Goal: Use online tool/utility: Utilize a website feature to perform a specific function

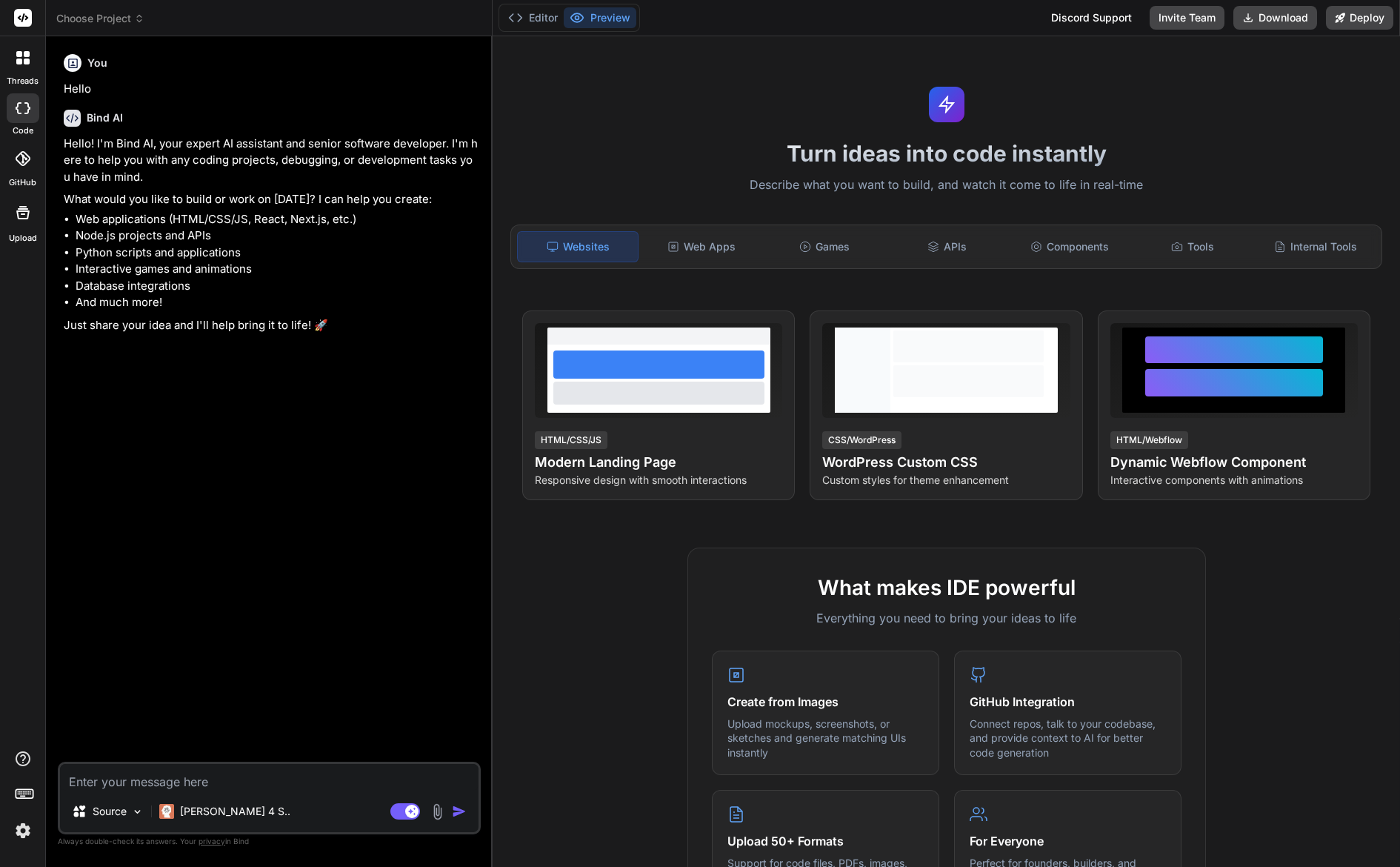
click at [260, 791] on div "Source Claude 4 S.. Agent Mode. When this toggle is activated, AI automatically…" at bounding box center [270, 798] width 423 height 73
click at [266, 787] on textarea at bounding box center [270, 776] width 419 height 27
type textarea "m"
type textarea "x"
type textarea "ma"
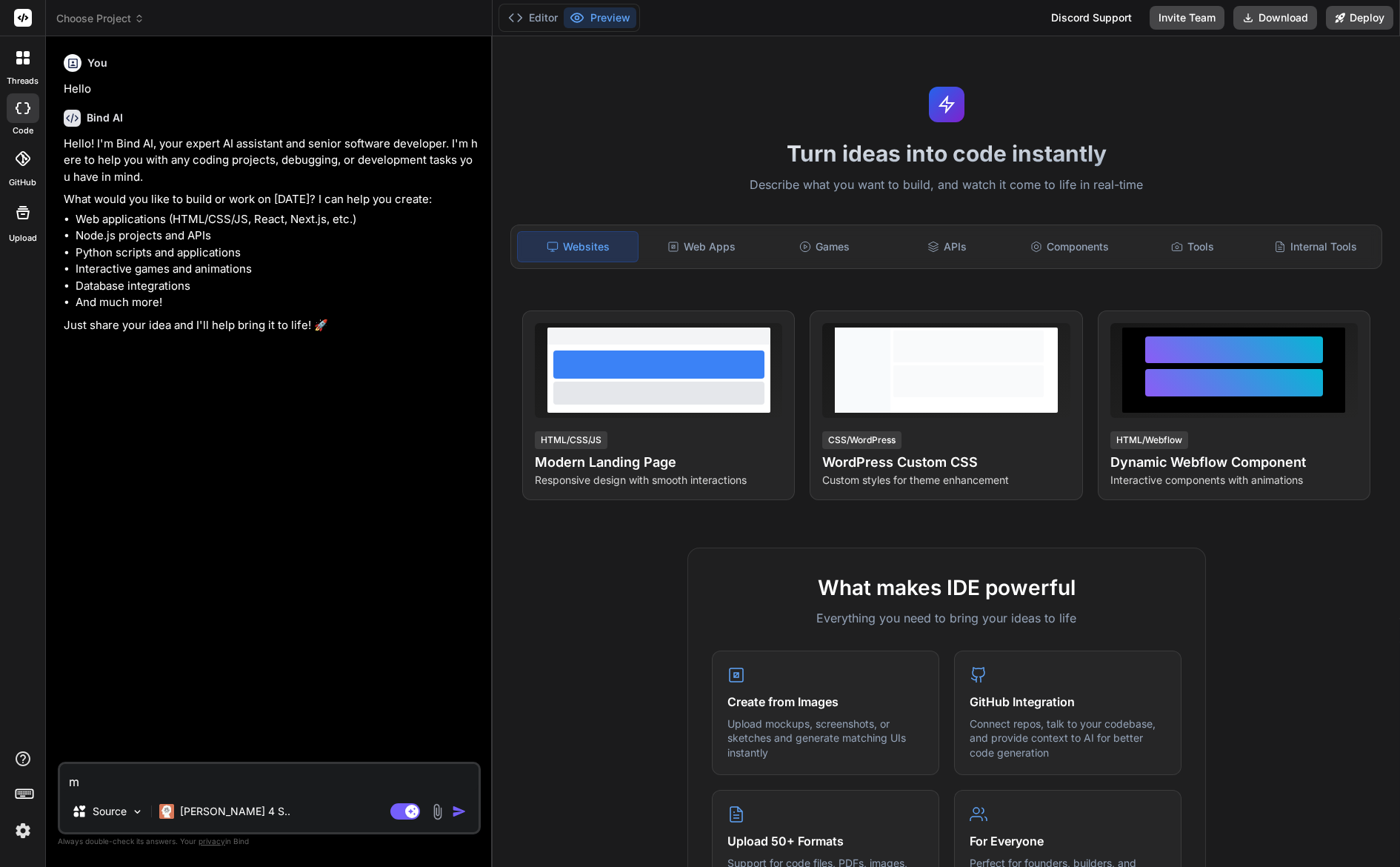
type textarea "x"
type textarea "mak"
type textarea "x"
type textarea "make"
type textarea "x"
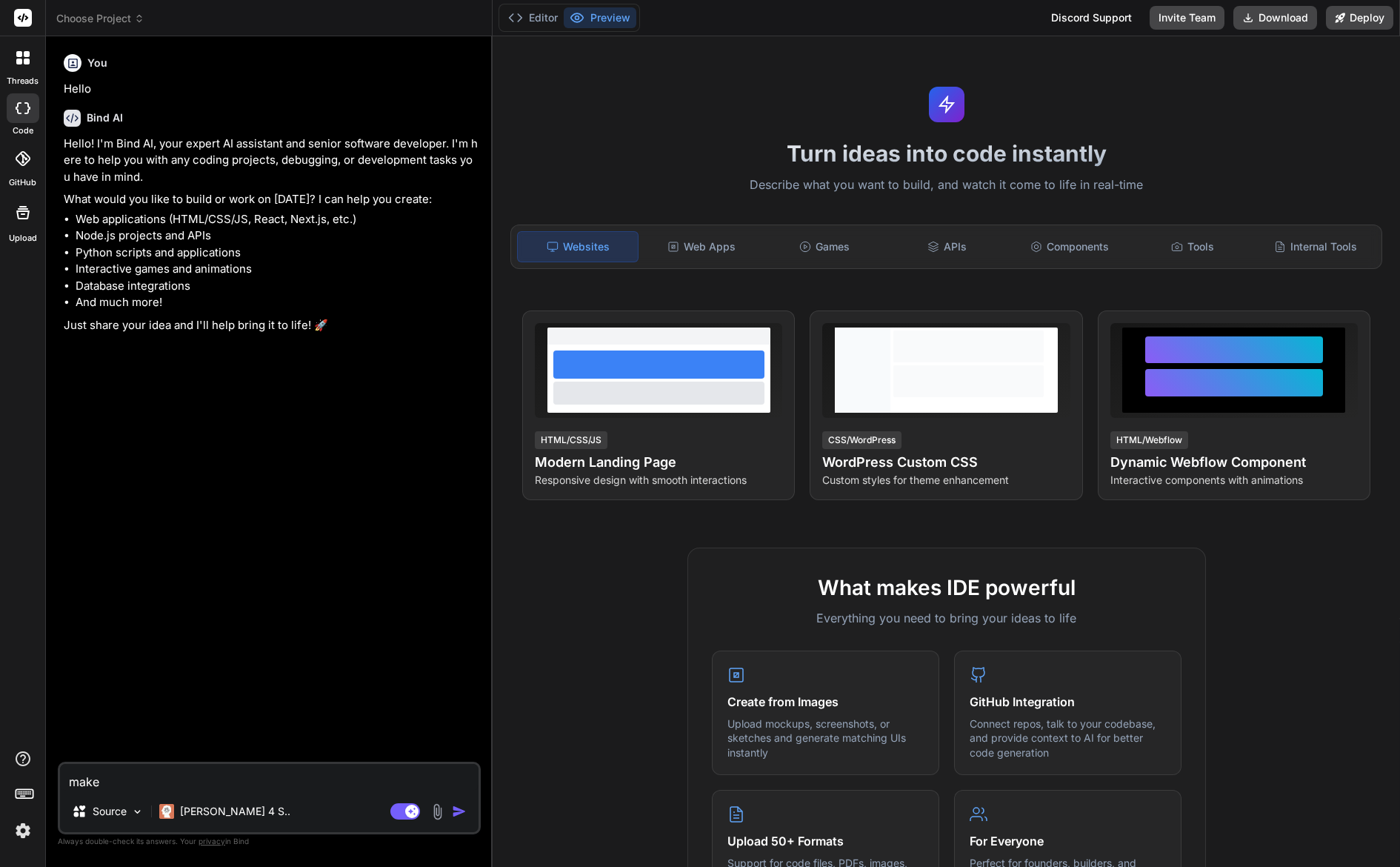
type textarea "make"
type textarea "x"
type textarea "make m"
type textarea "x"
type textarea "make me"
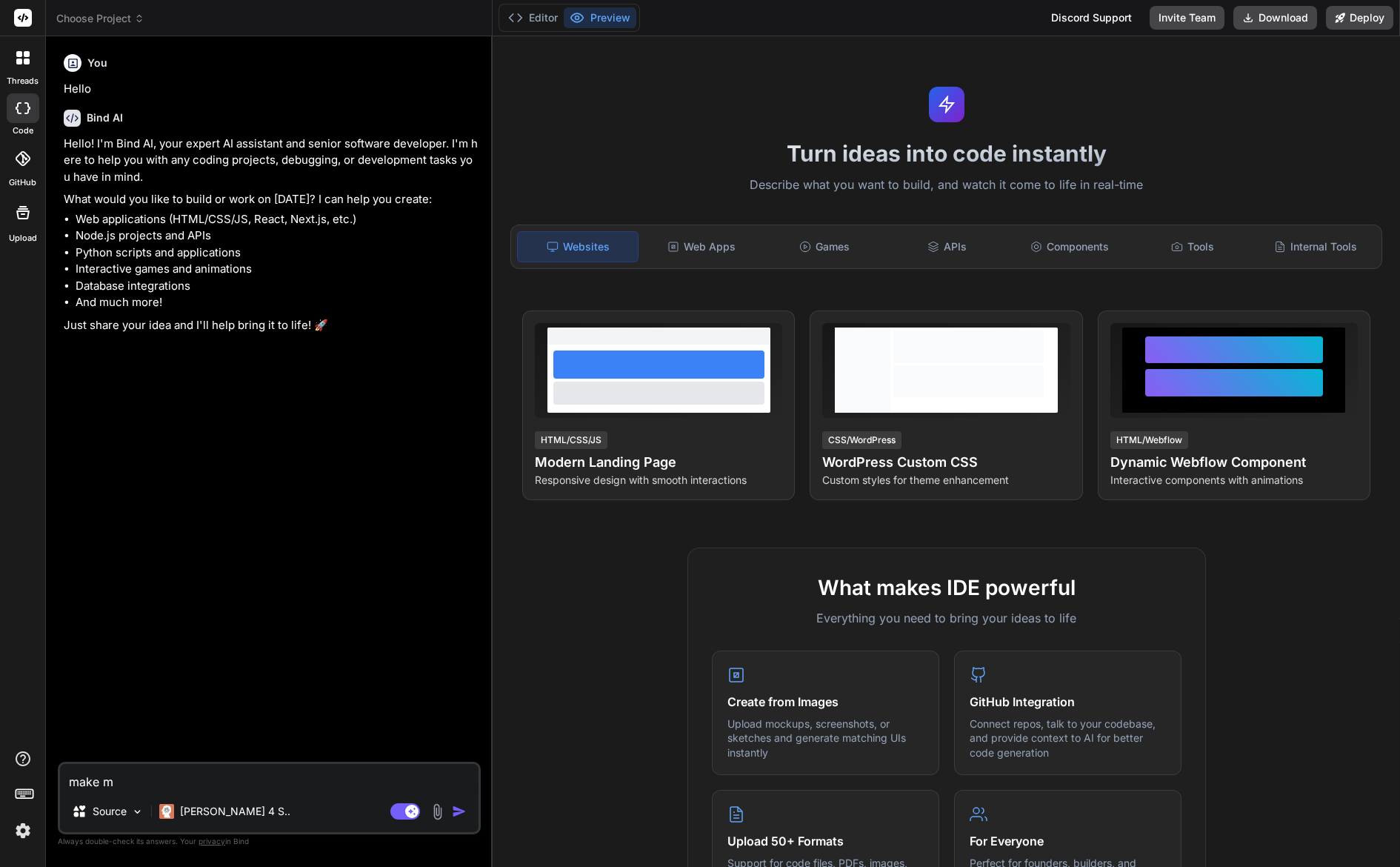
type textarea "x"
type textarea "make me"
type textarea "x"
type textarea "make me a"
type textarea "x"
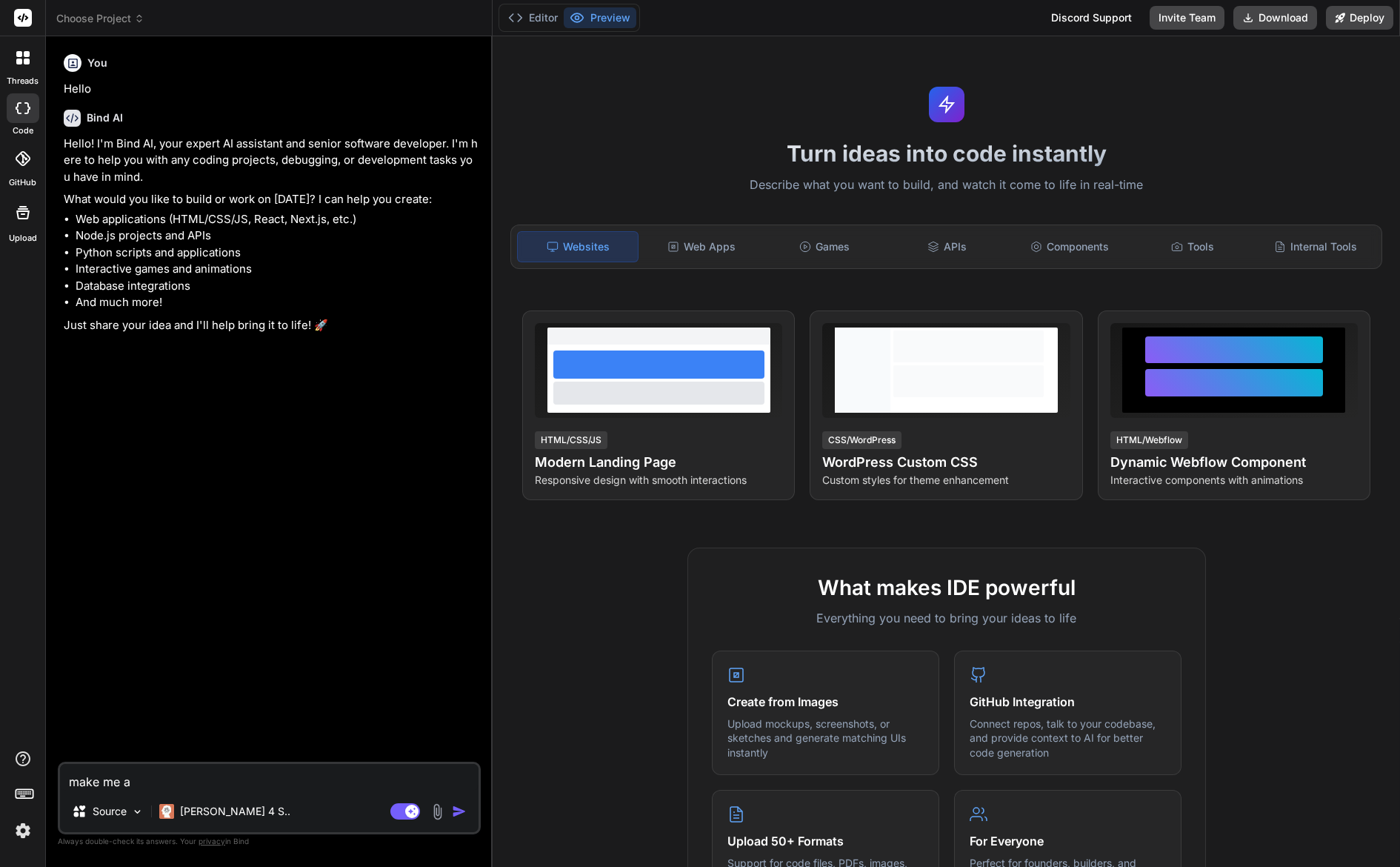
type textarea "make me a"
type textarea "x"
type textarea "make me a s"
type textarea "x"
type textarea "make me a si"
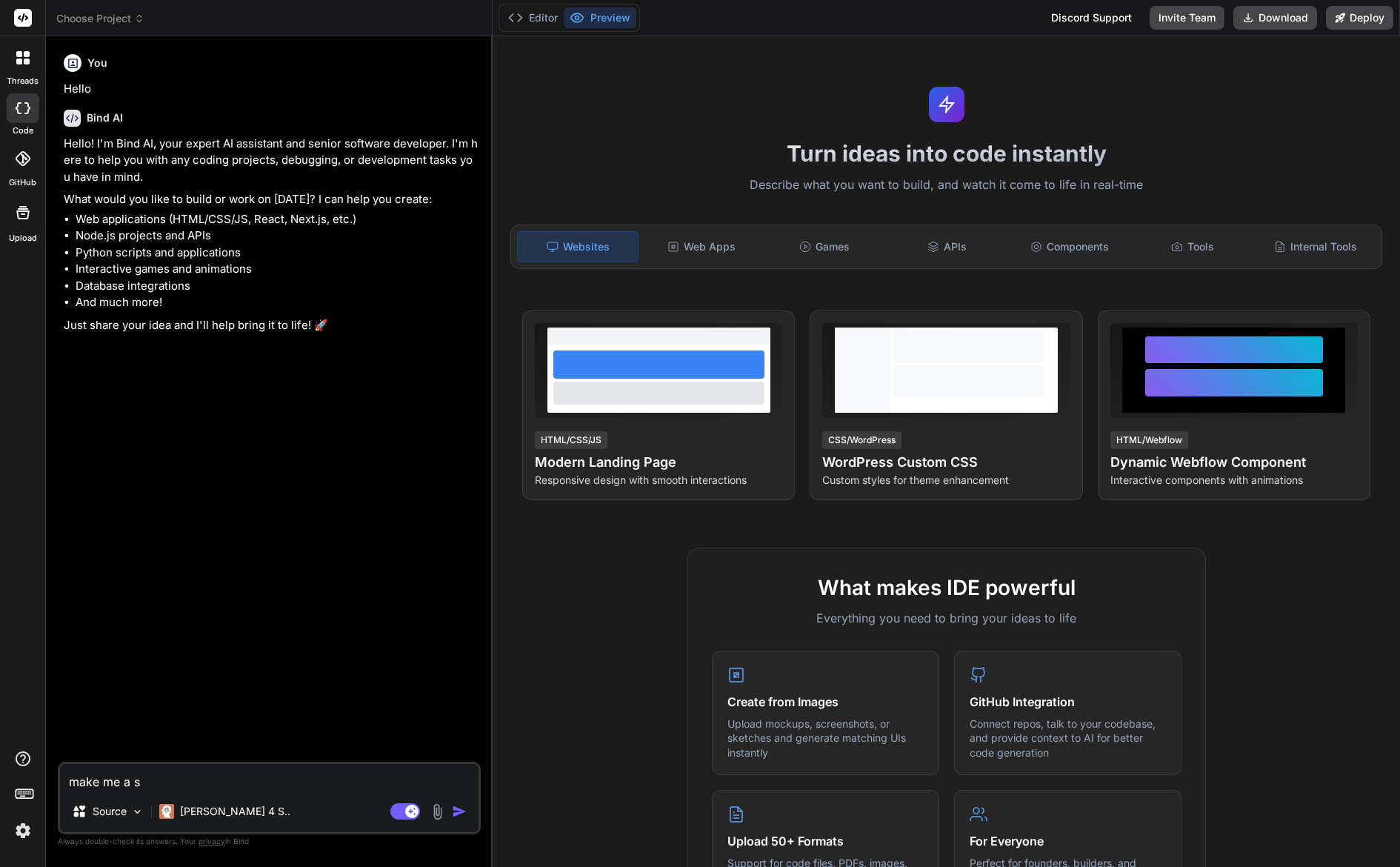
type textarea "x"
type textarea "make me a sim"
type textarea "x"
type textarea "make me a simp"
type textarea "x"
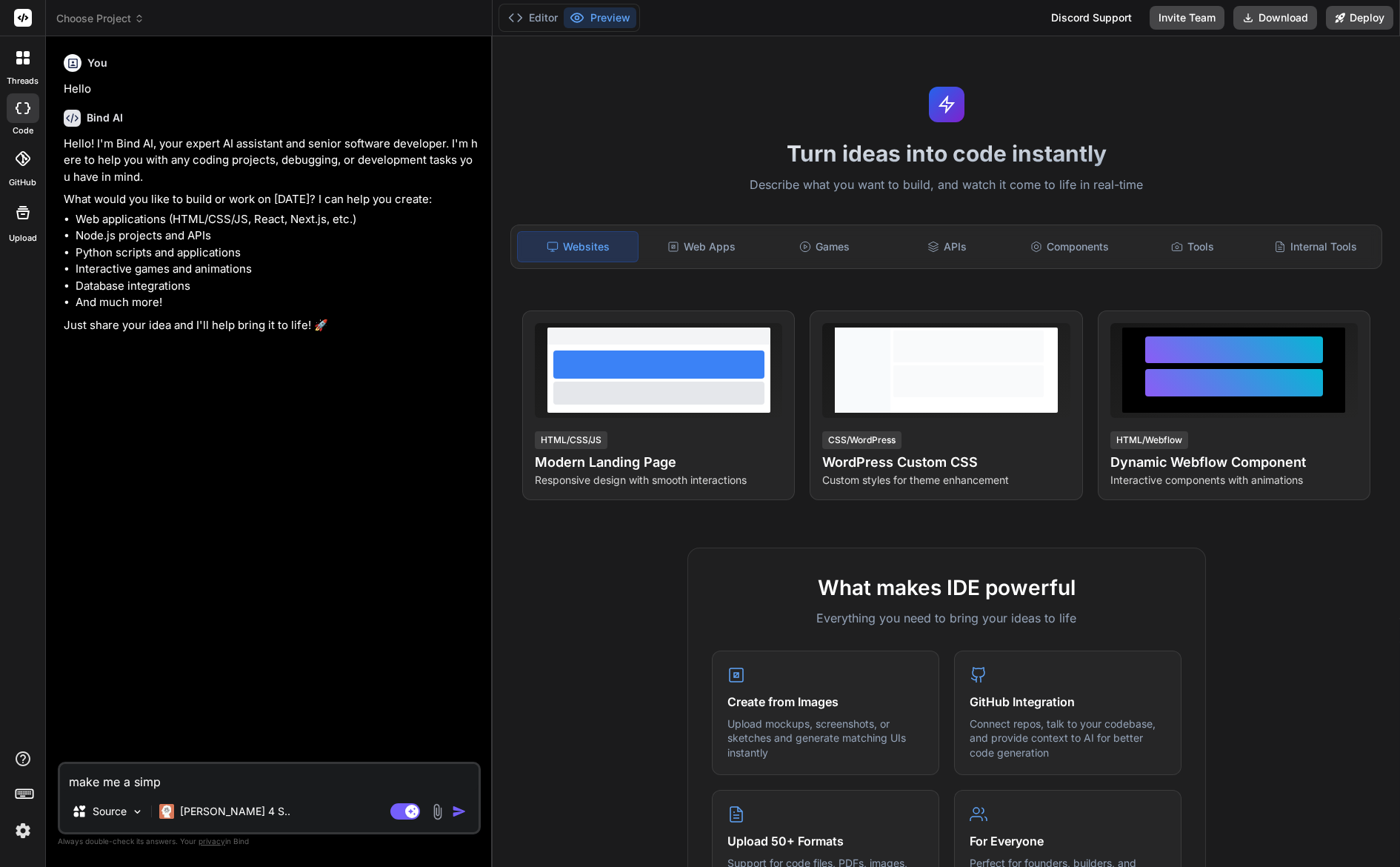
type textarea "make me a simpl"
type textarea "x"
type textarea "make me a simple"
type textarea "x"
type textarea "make me a simple"
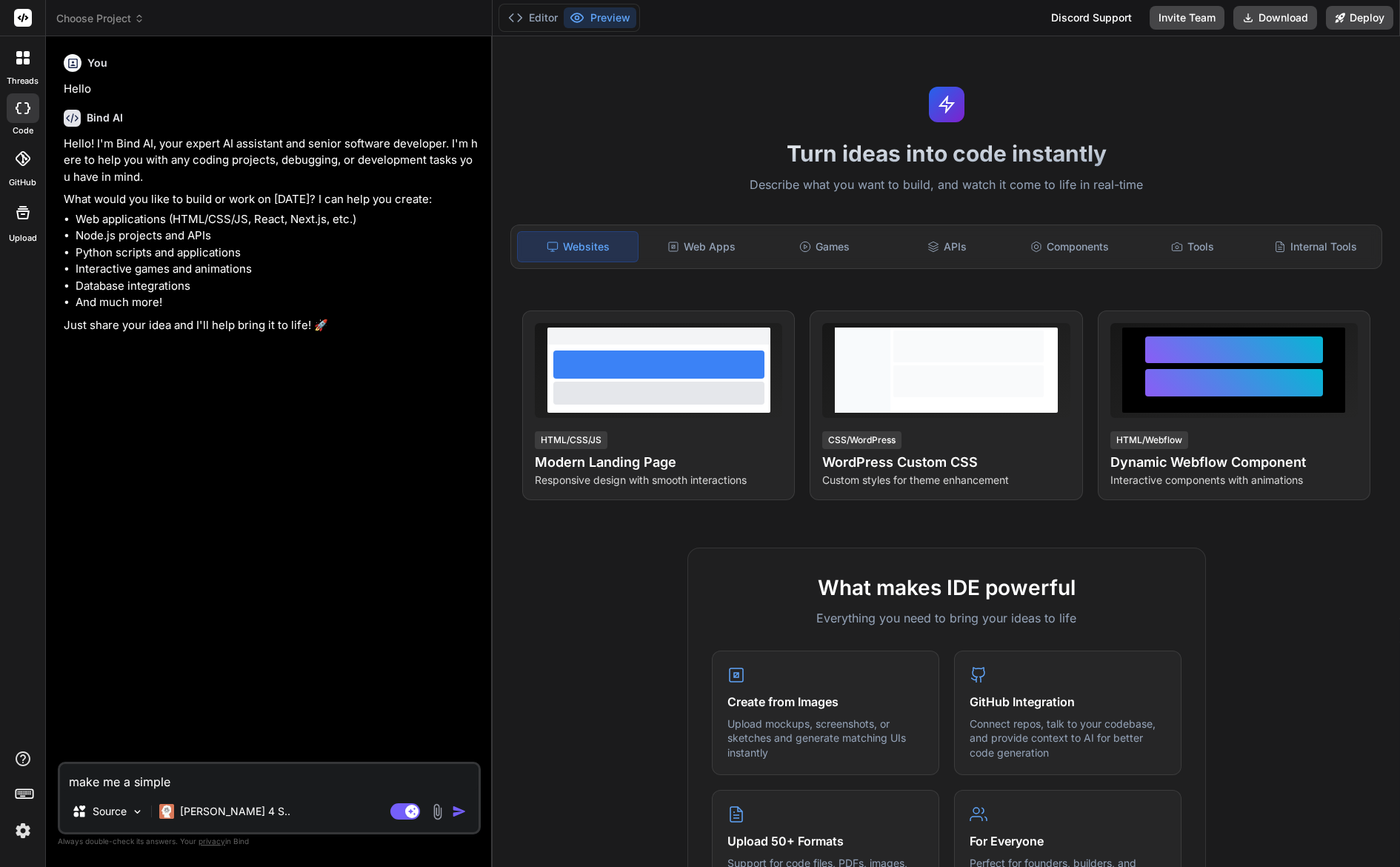
type textarea "x"
type textarea "make me a simple b"
type textarea "x"
type textarea "make me a simple bu"
type textarea "x"
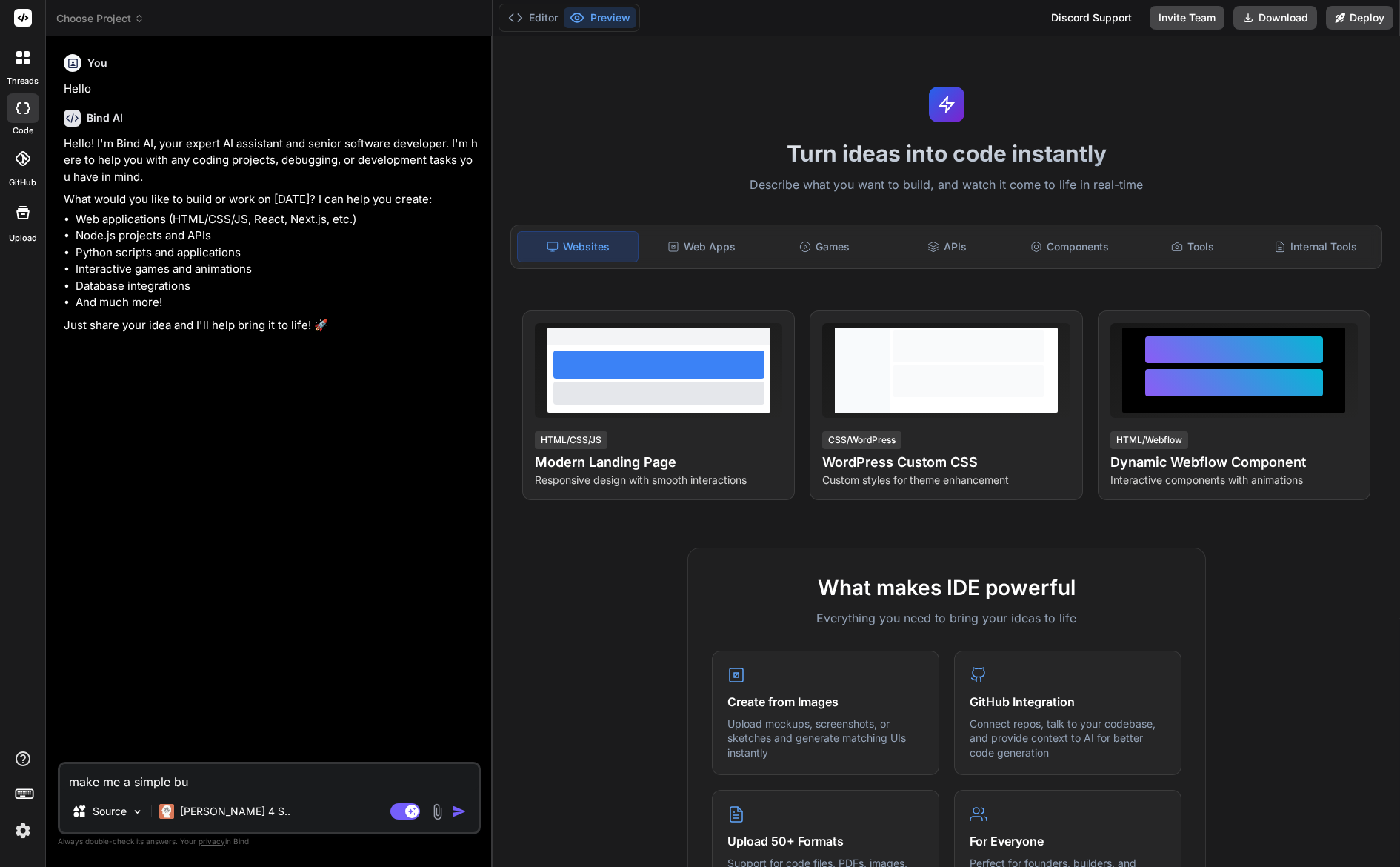
type textarea "make me a simple but"
type textarea "x"
type textarea "make me a simple but"
click at [191, 812] on p "[PERSON_NAME] 4 S.." at bounding box center [235, 811] width 110 height 15
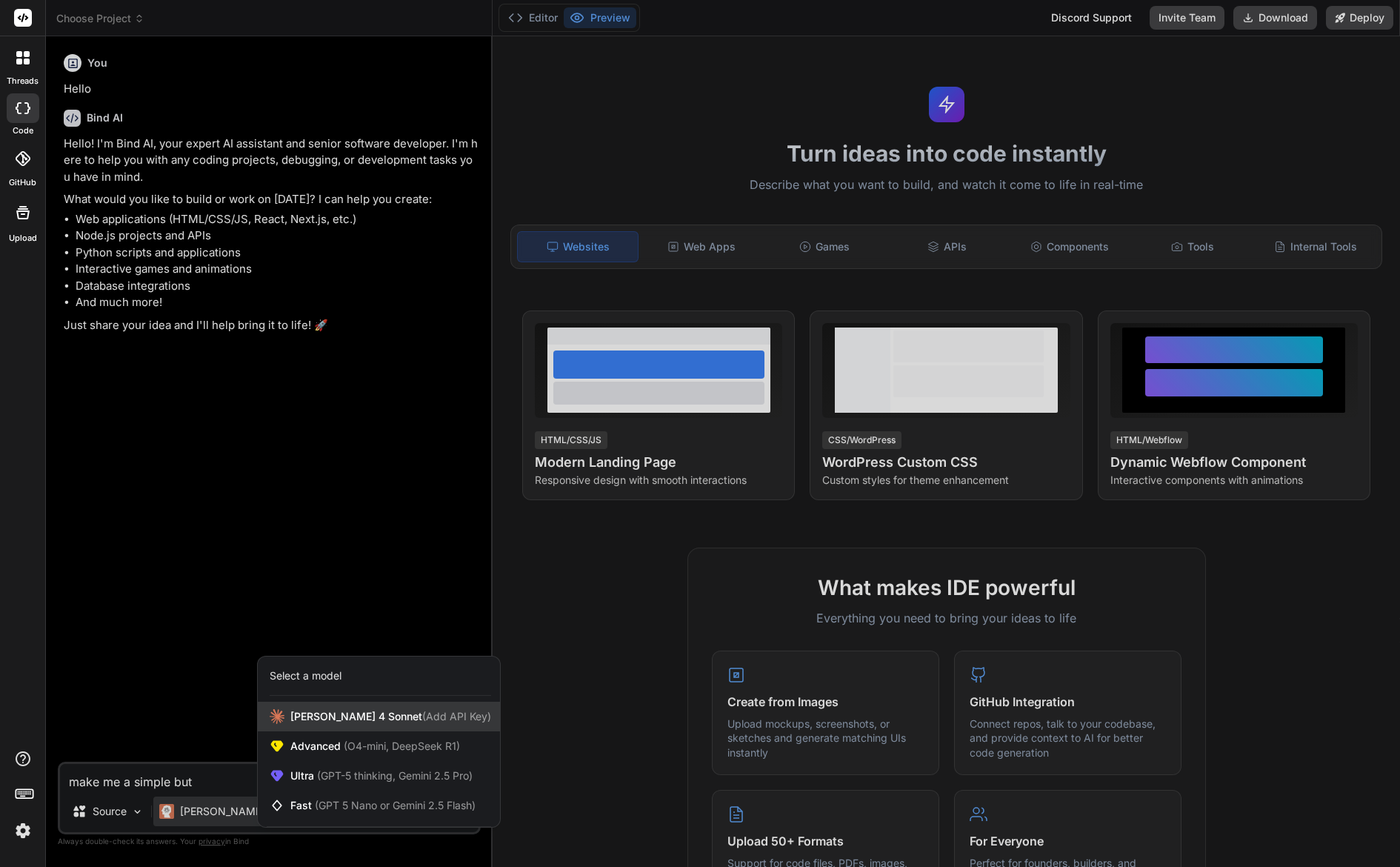
click at [313, 720] on span "[PERSON_NAME] 4 Sonnet (Add API Key)" at bounding box center [391, 716] width 201 height 15
type textarea "x"
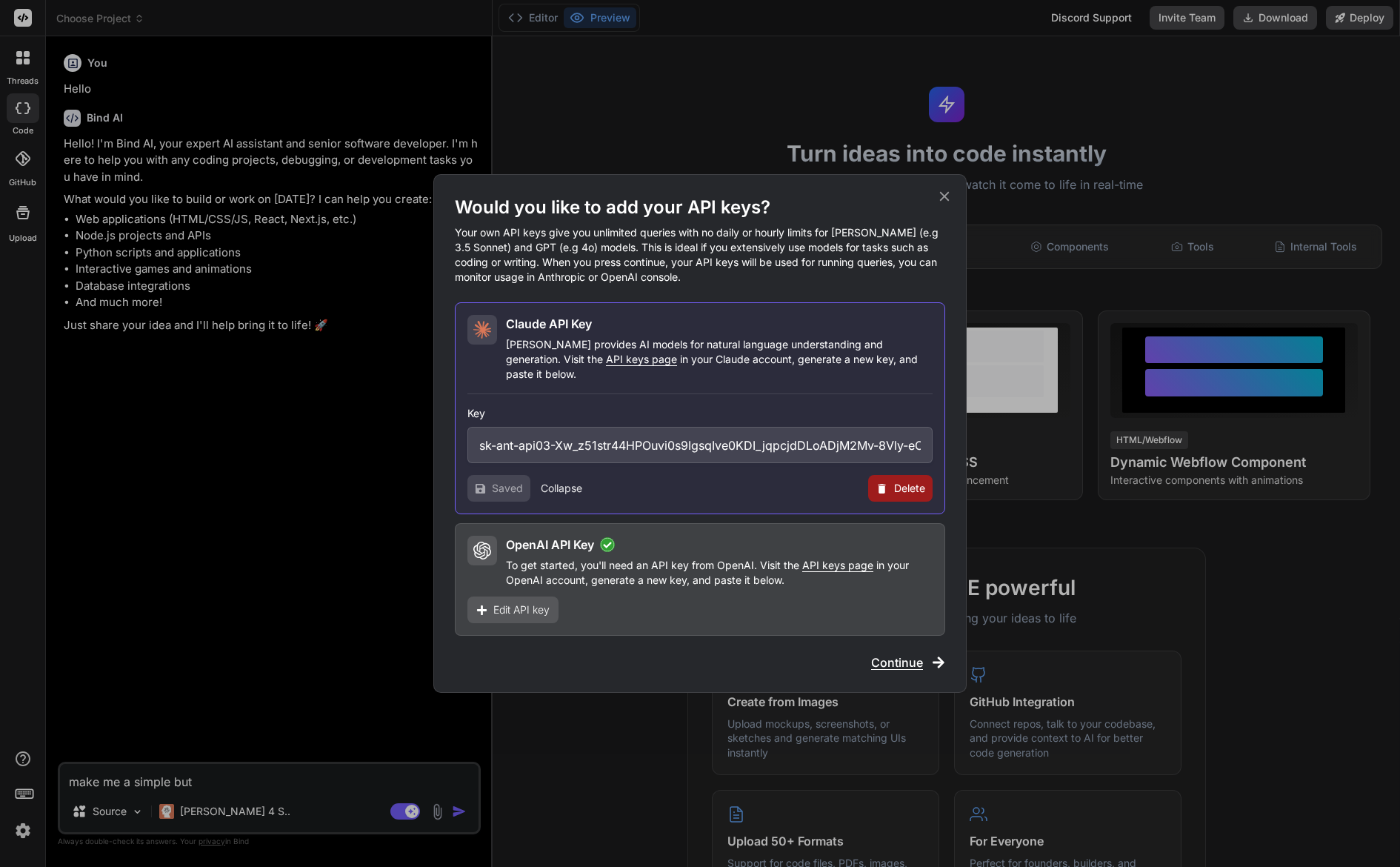
click at [923, 654] on span "Continue" at bounding box center [897, 662] width 52 height 18
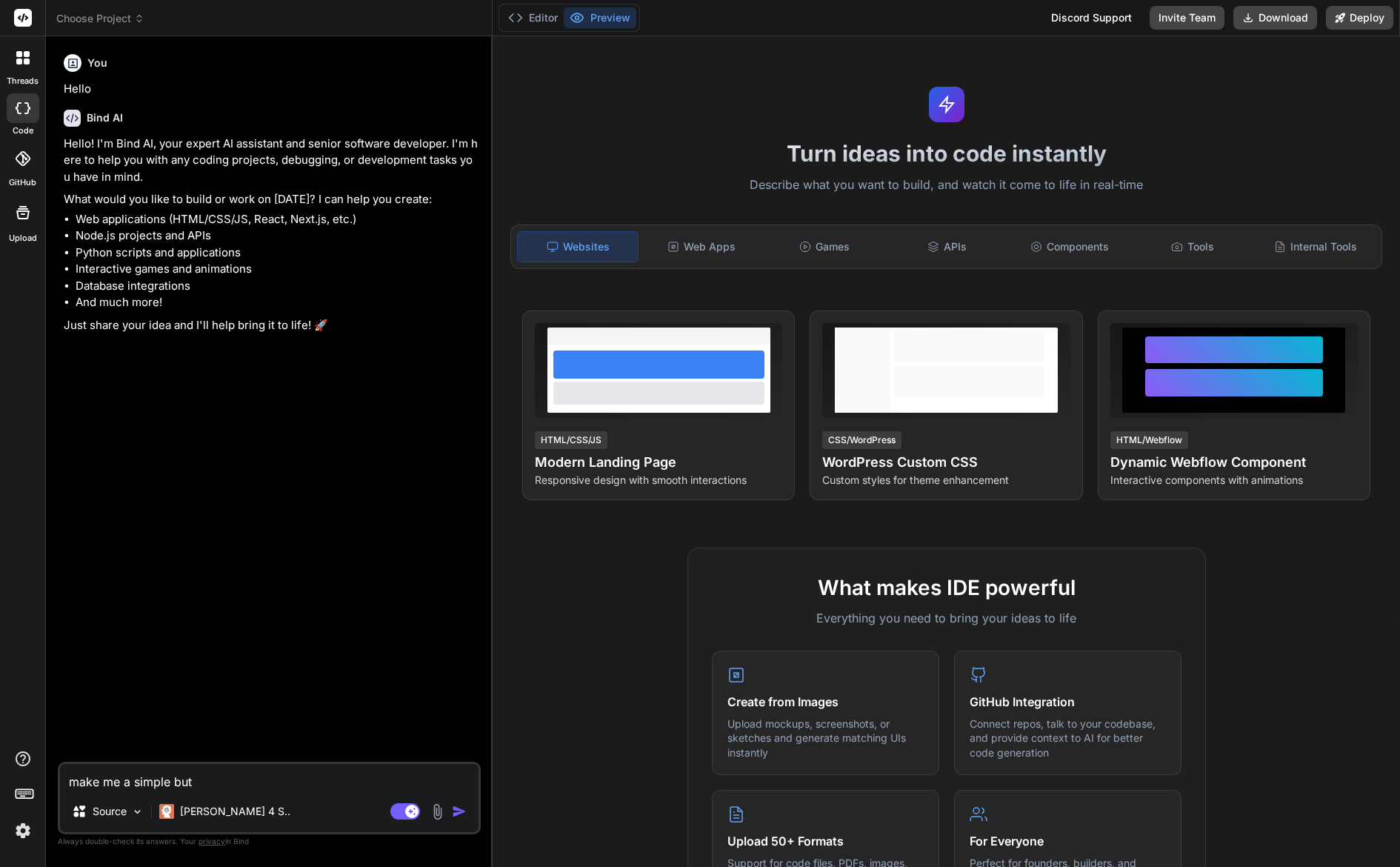
click at [312, 776] on textarea "make me a simple but" at bounding box center [270, 776] width 419 height 27
type textarea "make me a simple but"
type textarea "x"
type textarea "make me a simple but s"
type textarea "x"
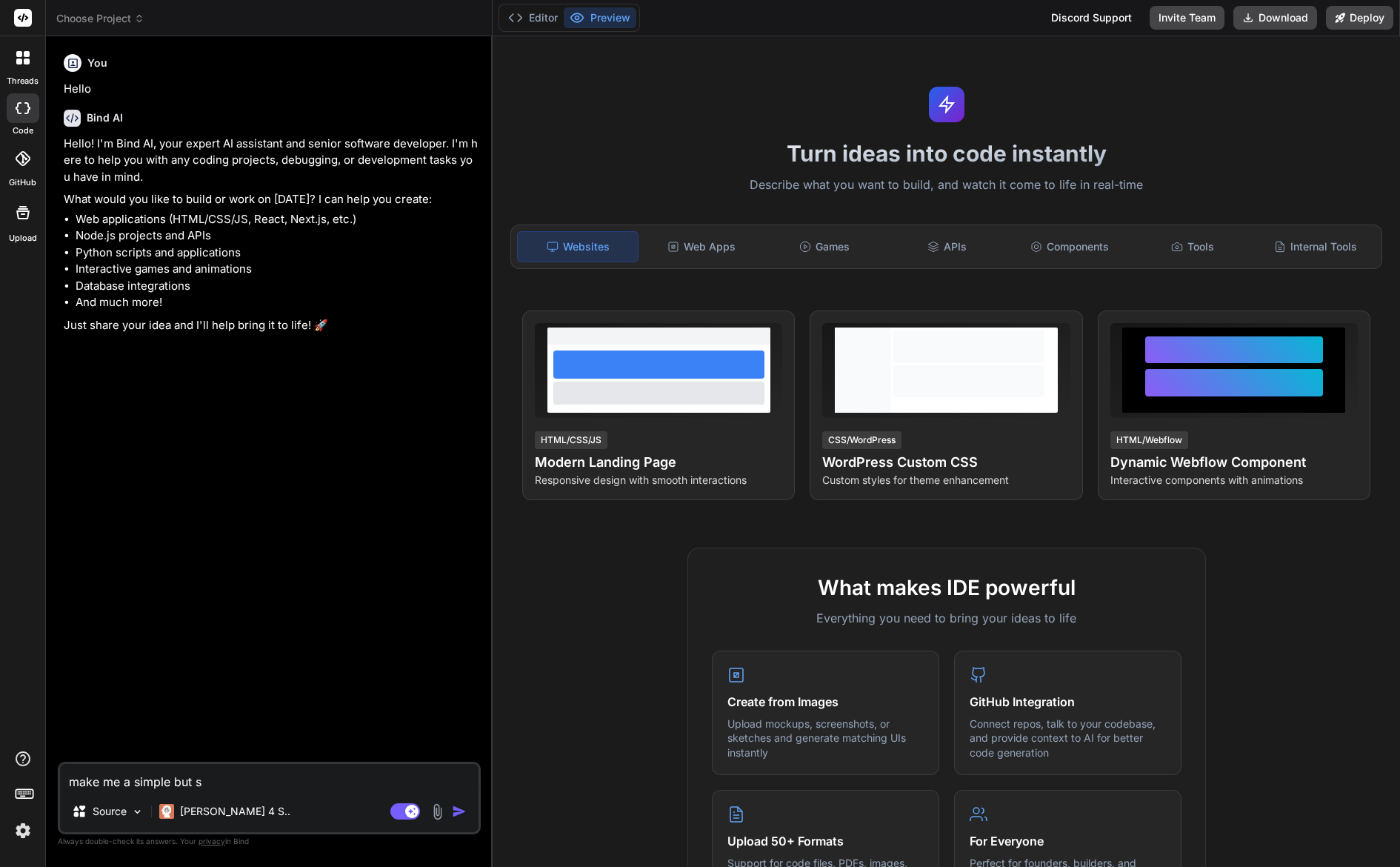
type textarea "make me a simple but sl"
type textarea "x"
type textarea "make me a simple but sli"
type textarea "x"
type textarea "make me a simple but slic"
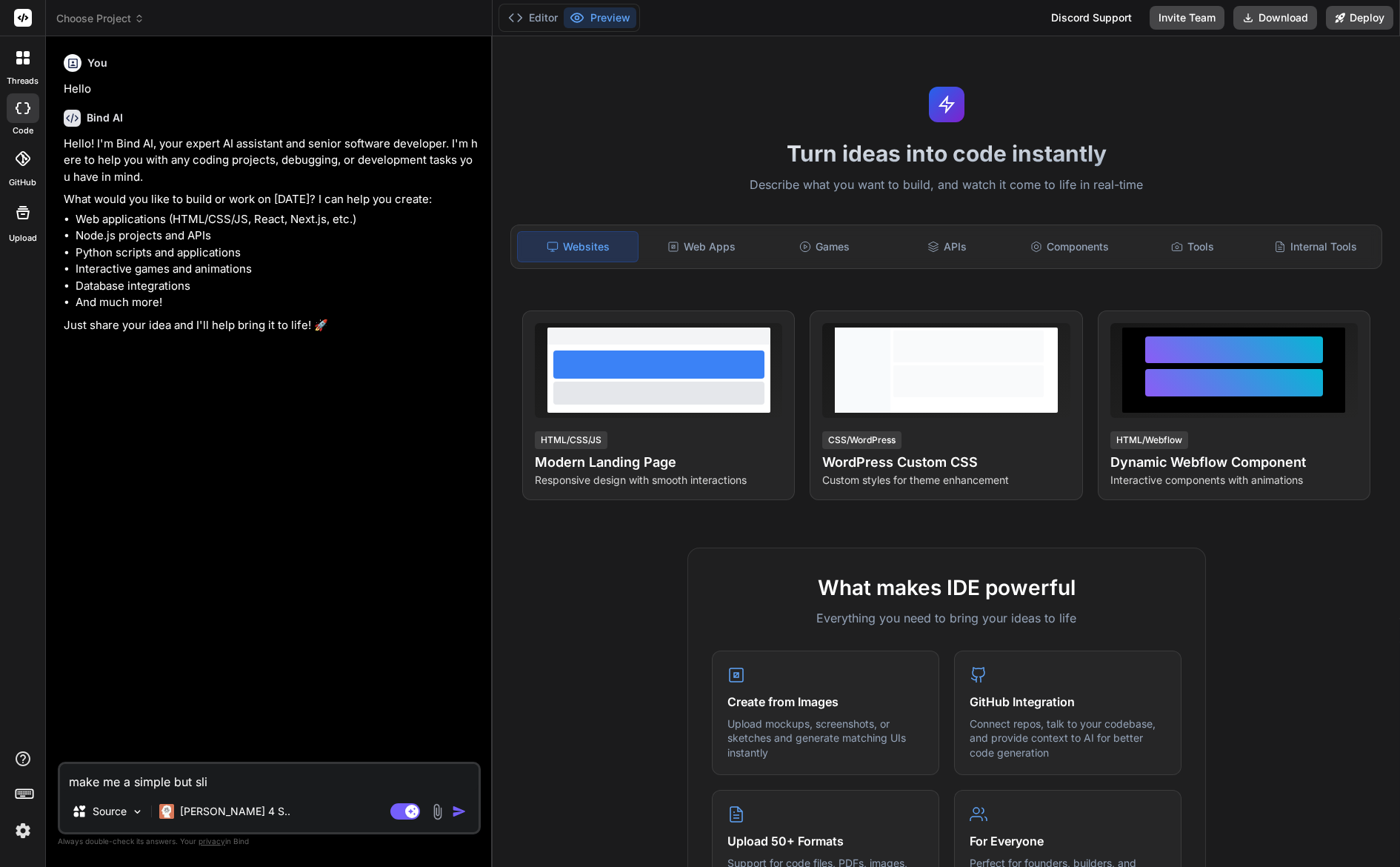
type textarea "x"
type textarea "make me a simple but slick"
type textarea "x"
type textarea "make me a simple but slick"
type textarea "x"
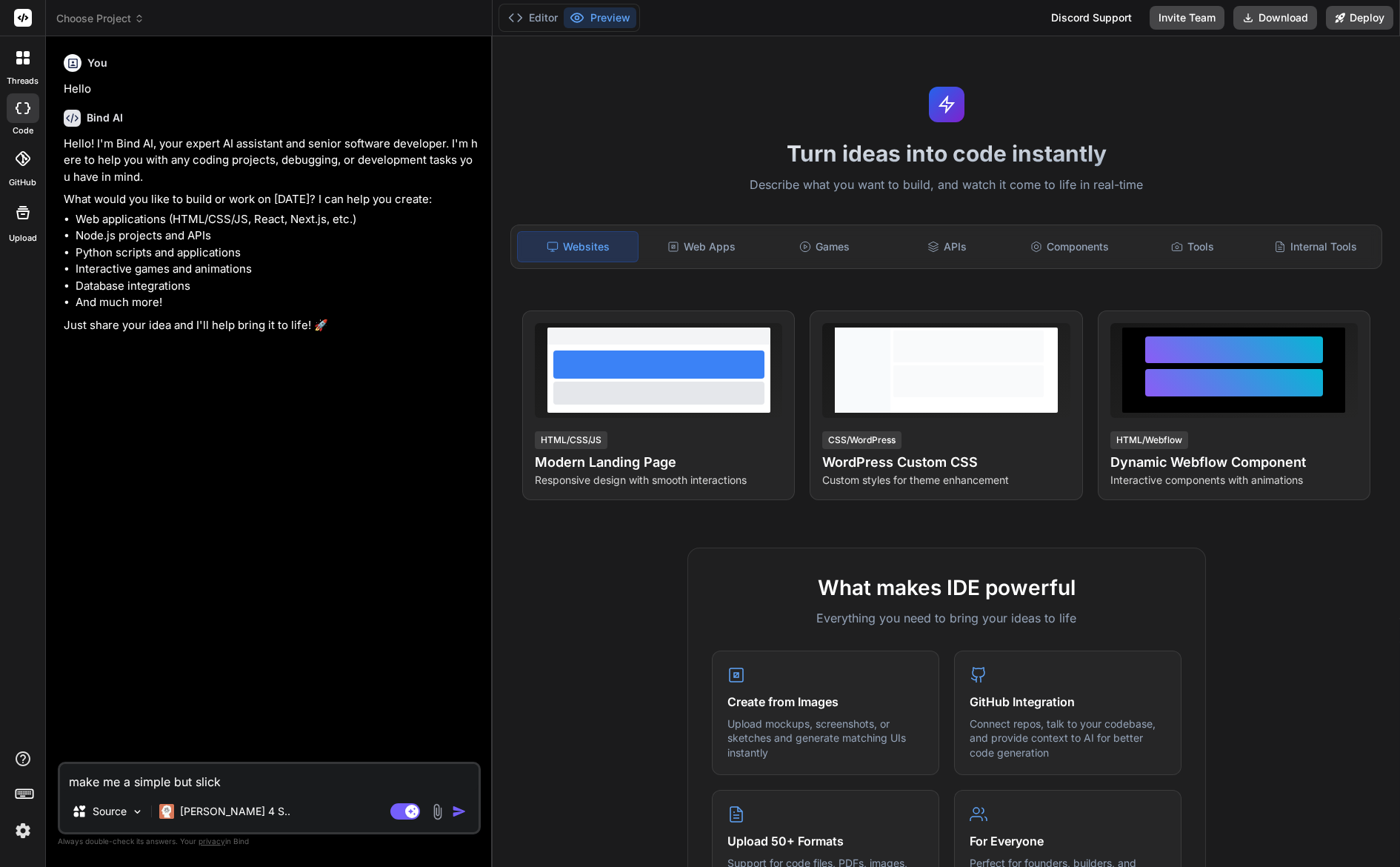
type textarea "make me a simple but slick l"
type textarea "x"
type textarea "make me a simple but slick lo"
type textarea "x"
type textarea "make me a simple but slick loo"
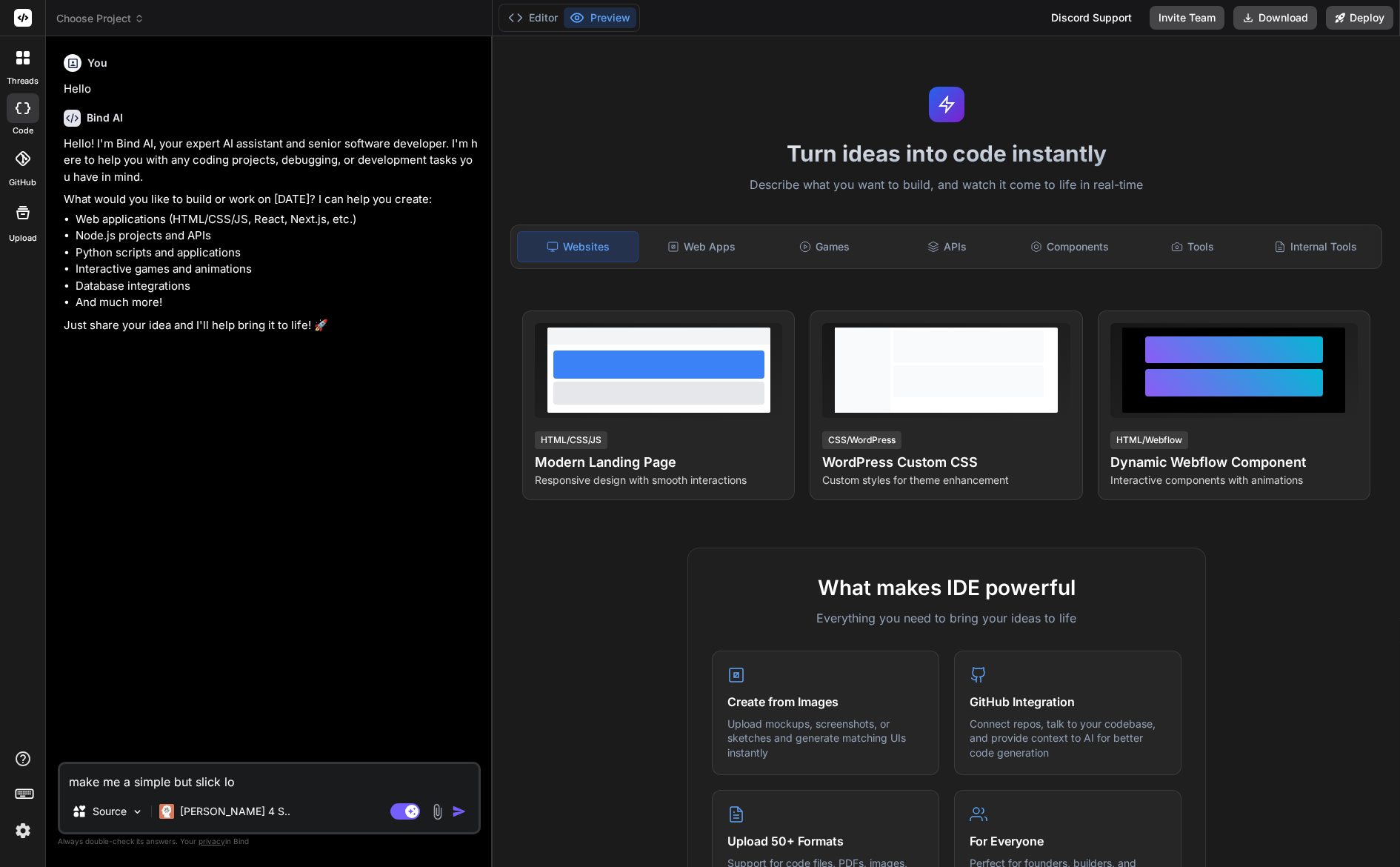
type textarea "x"
type textarea "make me a simple but slick look"
type textarea "x"
type textarea "make me a simple but slick looki"
type textarea "x"
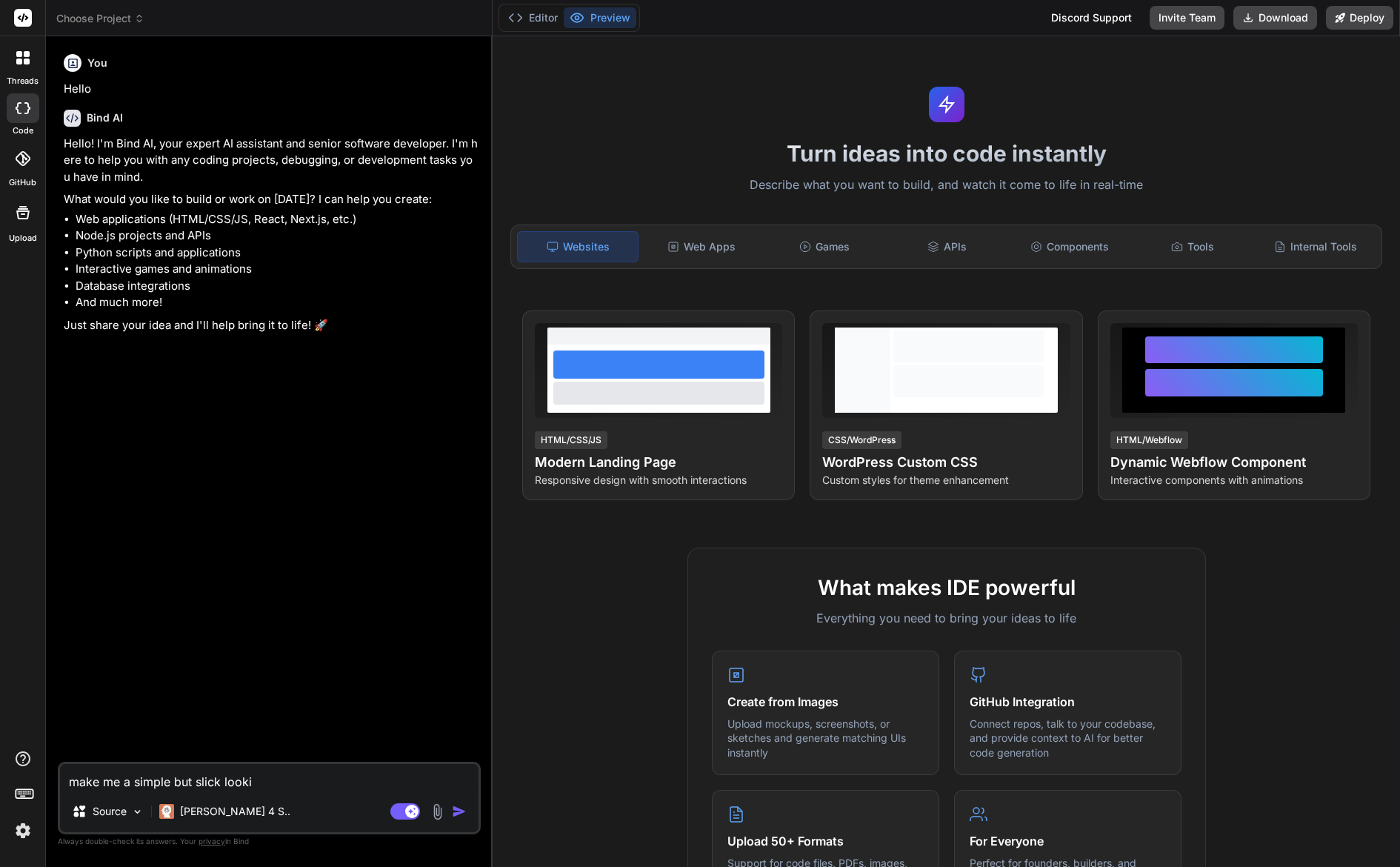
type textarea "make me a simple but slick lookig"
type textarea "x"
type textarea "make me a simple but slick lookig"
type textarea "x"
type textarea "make me a simple but slick lookig a"
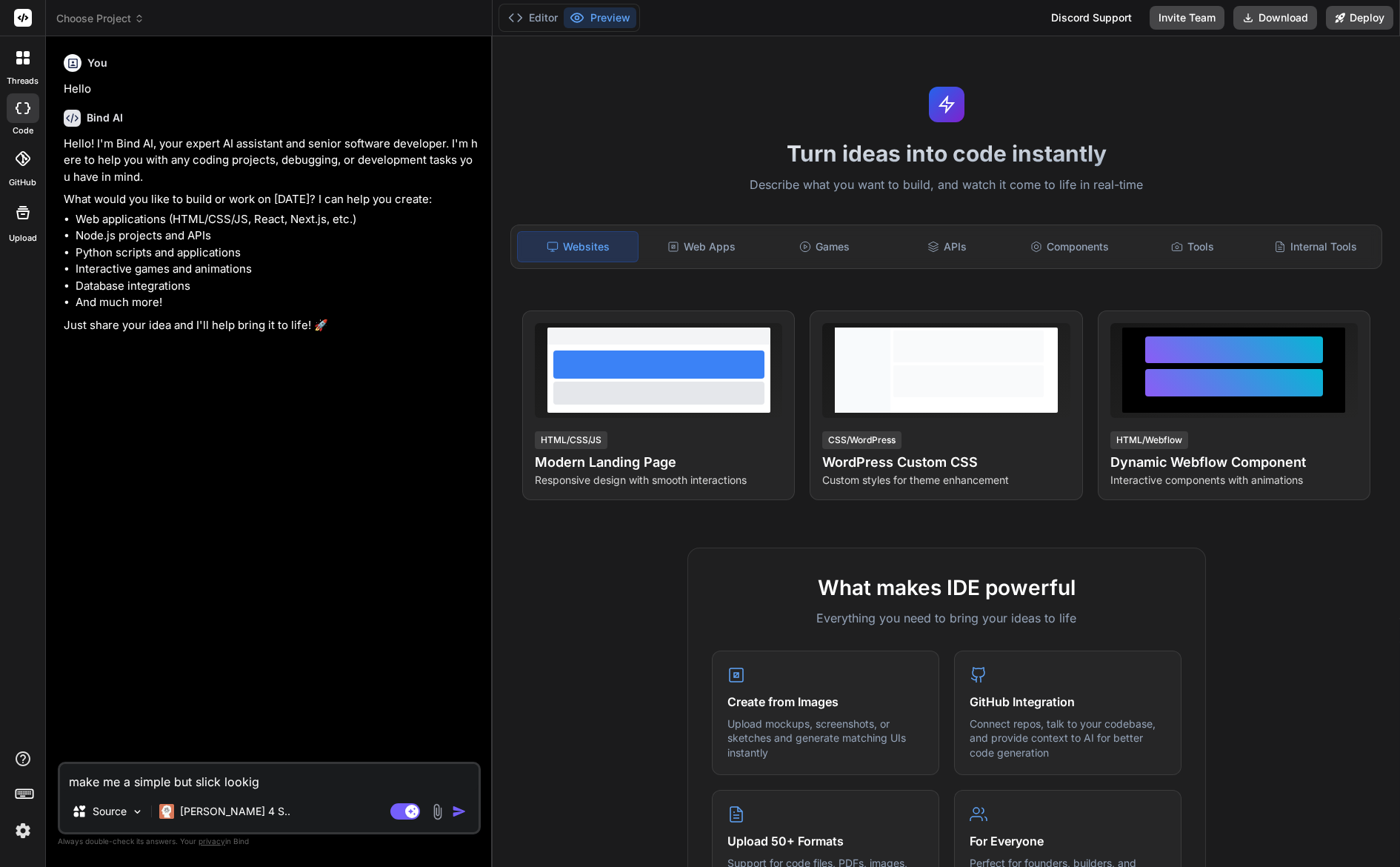
type textarea "x"
type textarea "make me a simple but slick lookig ap"
type textarea "x"
type textarea "make me a simple but slick lookig app"
type textarea "x"
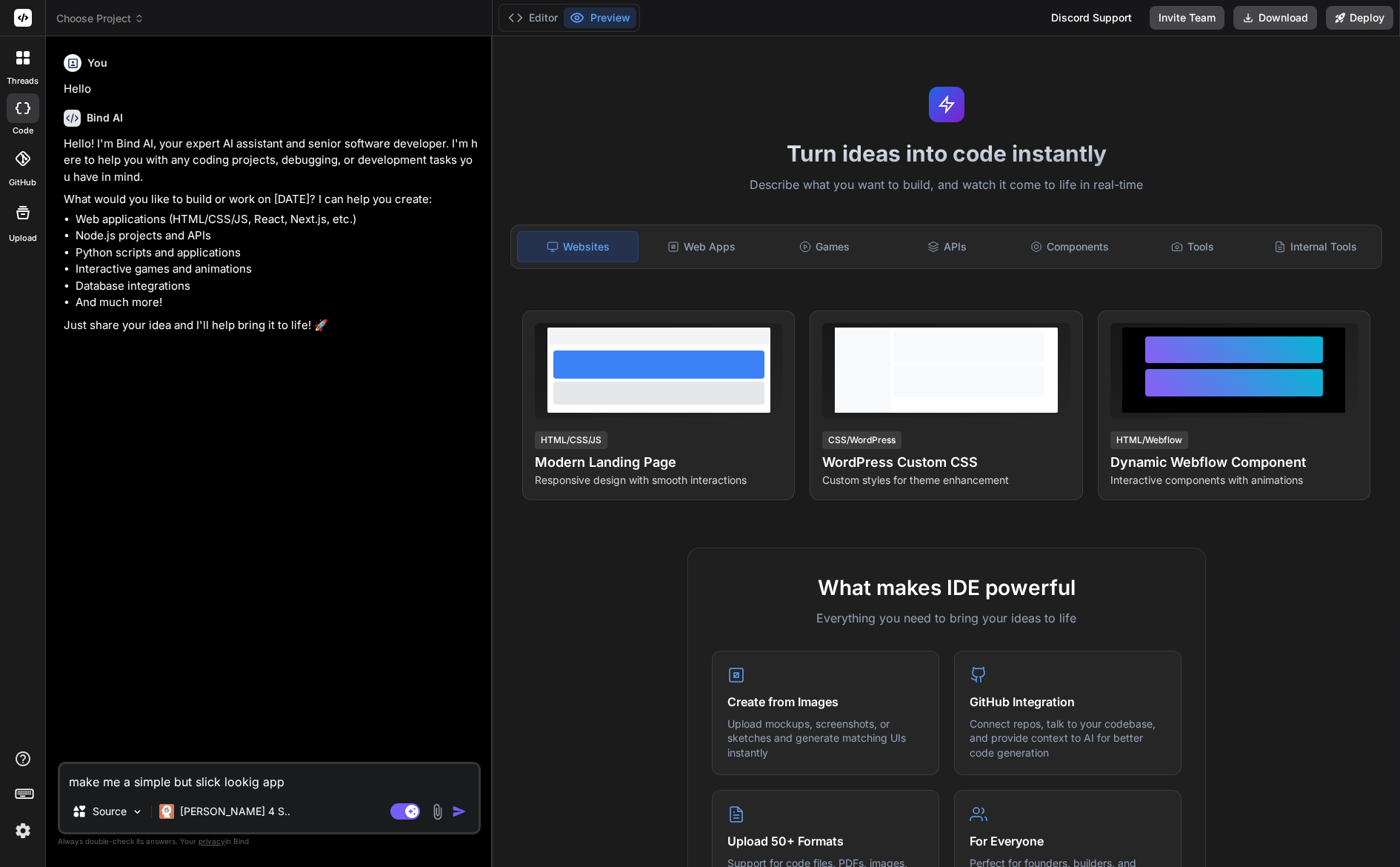
type textarea "make me a simple but slick lookig ap"
type textarea "x"
type textarea "make me a simple but slick lookig a"
type textarea "x"
type textarea "make me a simple but slick lookig"
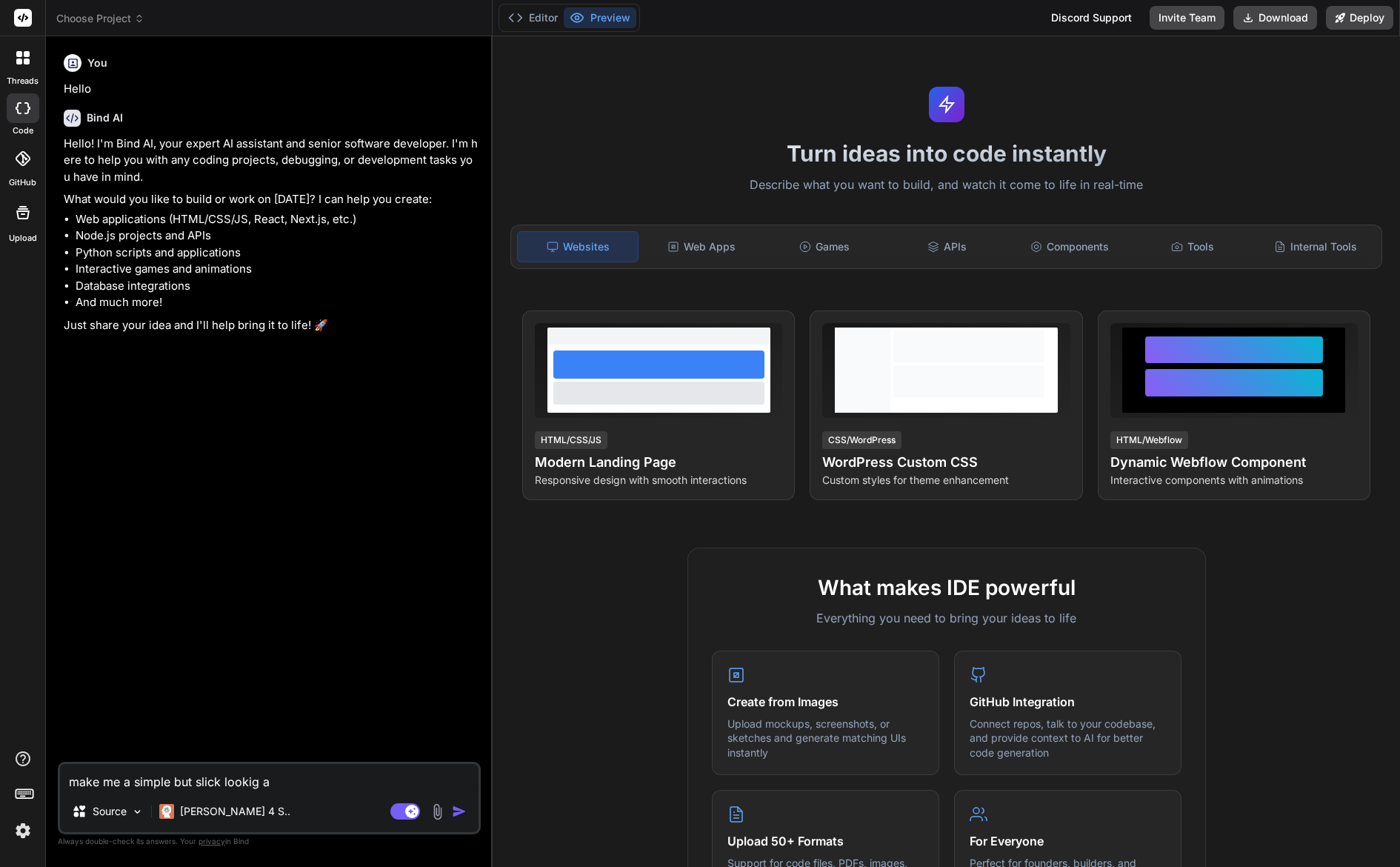
type textarea "x"
type textarea "make me a simple but slick lookig"
type textarea "x"
type textarea "make me a simple but slick looki"
type textarea "x"
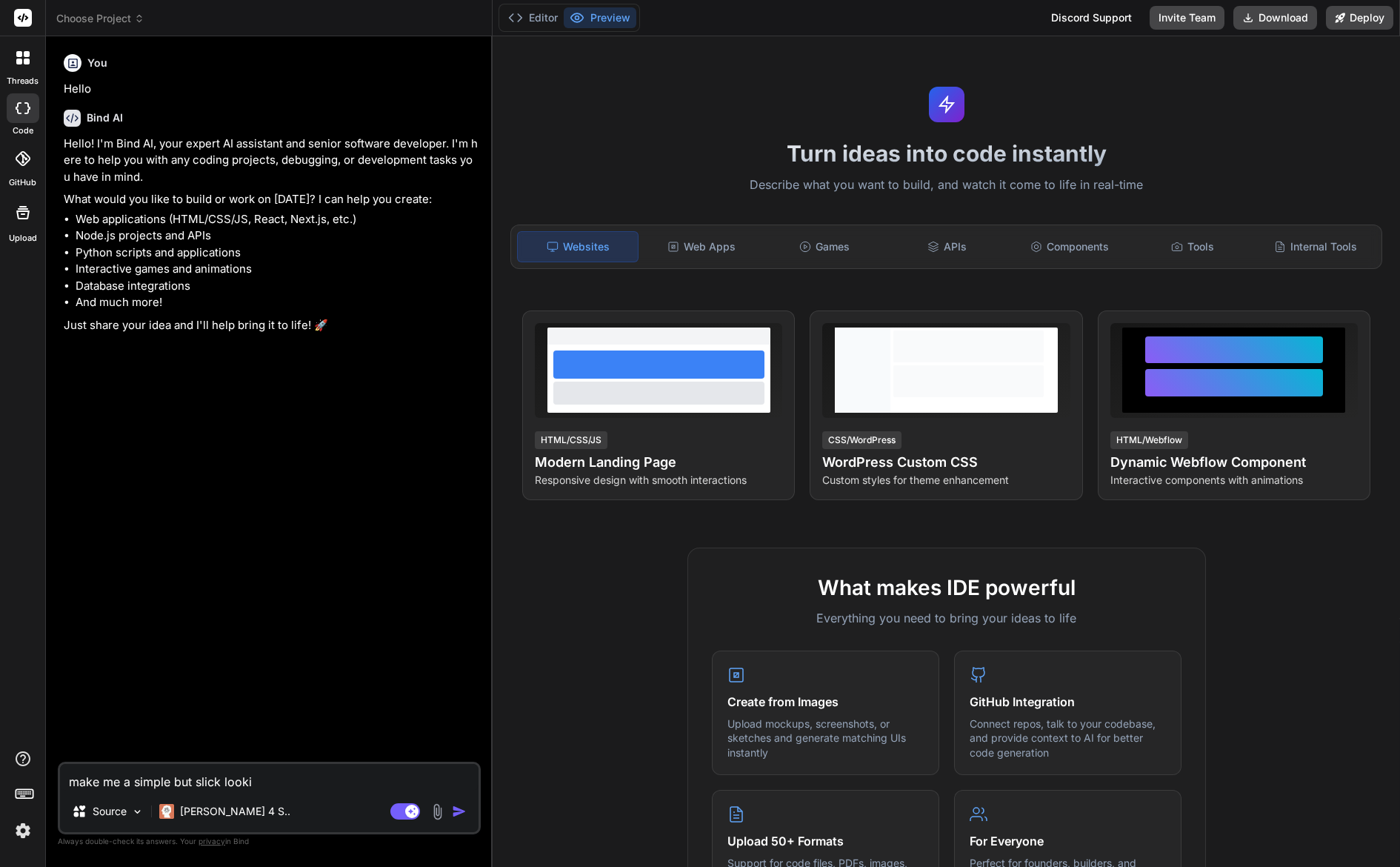
type textarea "make me a simple but slick lookin"
type textarea "x"
type textarea "make me a simple but slick looking"
type textarea "x"
type textarea "make me a simple but slick looking"
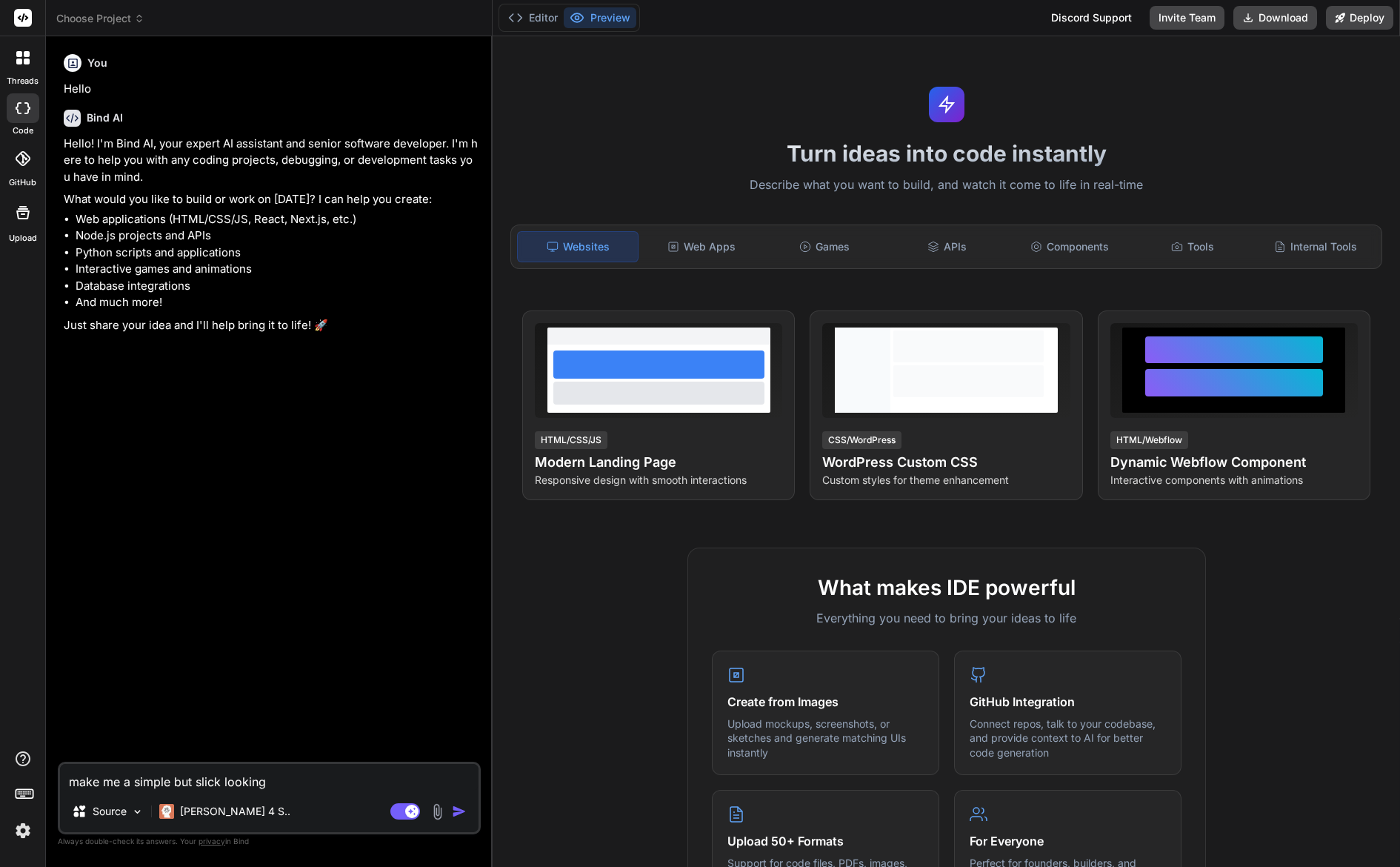
type textarea "x"
type textarea "make me a simple but slick looking a"
type textarea "x"
type textarea "make me a simple but slick looking ap"
type textarea "x"
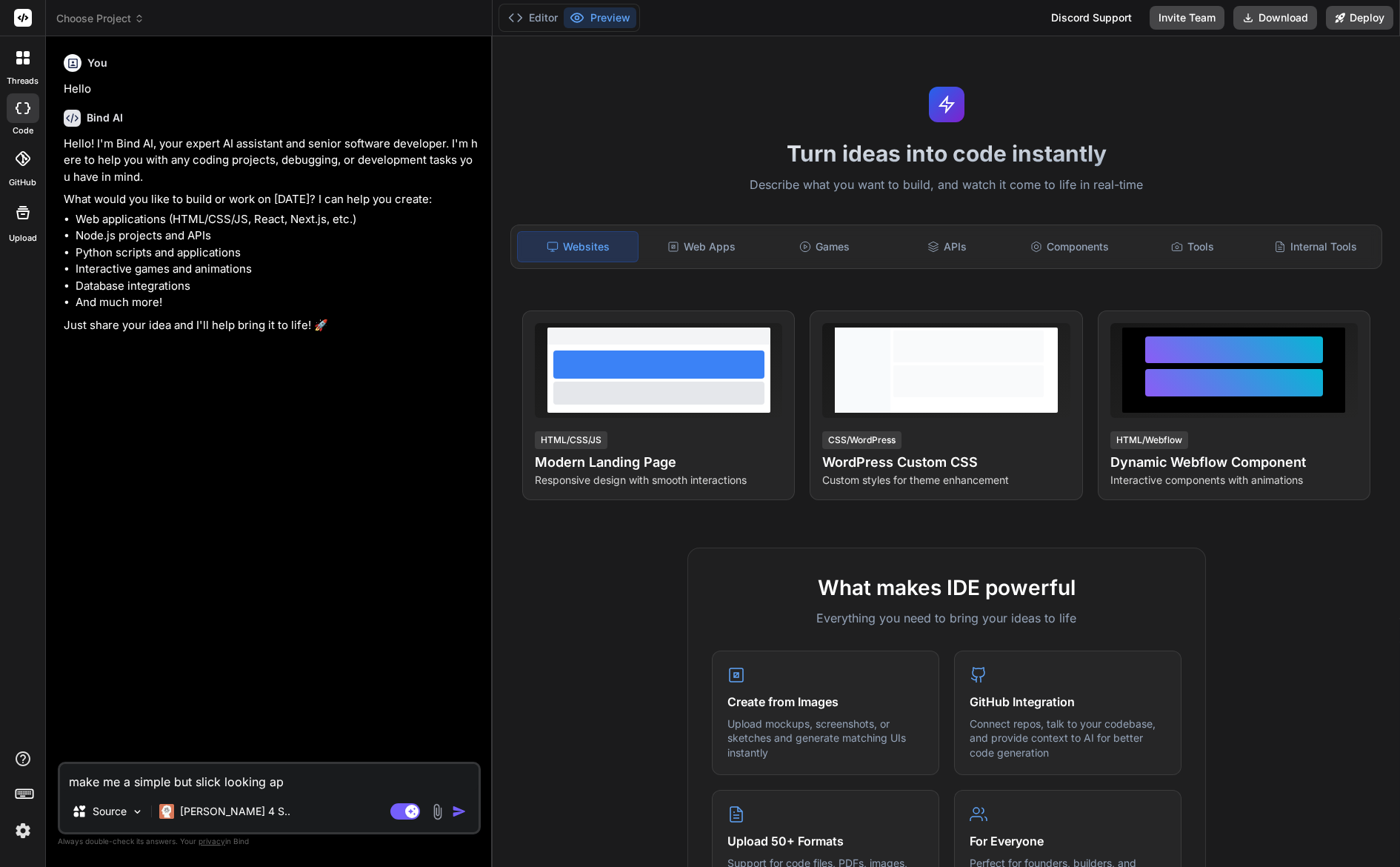
type textarea "make me a simple but slick looking app"
type textarea "x"
type textarea "make me a simple but slick looking app"
type textarea "x"
type textarea "make me a simple but slick looking app w"
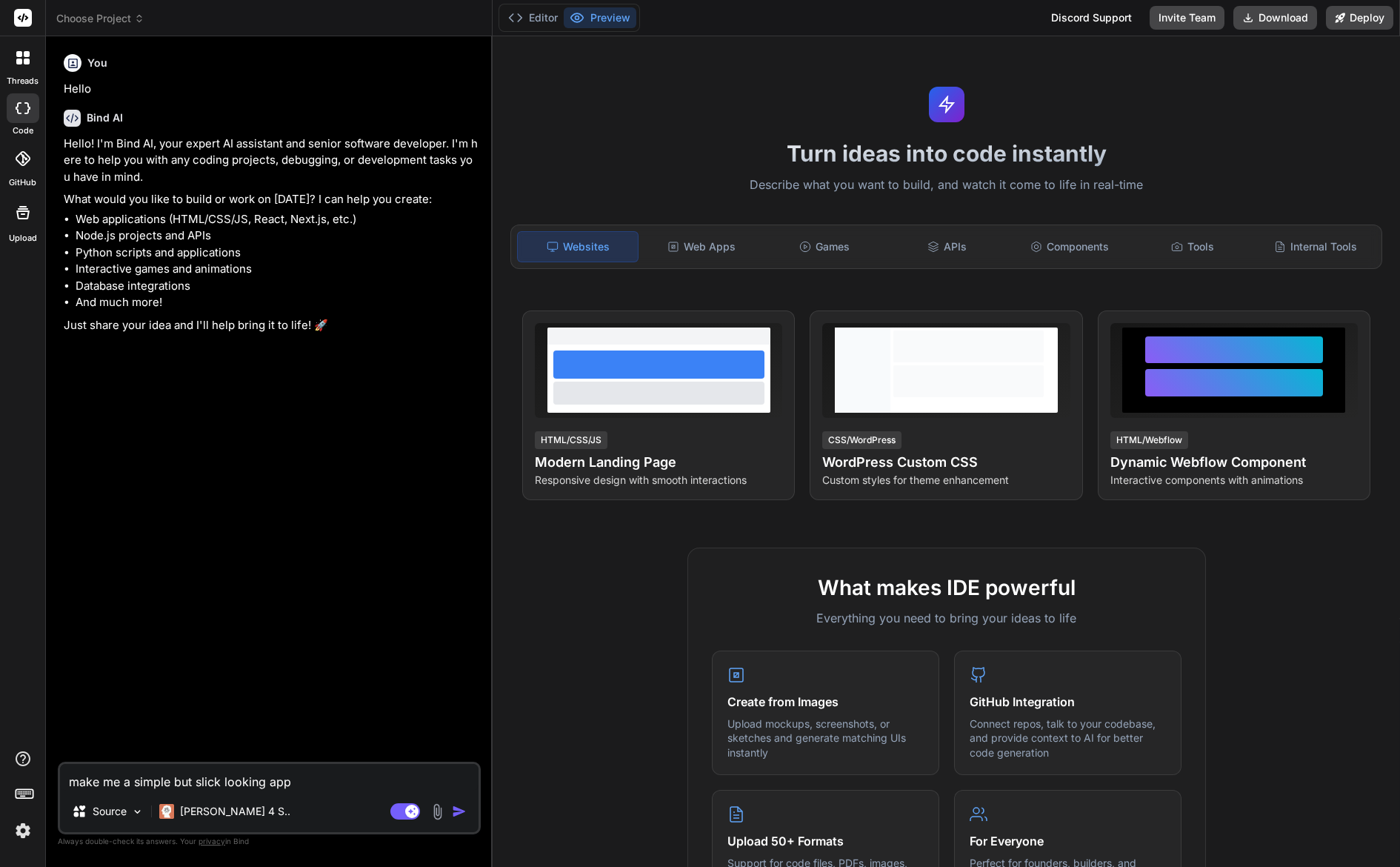
type textarea "x"
type textarea "make me a simple but slick looking app wi"
type textarea "x"
type textarea "make me a simple but slick looking app wit"
type textarea "x"
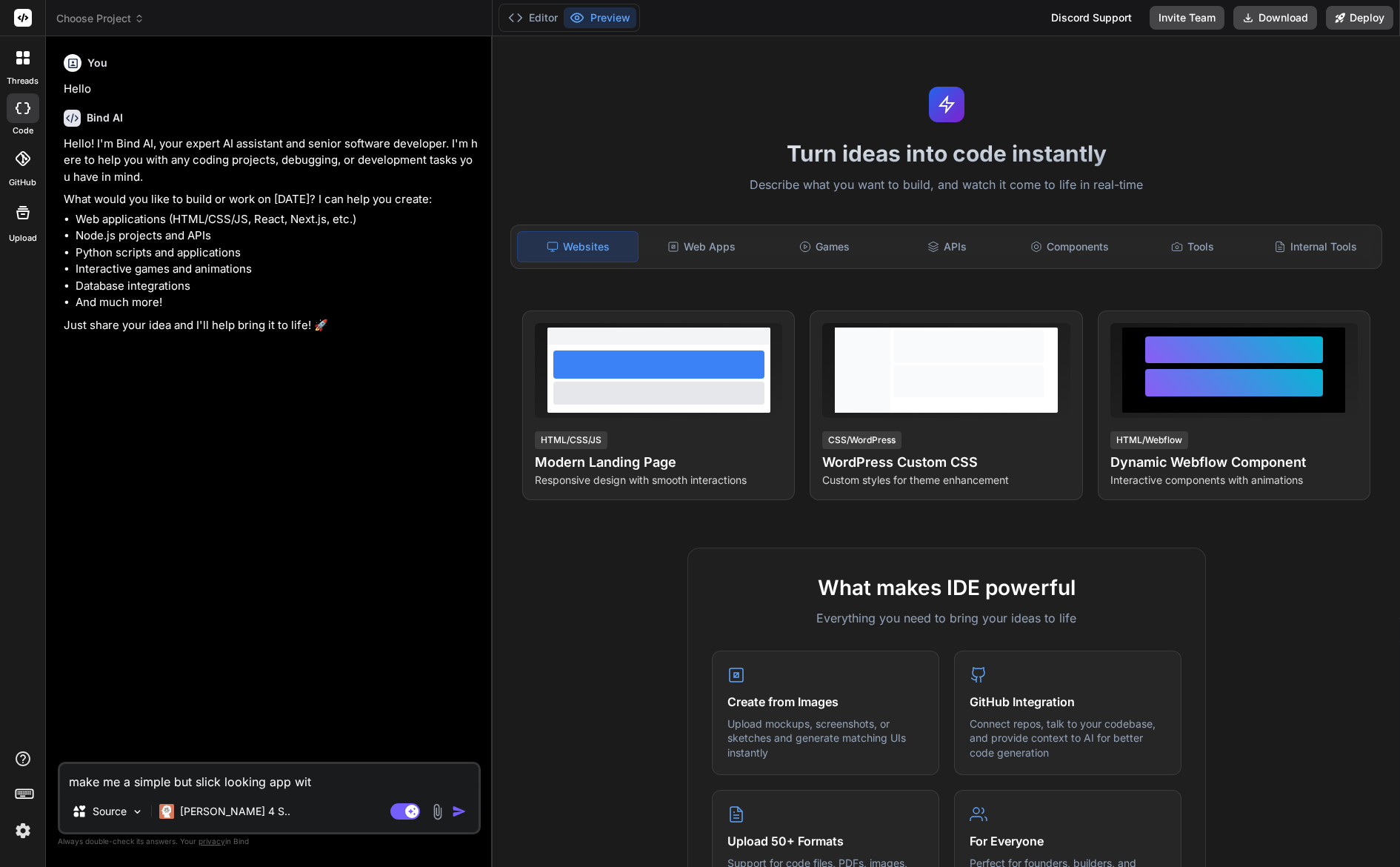
type textarea "make me a simple but slick looking app with"
type textarea "x"
type textarea "make me a simple but slick looking app wit"
type textarea "x"
type textarea "make me a simple but slick looking app wi"
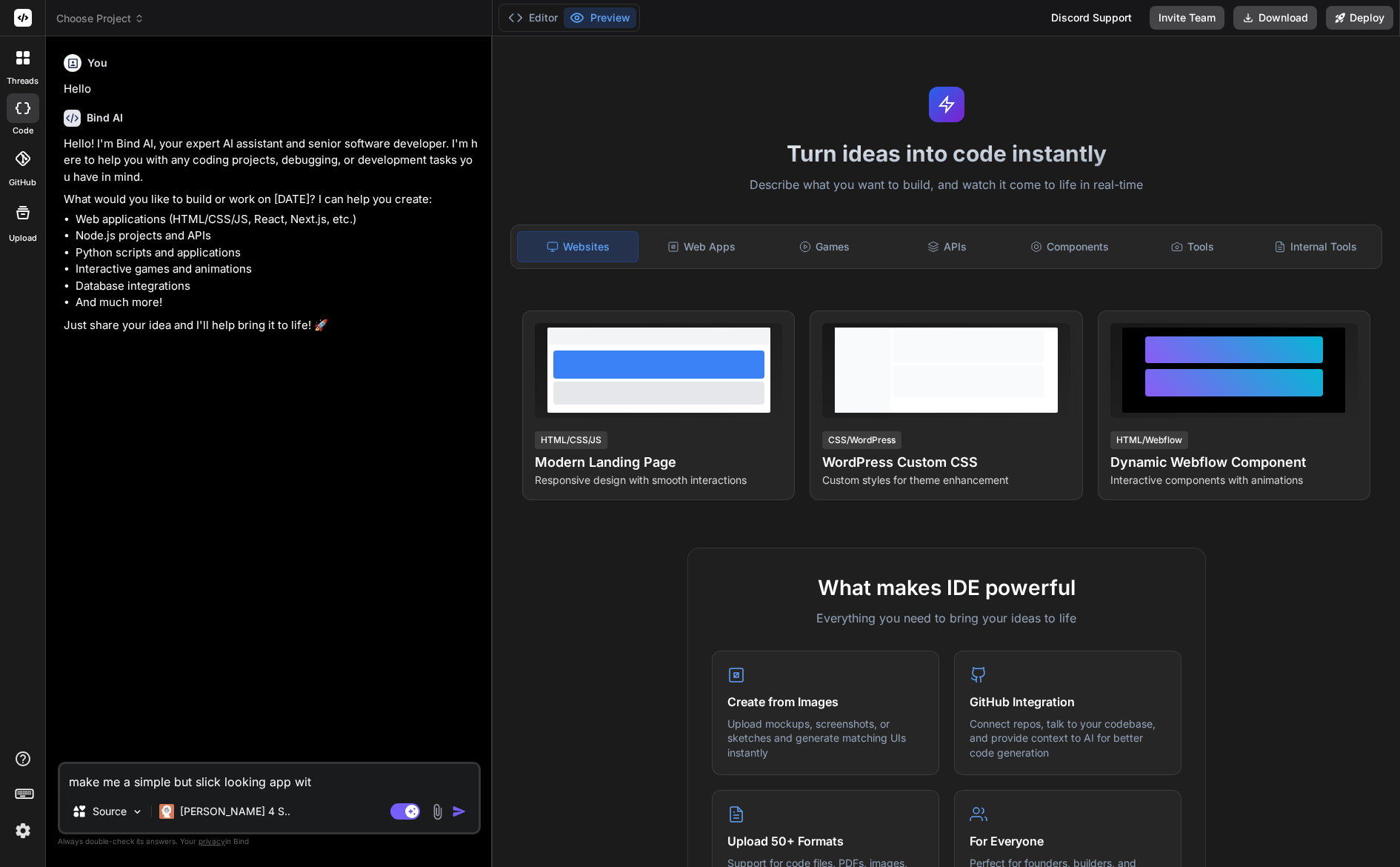
type textarea "x"
type textarea "make me a simple but slick looking app w"
type textarea "x"
type textarea "make me a simple but slick looking app"
type textarea "x"
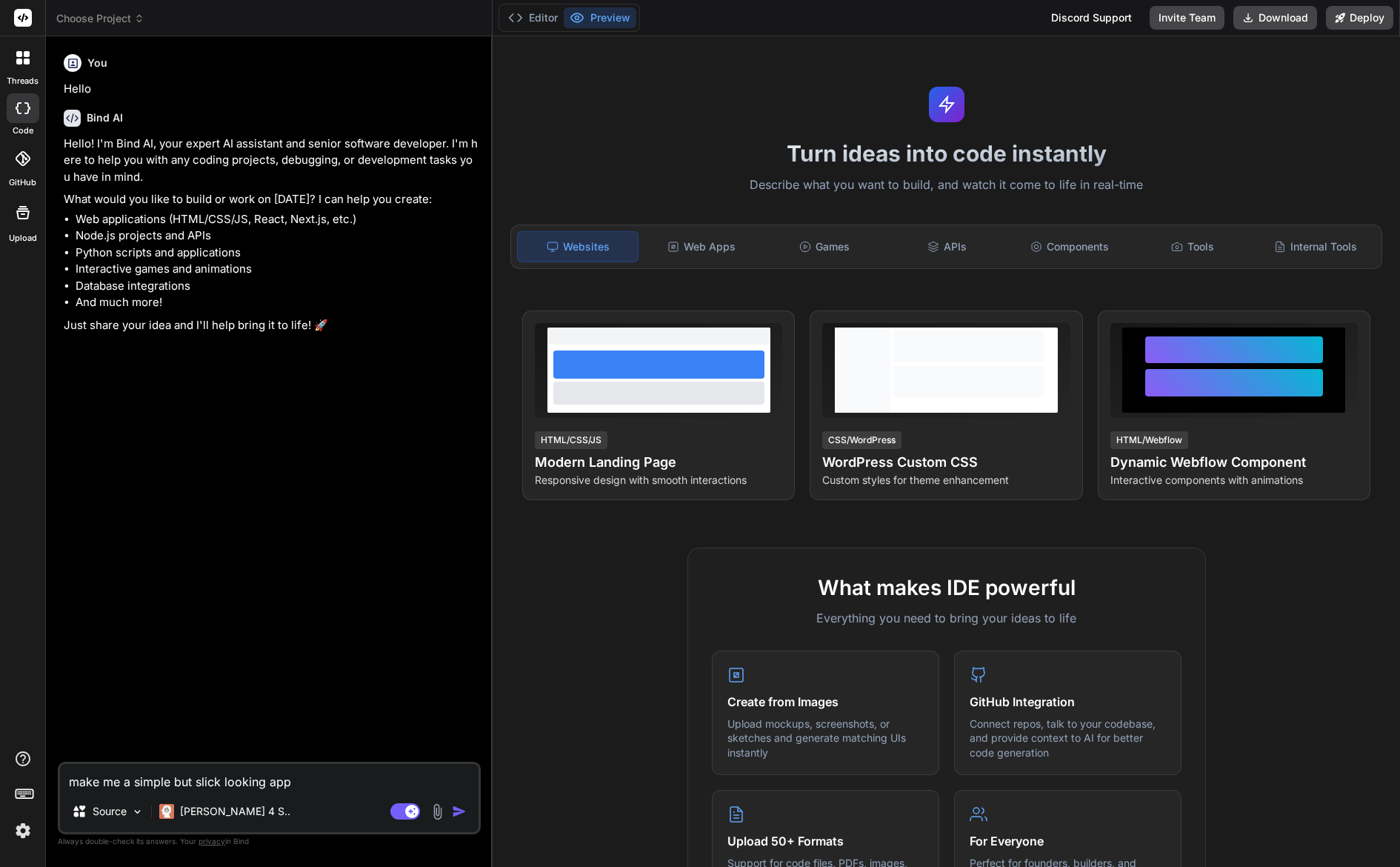
type textarea "make me a simple but slick looking app f"
type textarea "x"
type textarea "make me a simple but slick looking app fo"
type textarea "x"
type textarea "make me a simple but slick looking app for"
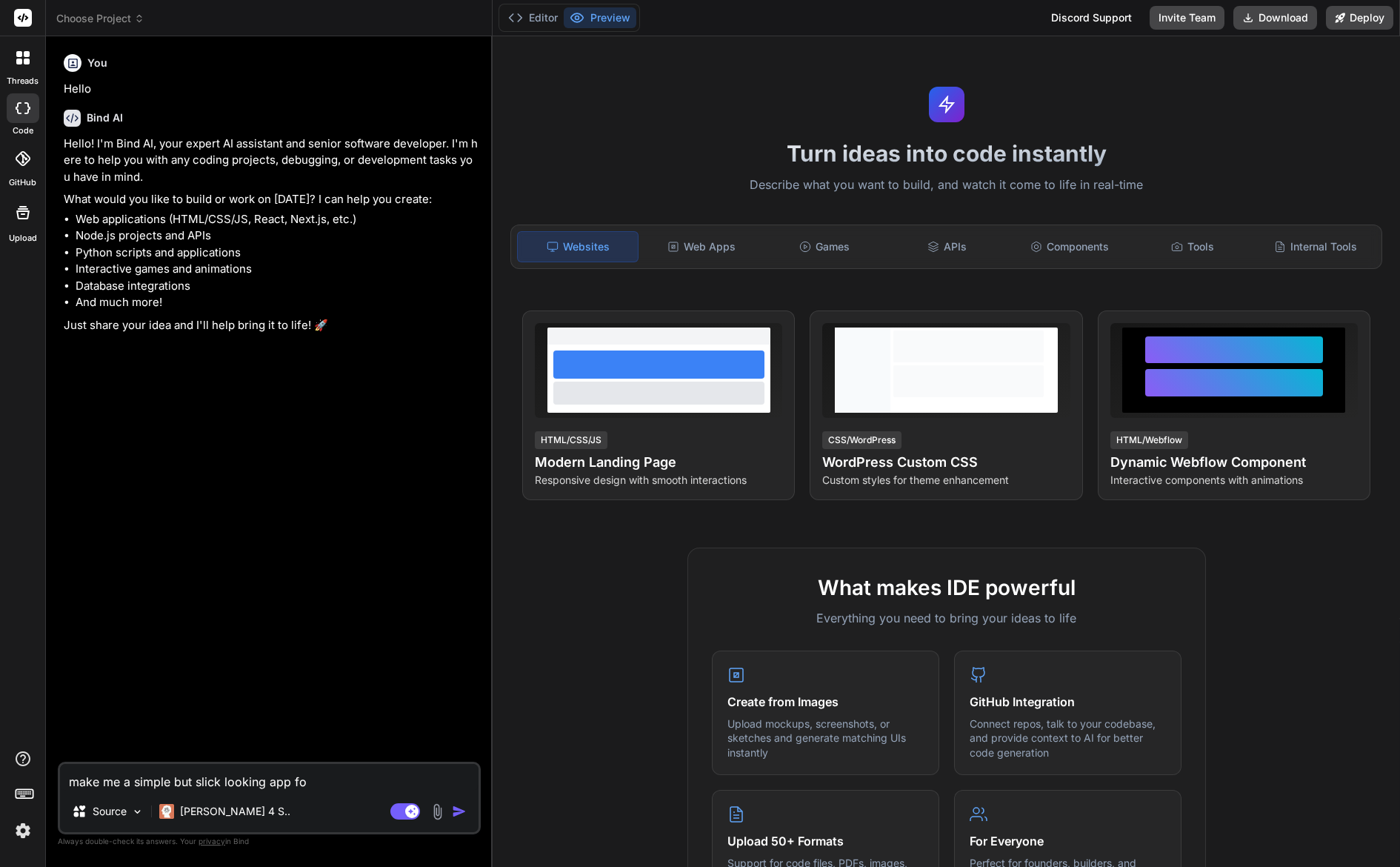
type textarea "x"
type textarea "make me a simple but slick looking app for"
type textarea "x"
type textarea "make me a simple but slick looking app for y"
type textarea "x"
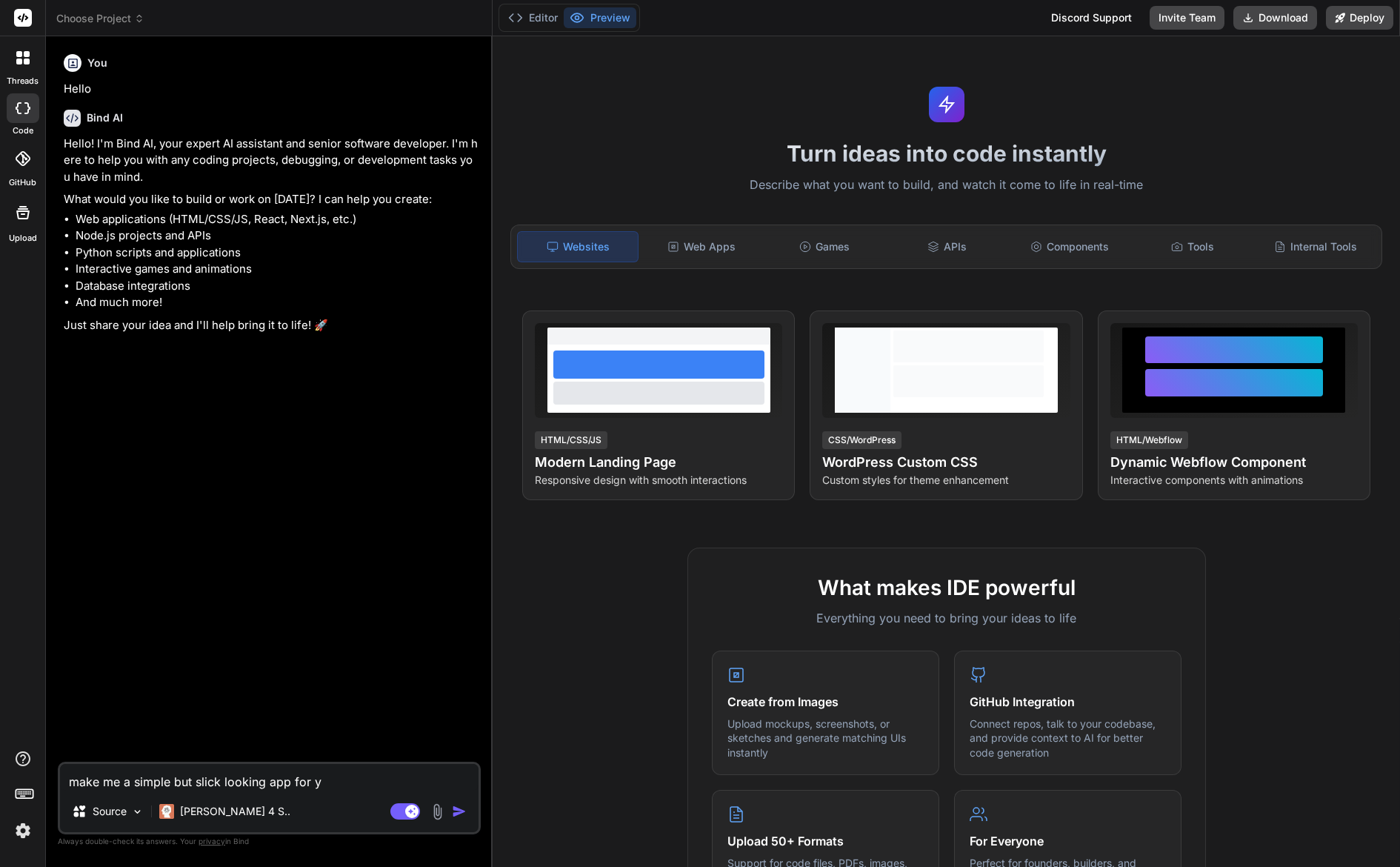
type textarea "make me a simple but slick looking app for yo"
type textarea "x"
type textarea "make me a simple but slick looking app for you"
type textarea "x"
type textarea "make me a simple but slick looking app for yout"
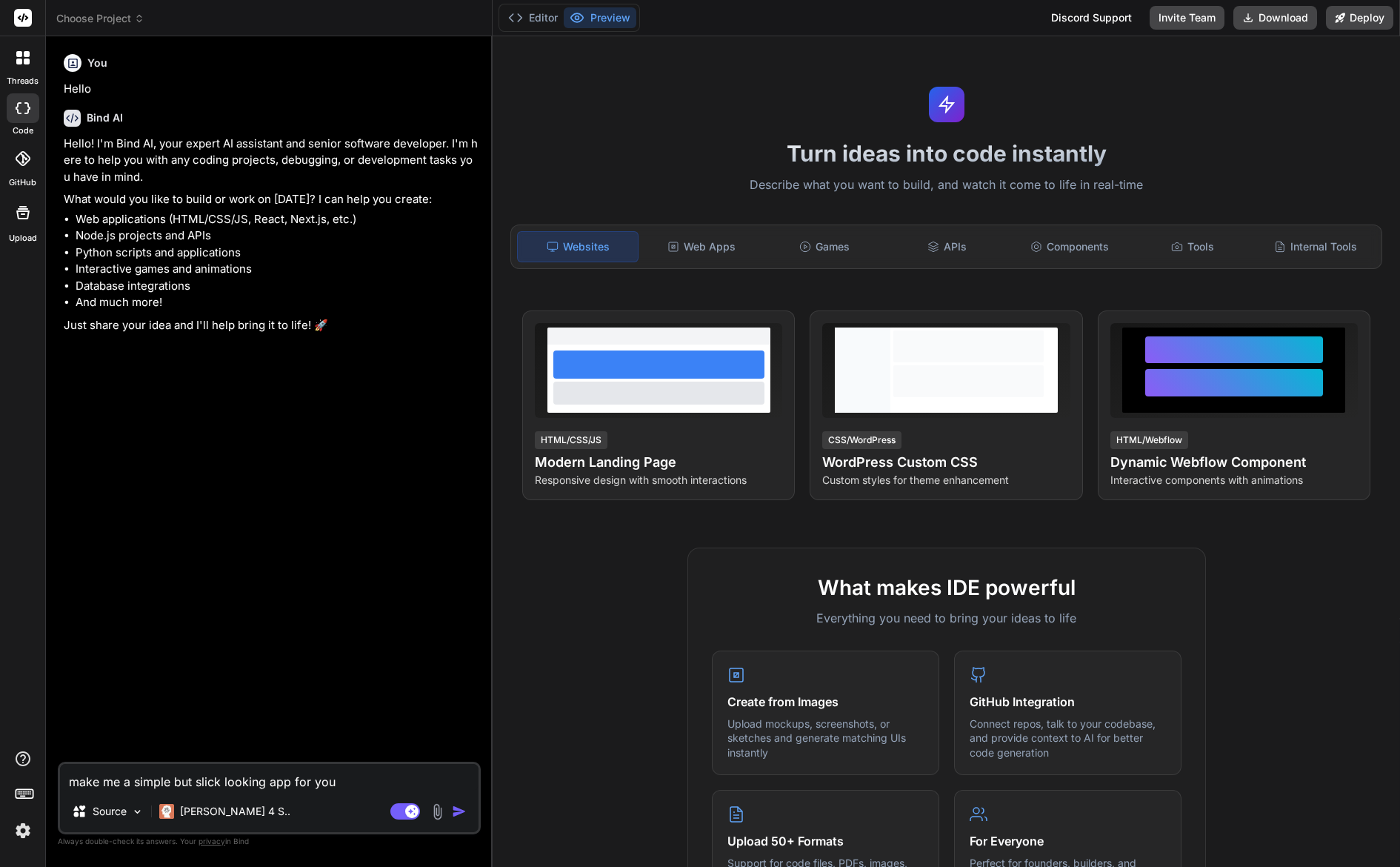
type textarea "x"
type textarea "make me a simple but slick looking app for youtu"
type textarea "x"
type textarea "make me a simple but slick looking app for youtub"
type textarea "x"
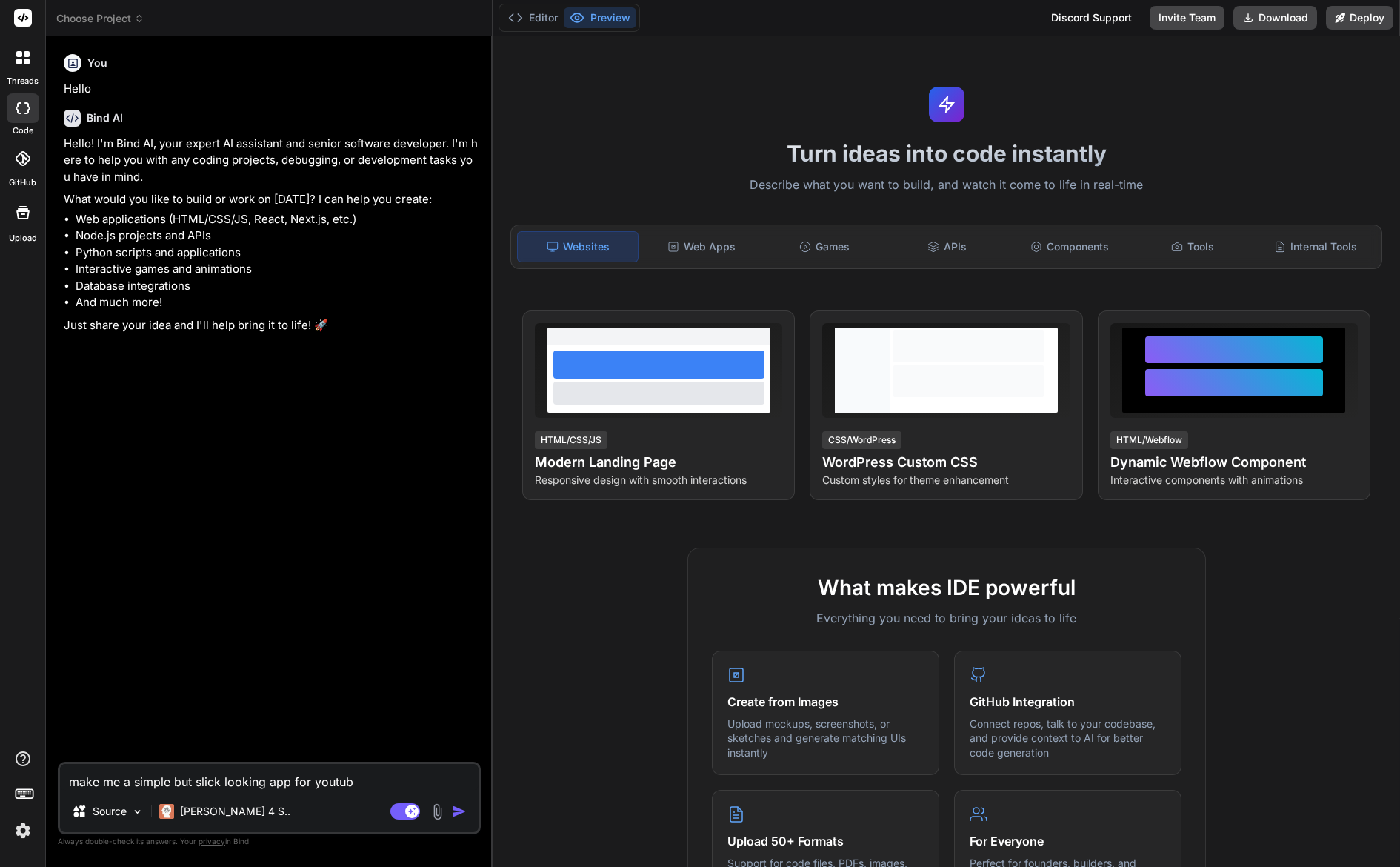
type textarea "make me a simple but slick looking app for youtube"
type textarea "x"
type textarea "make me a simple but slick looking app for youtube"
type textarea "x"
type textarea "make me a simple but slick looking app for youtube s"
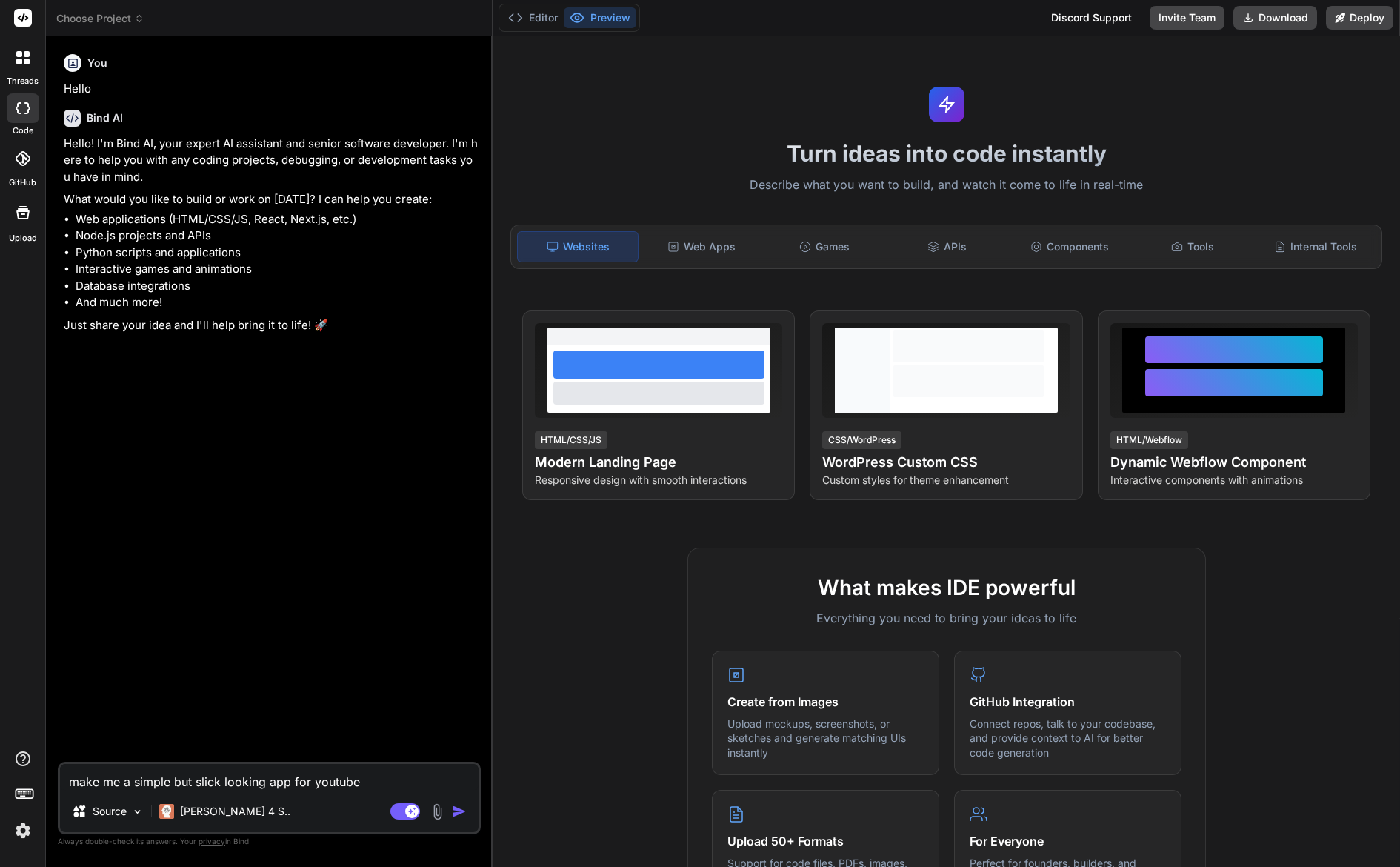
type textarea "x"
type textarea "make me a simple but slick looking app for youtube sh"
type textarea "x"
type textarea "make me a simple but slick looking app for youtube sho"
type textarea "x"
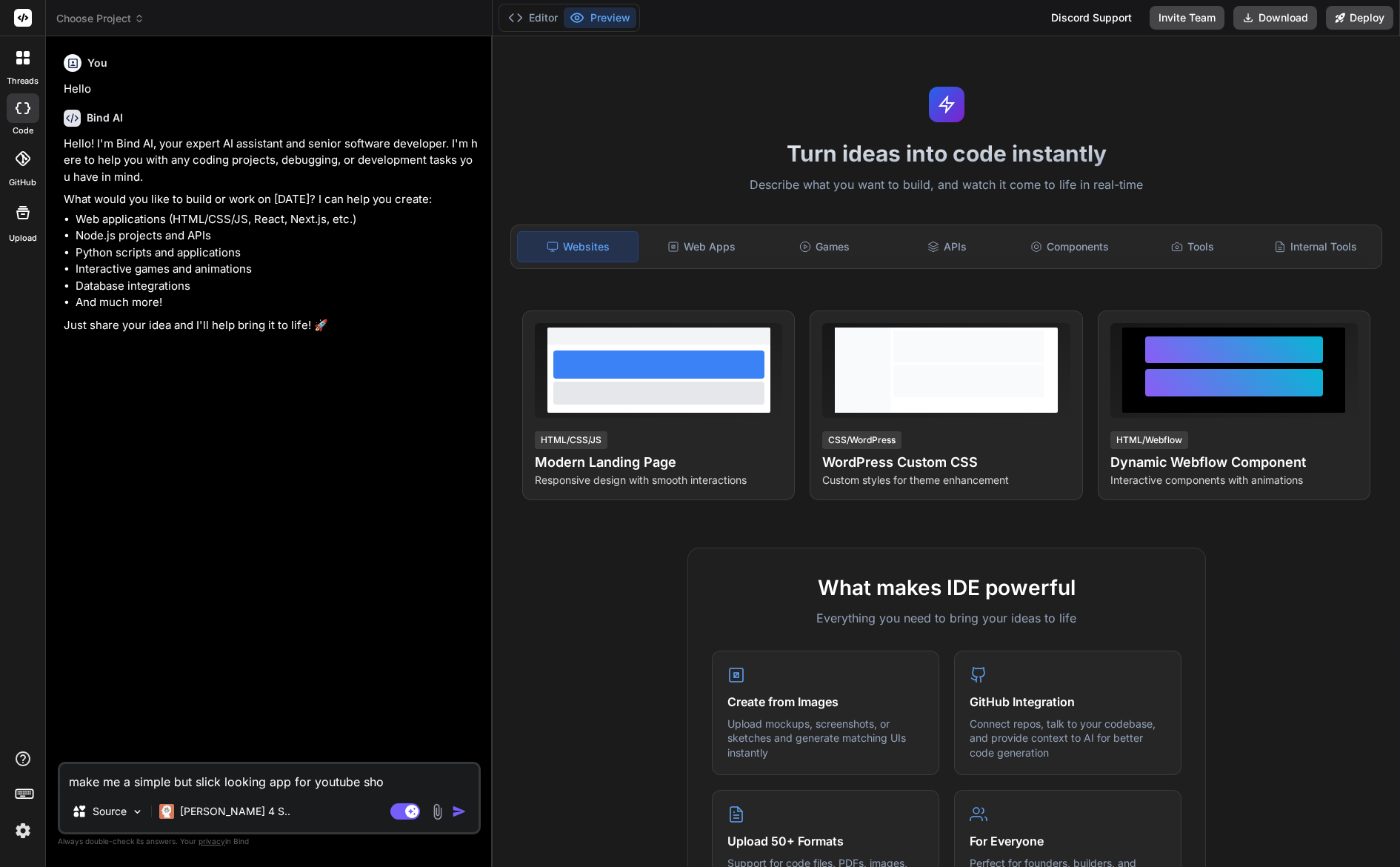
type textarea "make me a simple but slick looking app for youtube shor"
type textarea "x"
type textarea "make me a simple but slick looking app for youtube short"
type textarea "x"
type textarea "make me a simple but slick looking app for youtube shorts"
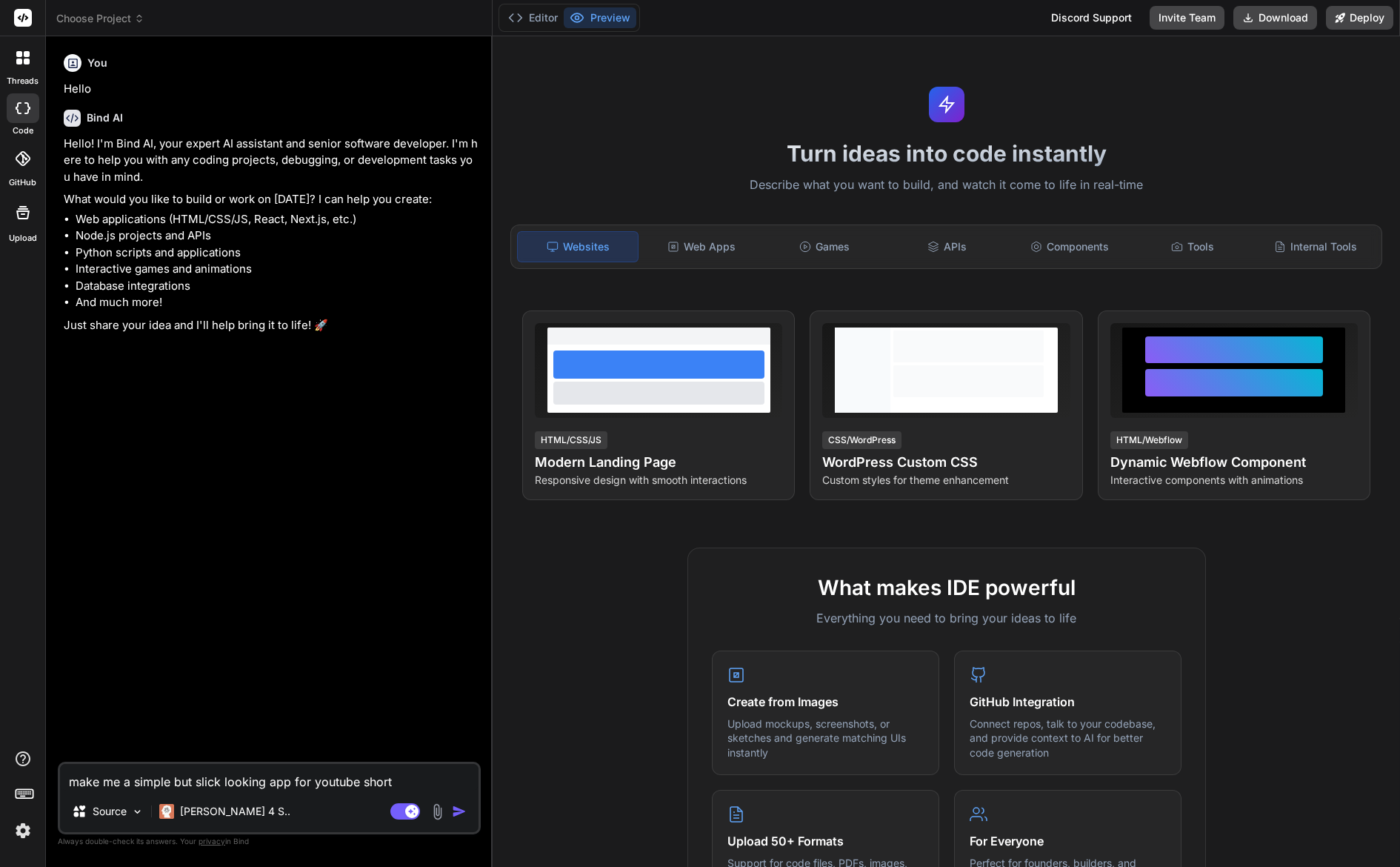
type textarea "x"
type textarea "make me a simple but slick looking app for youtube shorts"
type textarea "x"
type textarea "make me a simple but slick looking app for youtube shorts v"
type textarea "x"
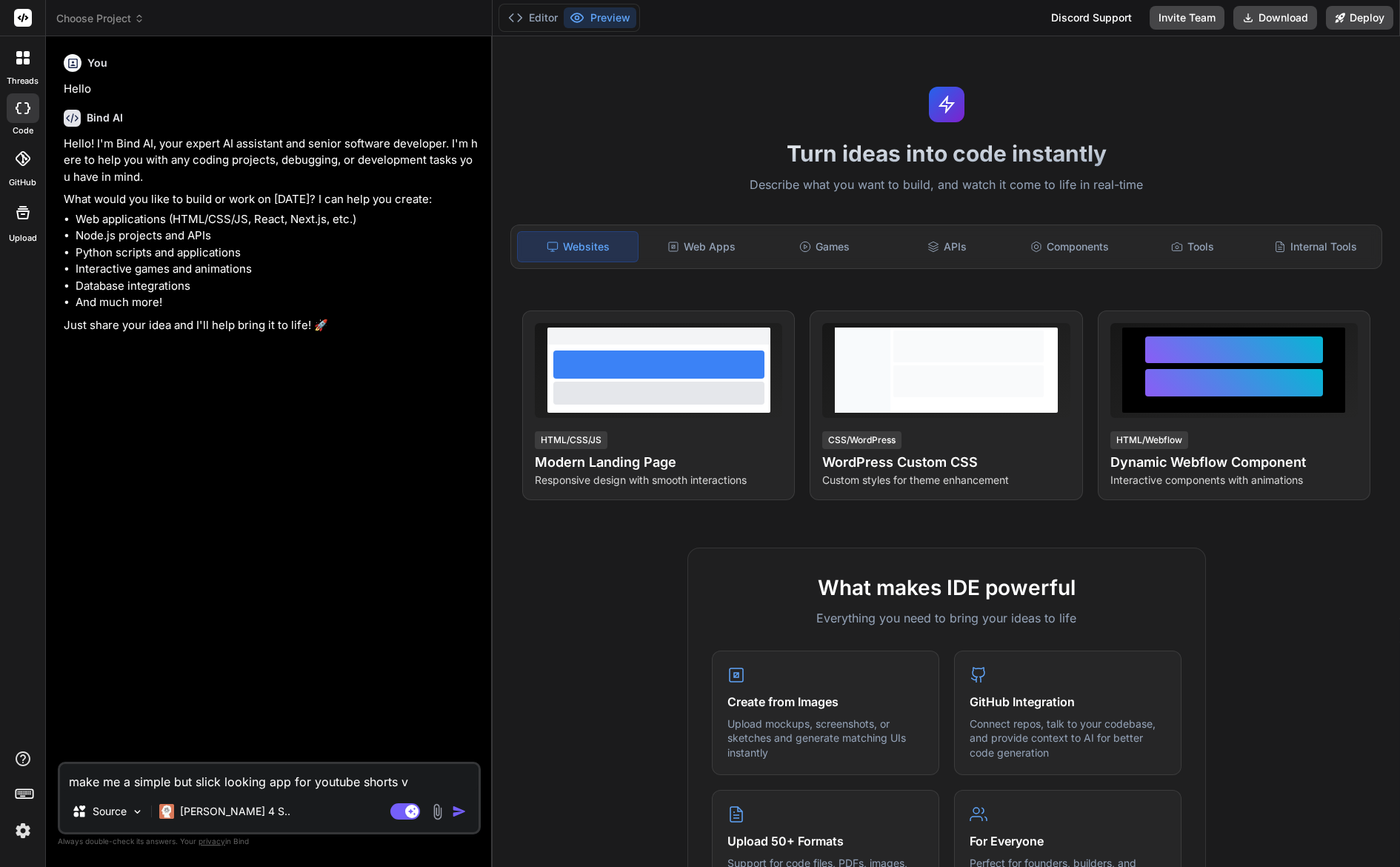
type textarea "make me a simple but slick looking app for youtube shorts vi"
type textarea "x"
type textarea "make me a simple but slick looking app for youtube shorts vid"
type textarea "x"
type textarea "make me a simple but slick looking app for youtube shorts vide"
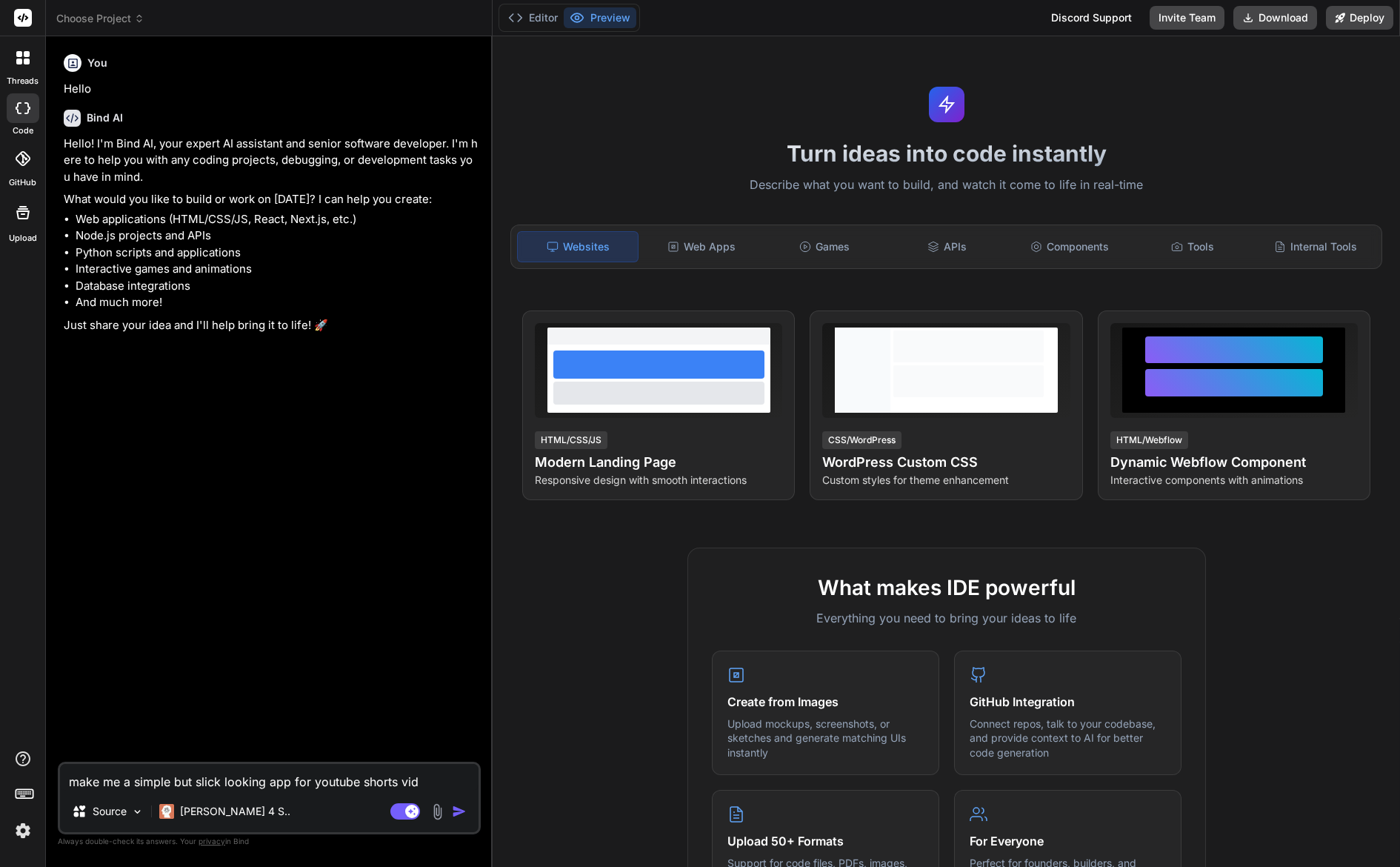
type textarea "x"
type textarea "make me a simple but slick looking app for youtube shorts video"
type textarea "x"
type textarea "make me a simple but slick looking app for youtube shorts video"
type textarea "x"
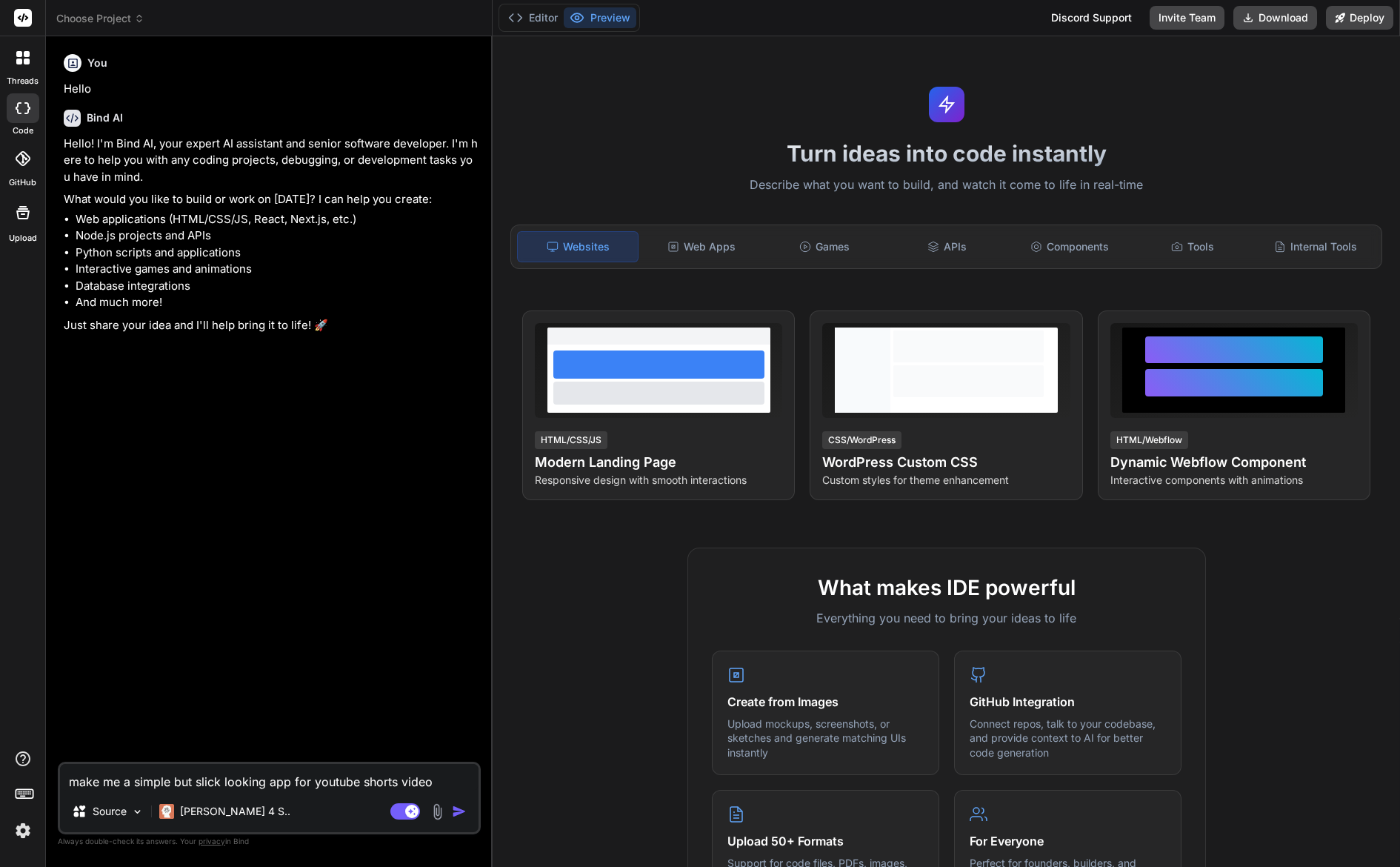
type textarea "make me a simple but slick looking app for youtube shorts video l"
type textarea "x"
type textarea "make me a simple but slick looking app for youtube shorts video li"
type textarea "x"
type textarea "make me a simple but slick looking app for youtube shorts video [PERSON_NAME]"
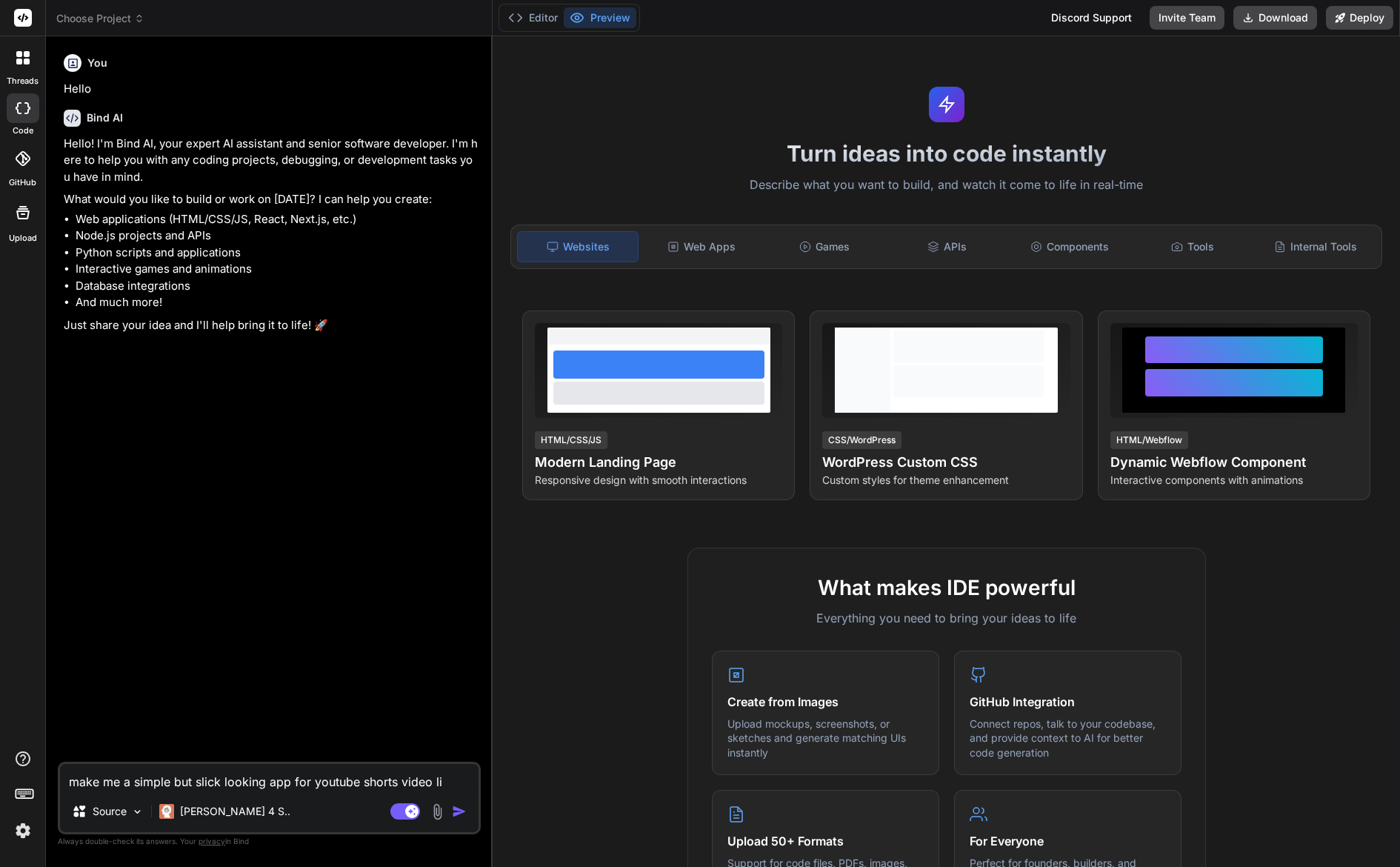
type textarea "x"
type textarea "make me a simple but slick looking app for youtube shorts video link"
type textarea "x"
type textarea "make me a simple but slick looking app for youtube shorts video link."
type textarea "x"
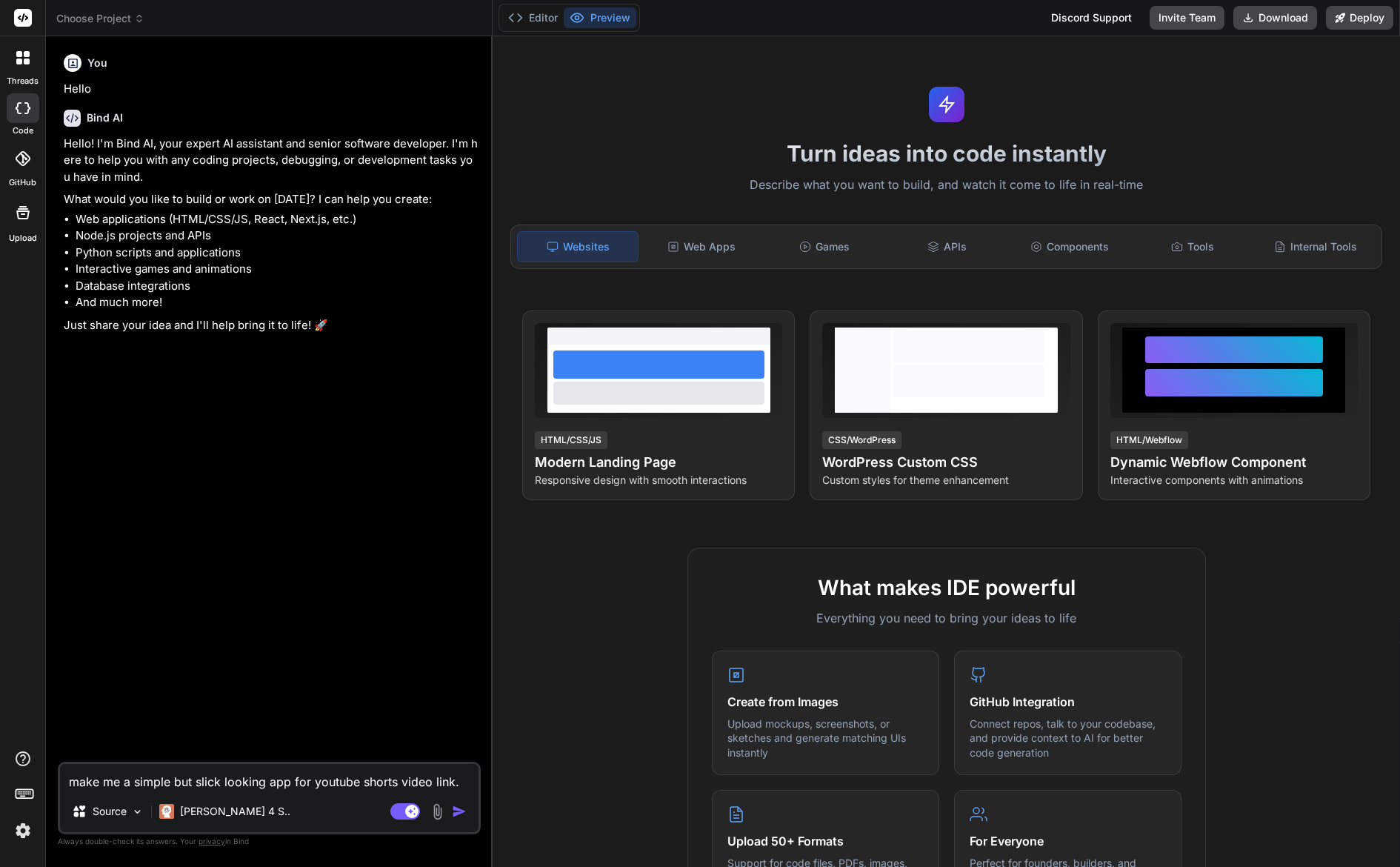
type textarea "make me a simple but slick looking app for youtube shorts video link"
type textarea "x"
type textarea "make me a simple but slick looking app for youtube shorts video links"
type textarea "x"
type textarea "make me a simple but slick looking app for youtube shorts video links."
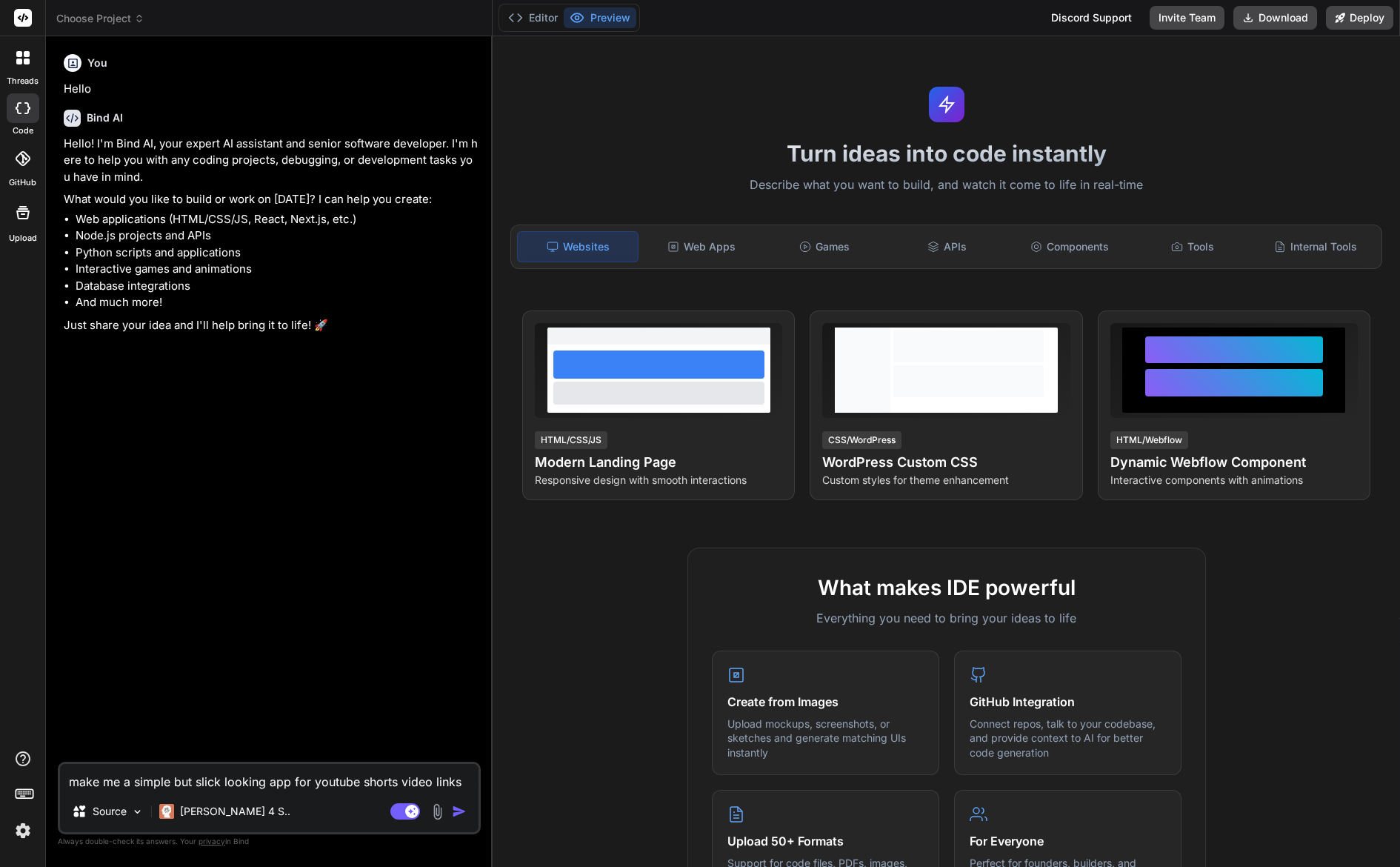
type textarea "x"
type textarea "make me a simple but slick looking app for youtube shorts video links."
type textarea "x"
type textarea "make me a simple but slick looking app for youtube shorts video links. I"
type textarea "x"
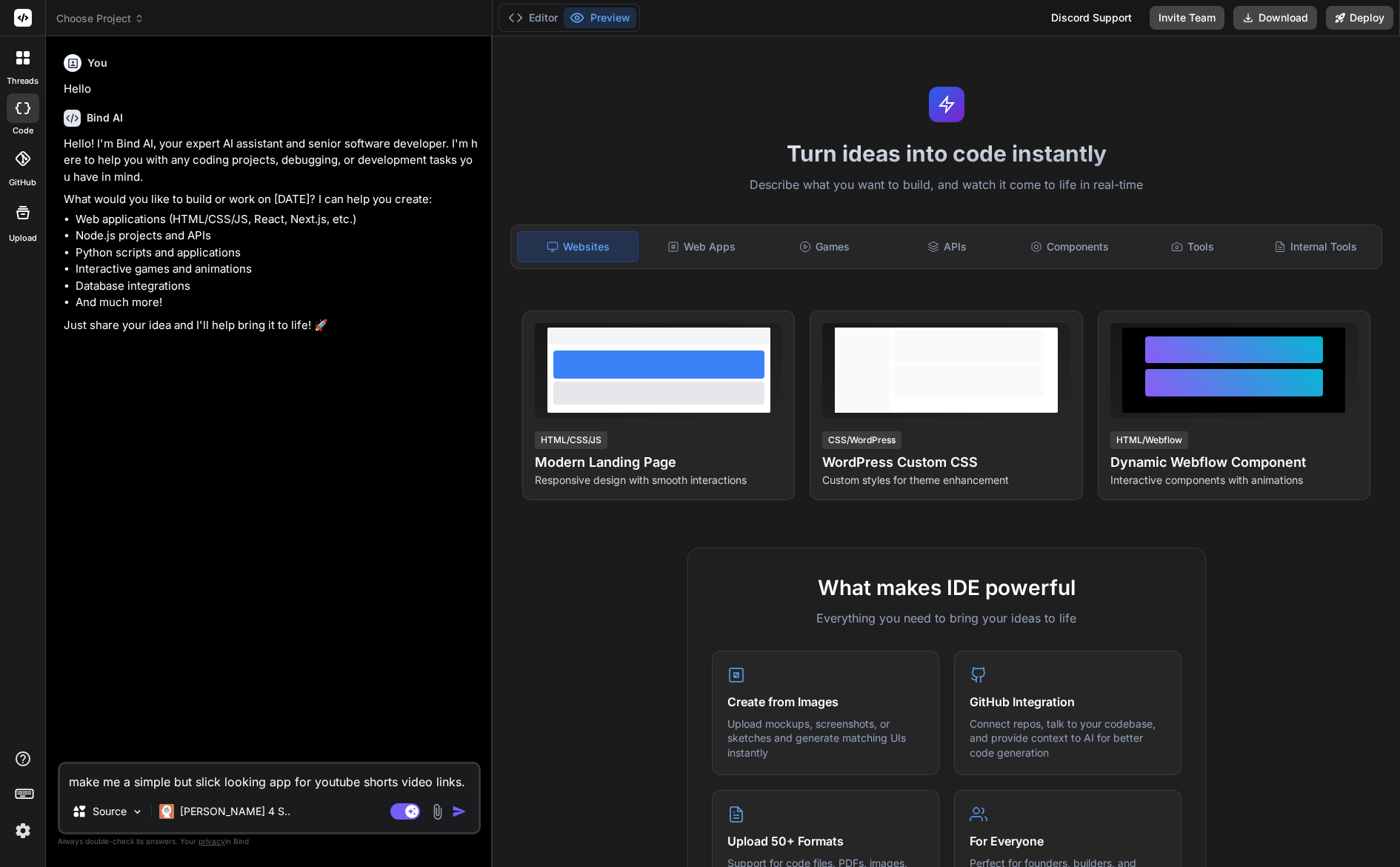
type textarea "make me a simple but slick looking app for youtube shorts video links. I"
type textarea "x"
type textarea "make me a simple but slick looking app for youtube shorts video links. I w"
type textarea "x"
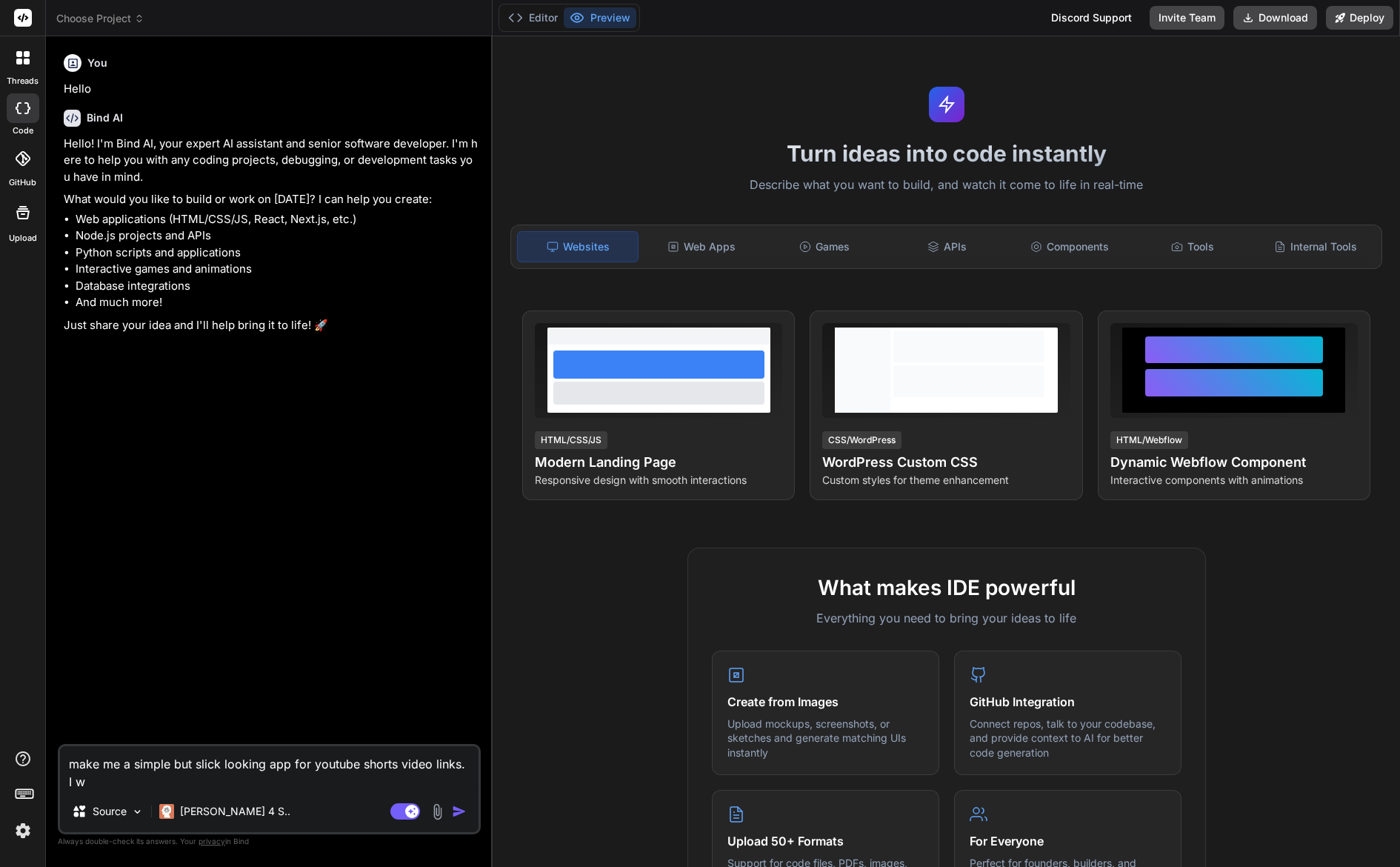
type textarea "make me a simple but slick looking app for youtube shorts video links. I wa"
type textarea "x"
type textarea "make me a simple but slick looking app for youtube shorts video links. I wan"
type textarea "x"
type textarea "make me a simple but slick looking app for youtube shorts video links. I want"
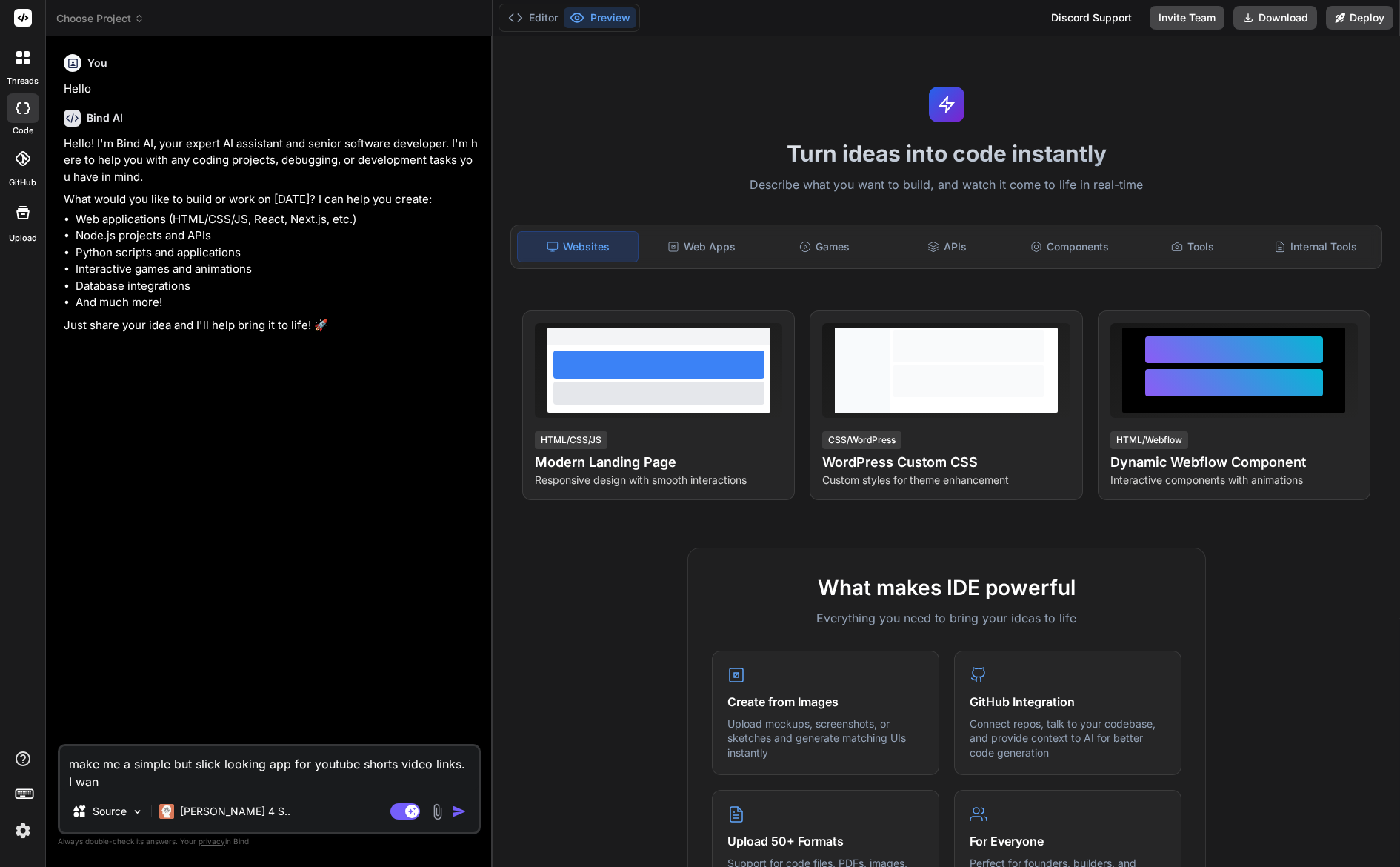
type textarea "x"
type textarea "make me a simple but slick looking app for youtube shorts video links. I want"
type textarea "x"
type textarea "make me a simple but slick looking app for youtube shorts video links. I want t"
type textarea "x"
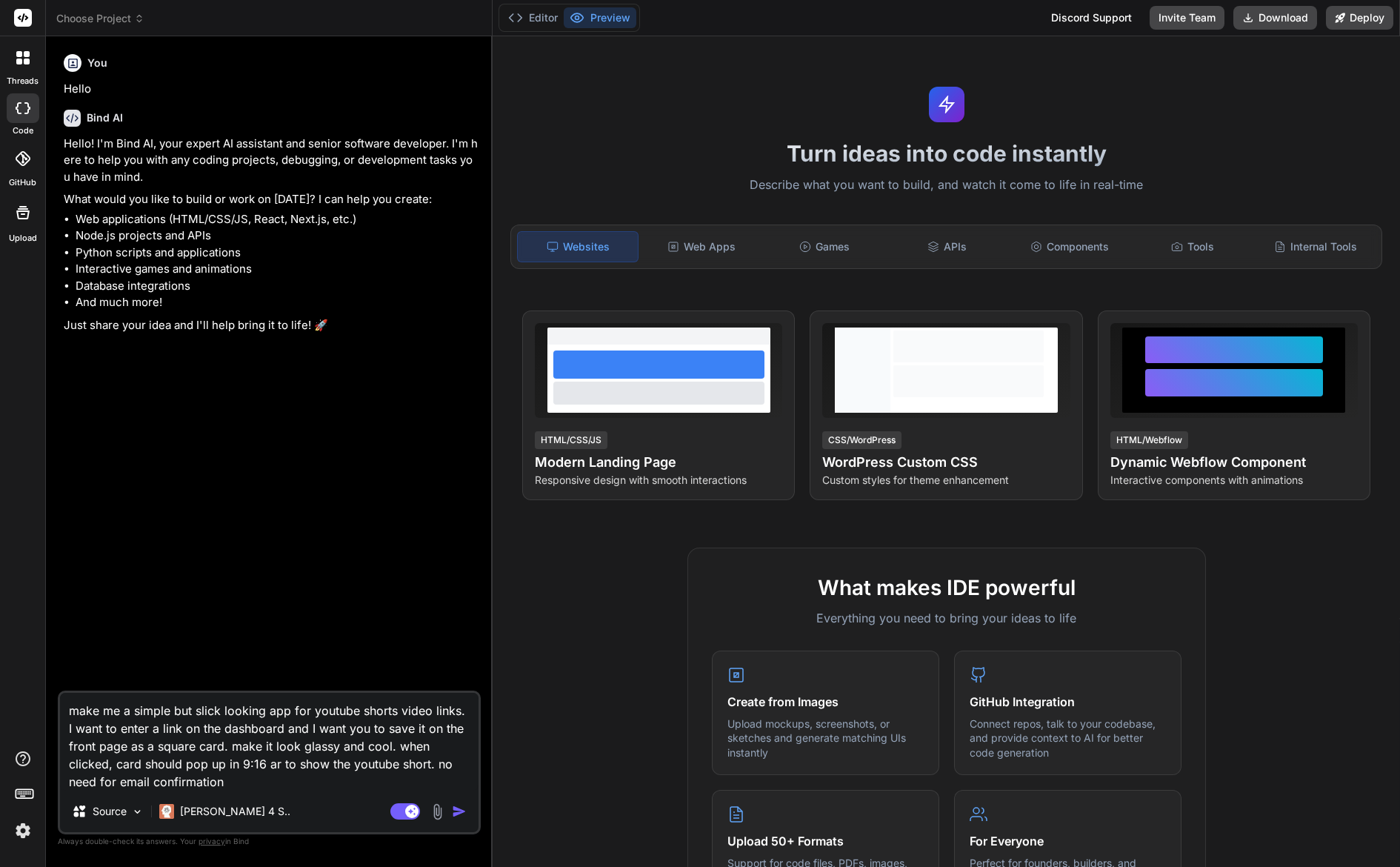
click at [274, 785] on textarea "make me a simple but slick looking app for youtube shorts video links. I want t…" at bounding box center [270, 741] width 419 height 97
click at [437, 784] on textarea "make me a simple but slick looking app for youtube shorts video links. I want t…" at bounding box center [270, 741] width 419 height 97
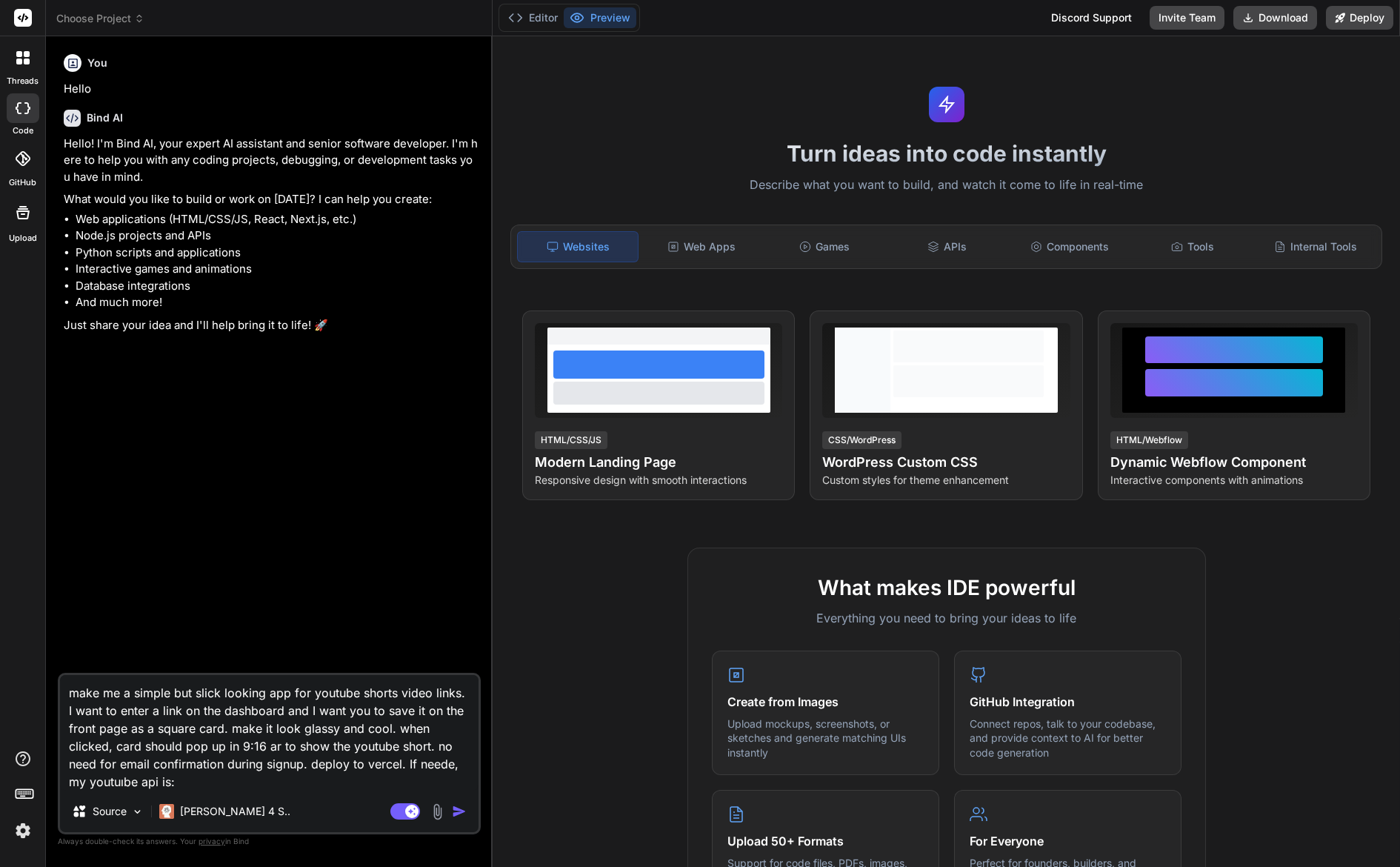
paste textarea "[SECURITY_DATA]"
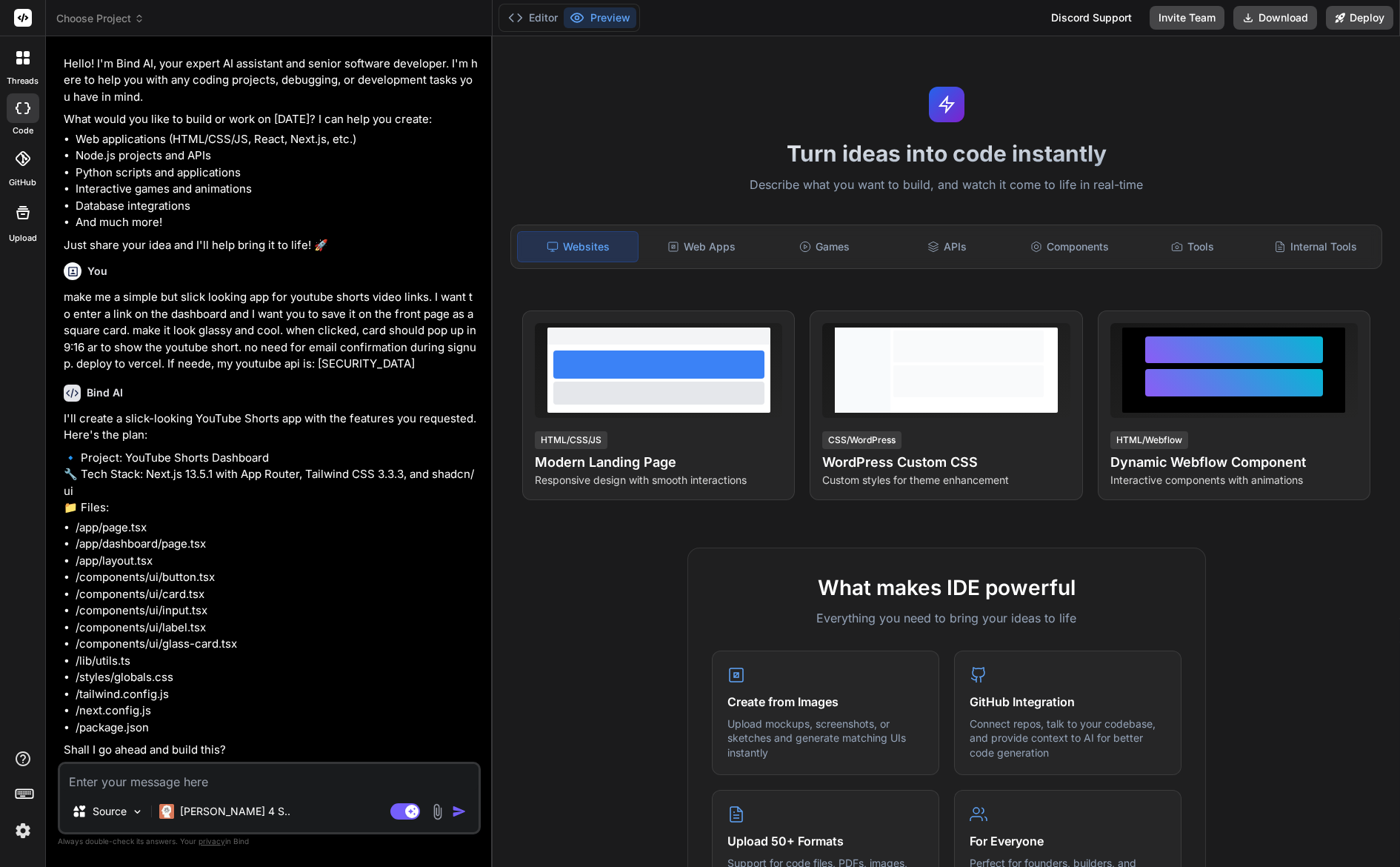
scroll to position [96, 0]
click at [260, 780] on textarea at bounding box center [270, 776] width 419 height 27
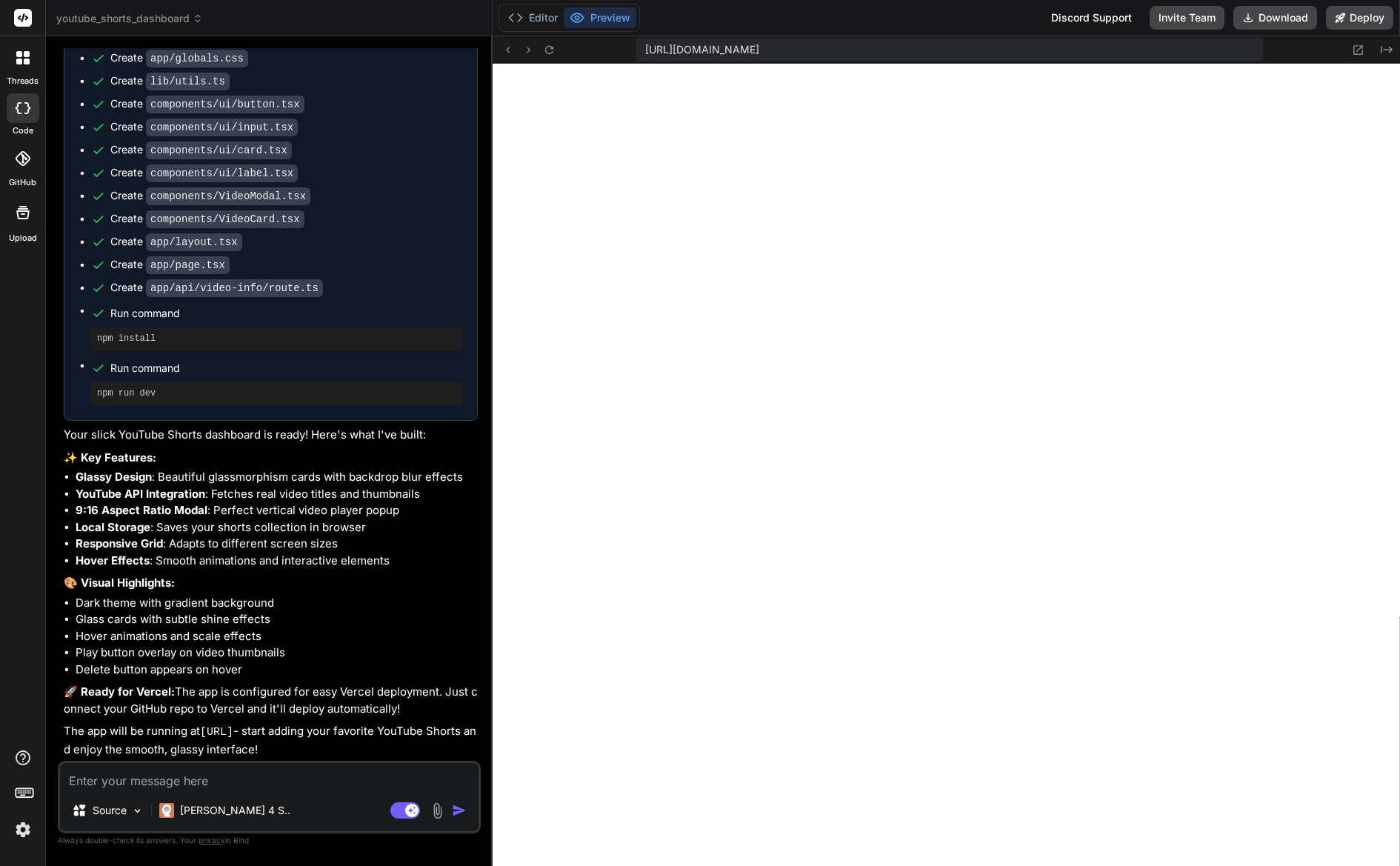
scroll to position [1044, 0]
click at [542, 20] on button "Editor" at bounding box center [533, 18] width 62 height 21
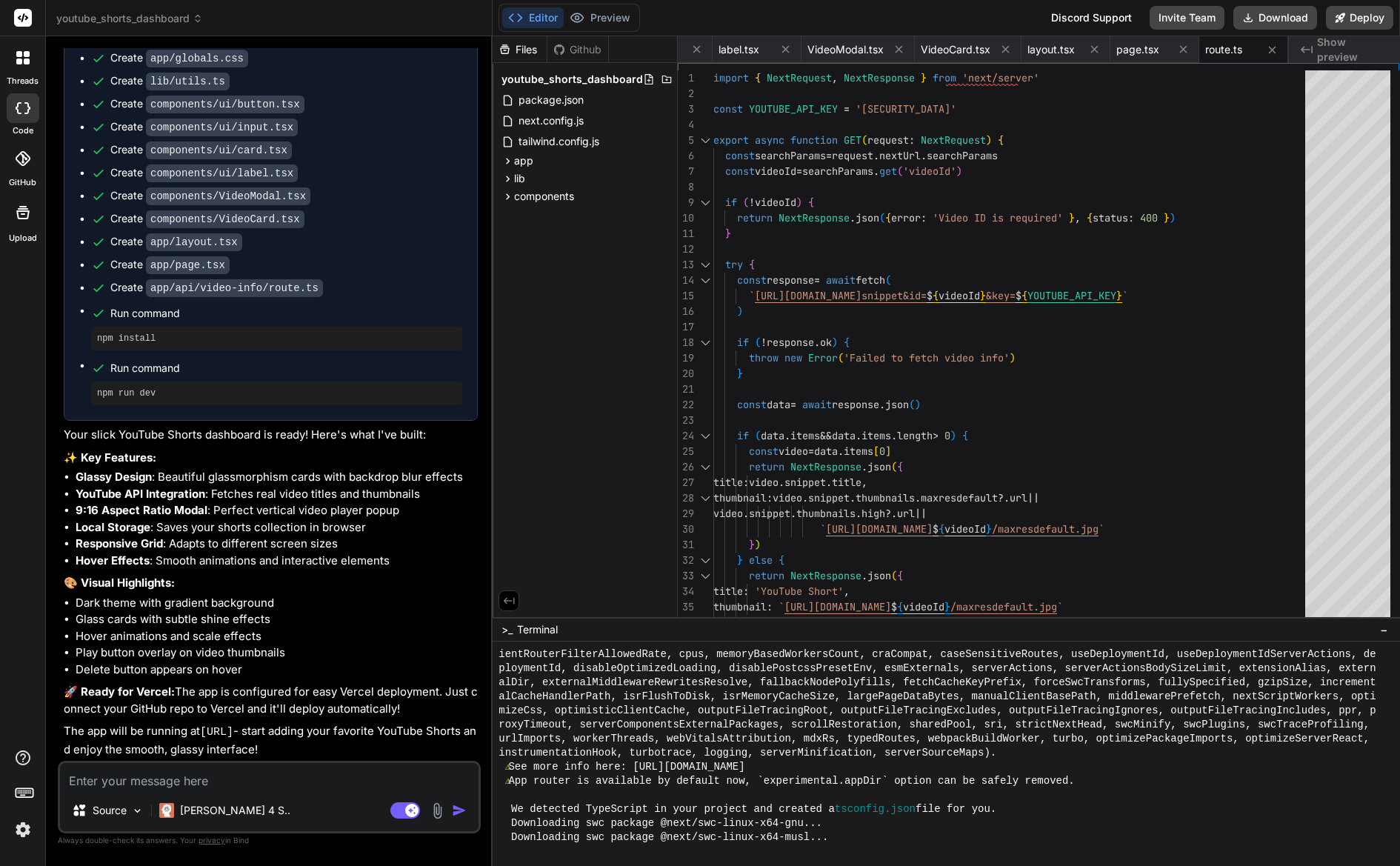
scroll to position [1042, 0]
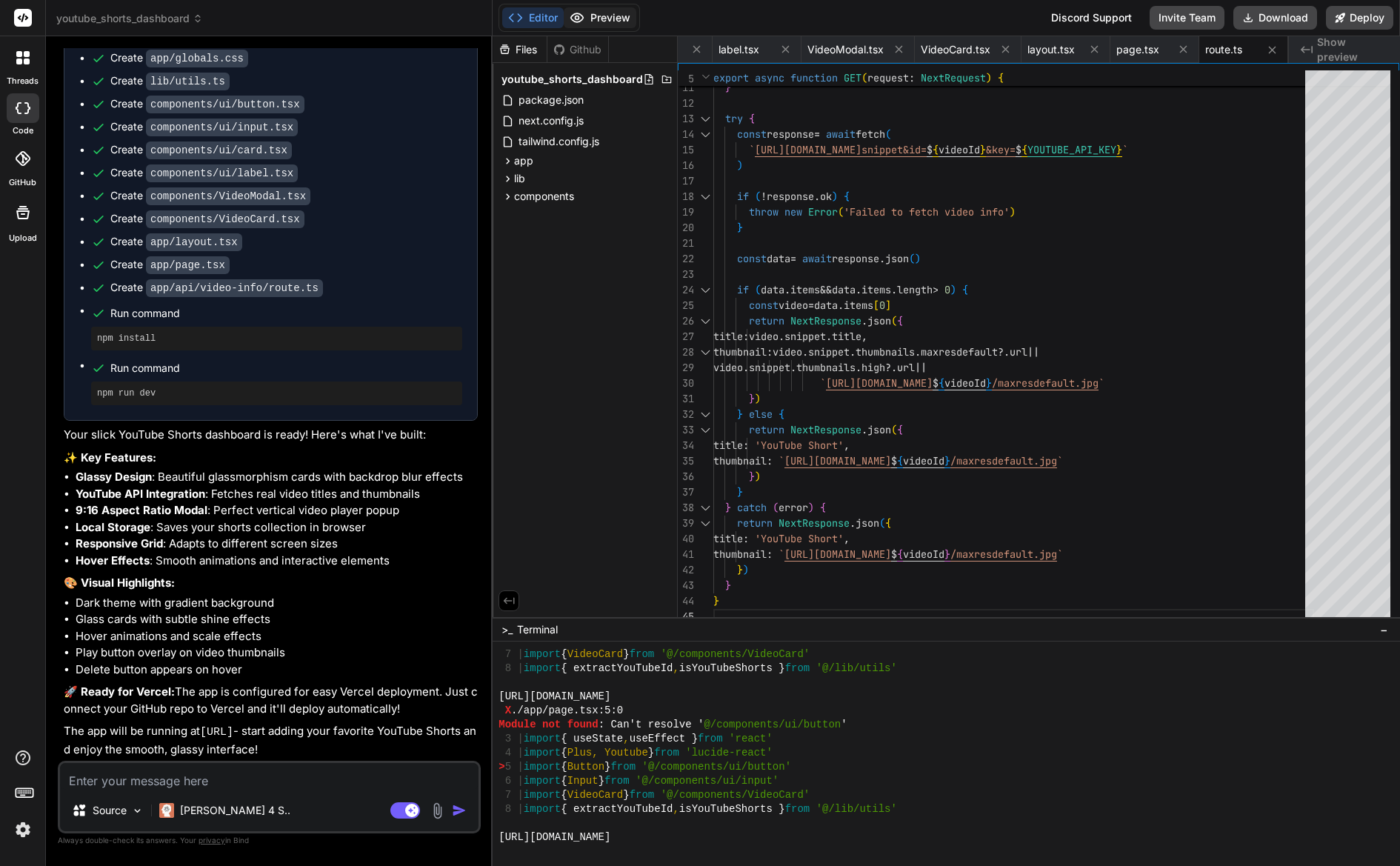
click at [608, 23] on button "Preview" at bounding box center [600, 18] width 73 height 21
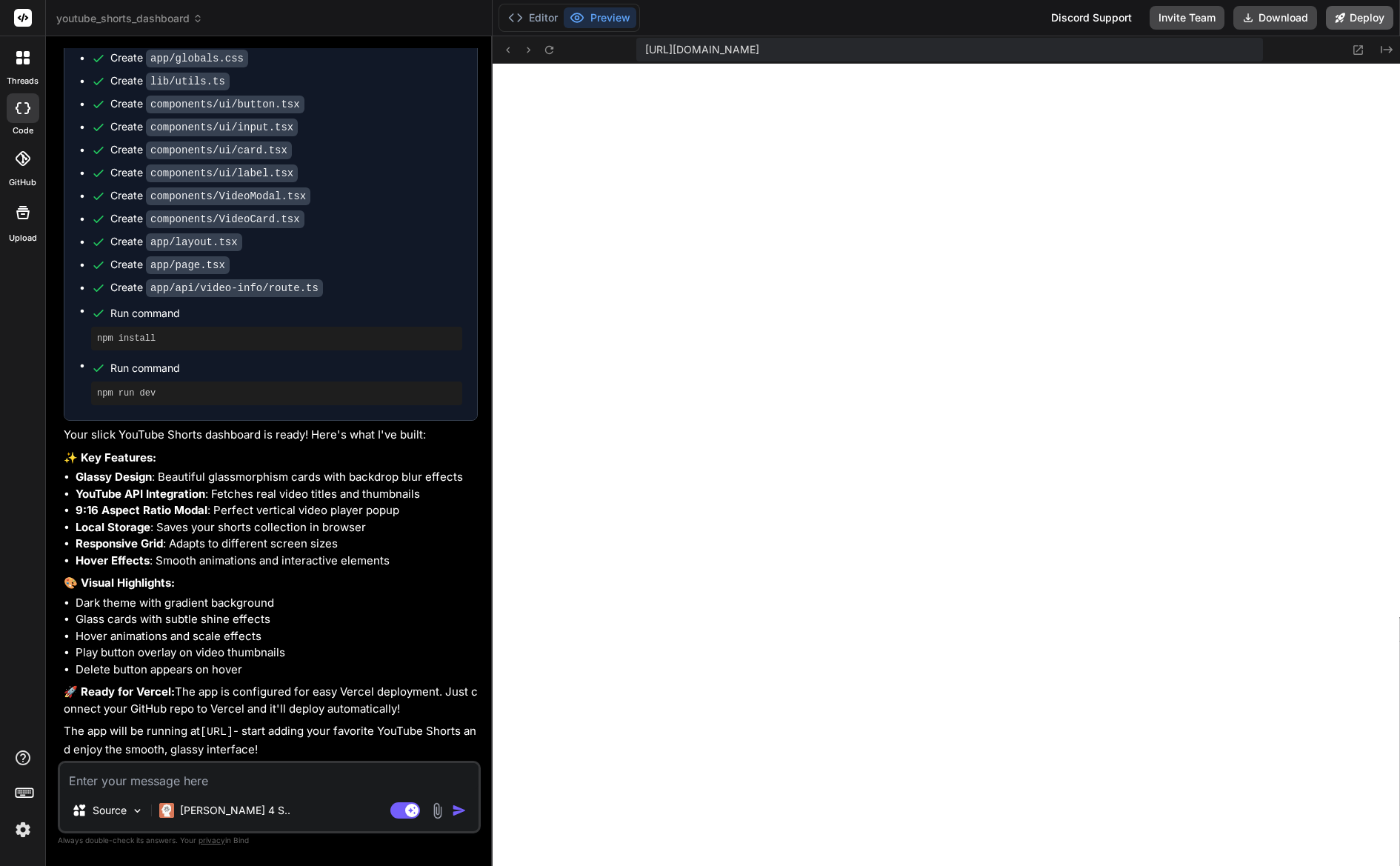
click at [1360, 23] on button "Deploy" at bounding box center [1360, 18] width 68 height 24
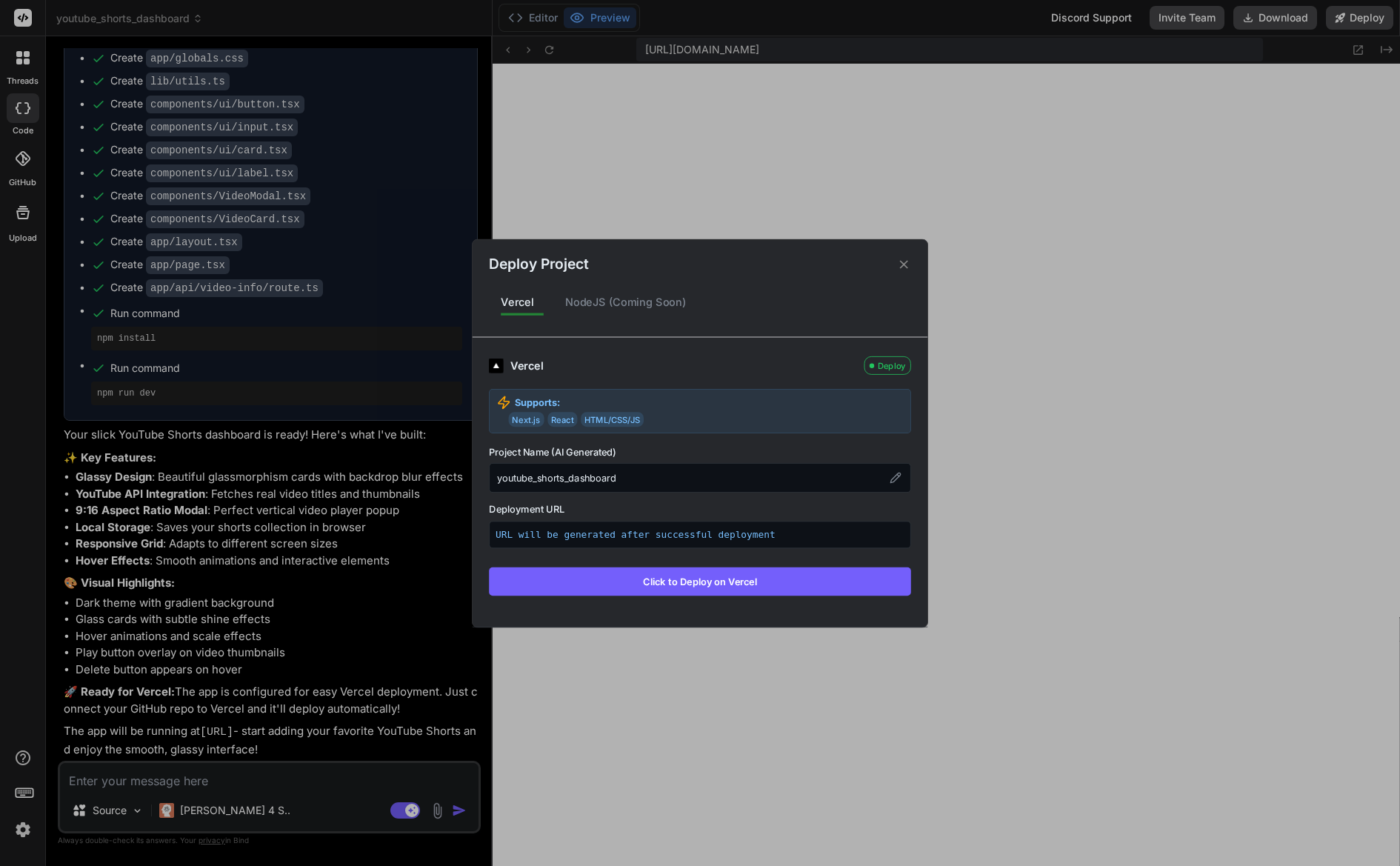
click at [643, 486] on div "youtube_shorts_dashboard" at bounding box center [700, 478] width 422 height 30
click at [700, 578] on button "Click to Deploy on Vercel" at bounding box center [700, 581] width 422 height 29
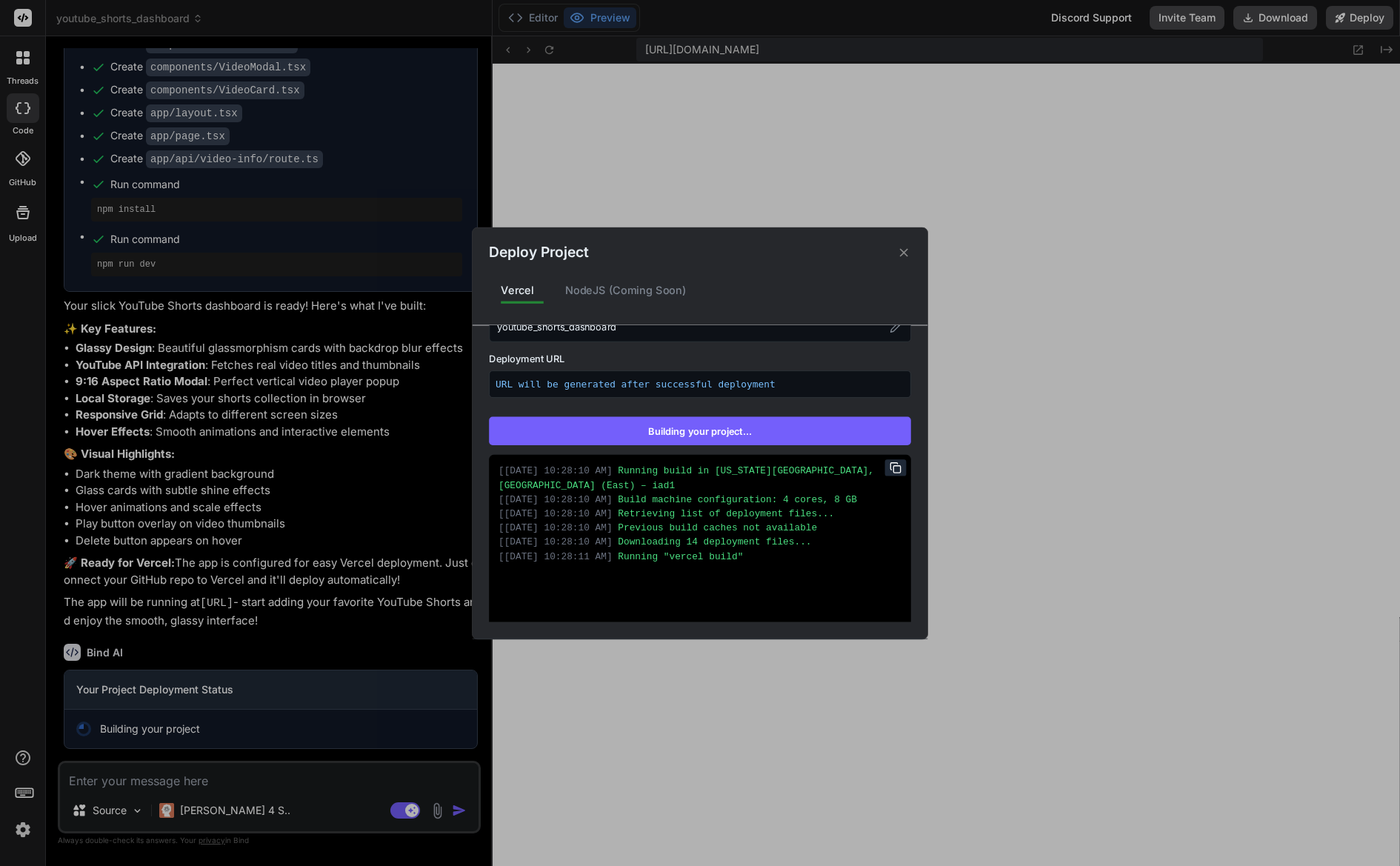
scroll to position [219, 0]
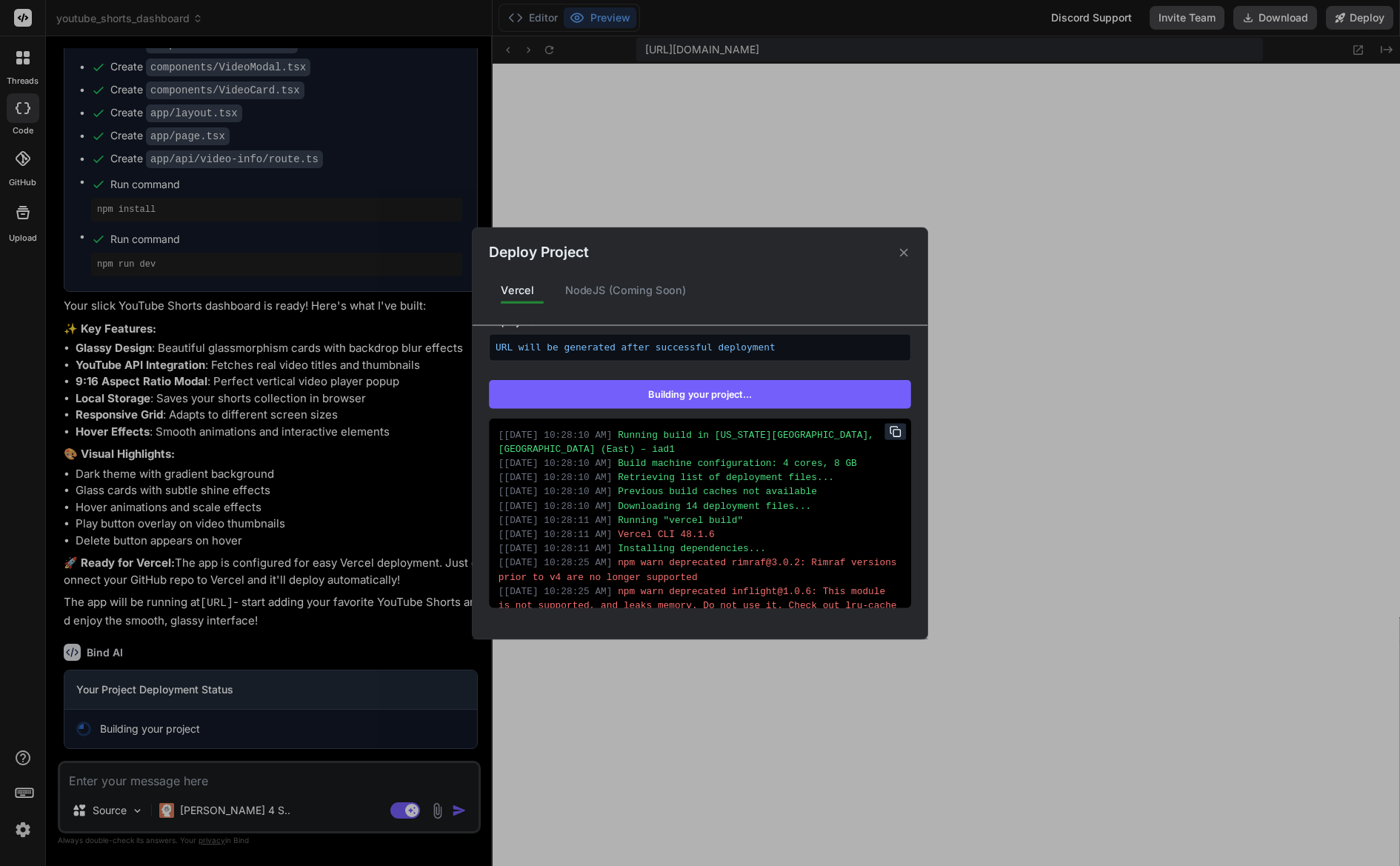
click at [685, 616] on div "Vercel Re-deploying Supports: Next.js React HTML/CSS/JS Project Name (AI Genera…" at bounding box center [700, 473] width 455 height 296
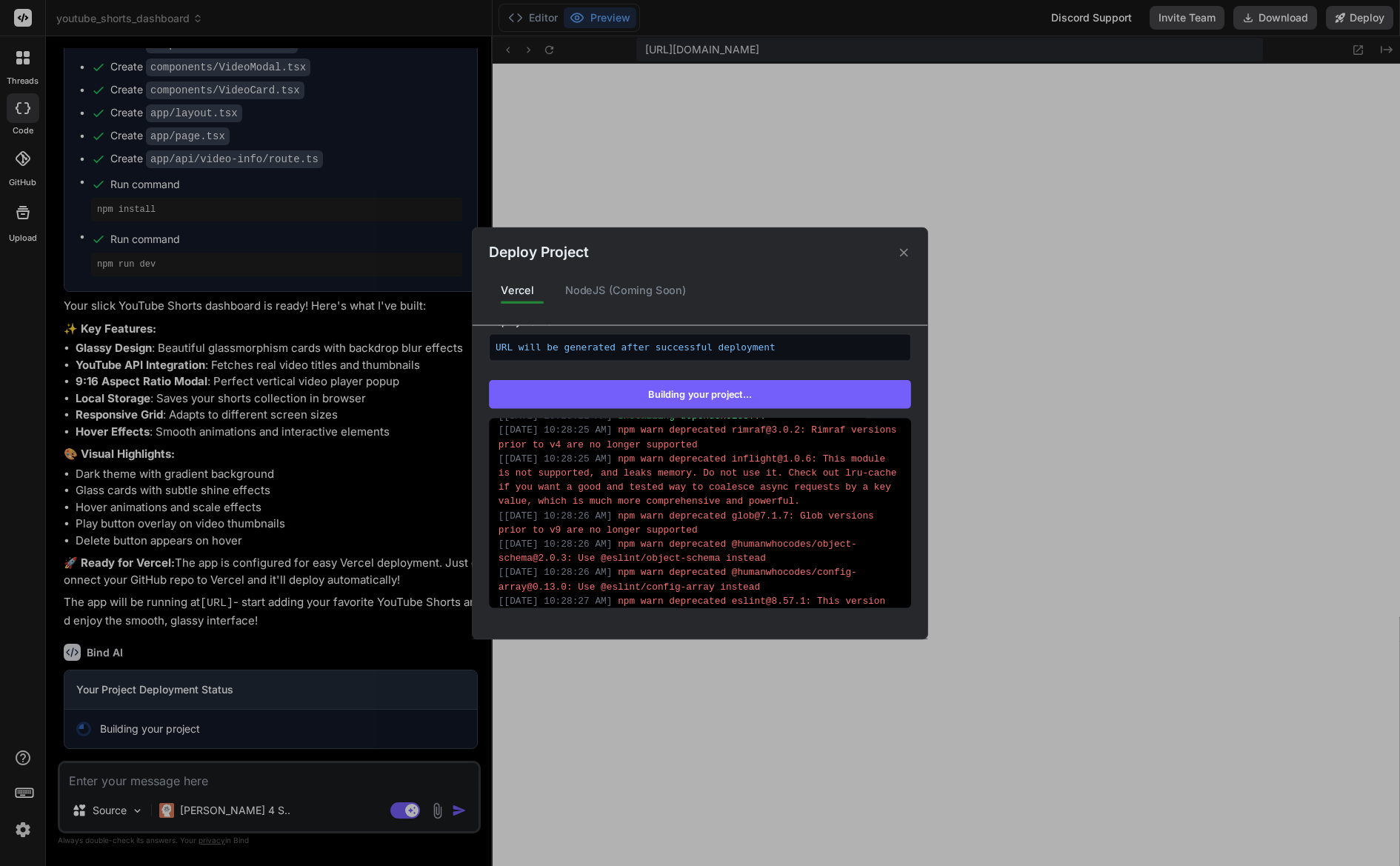
scroll to position [214, 0]
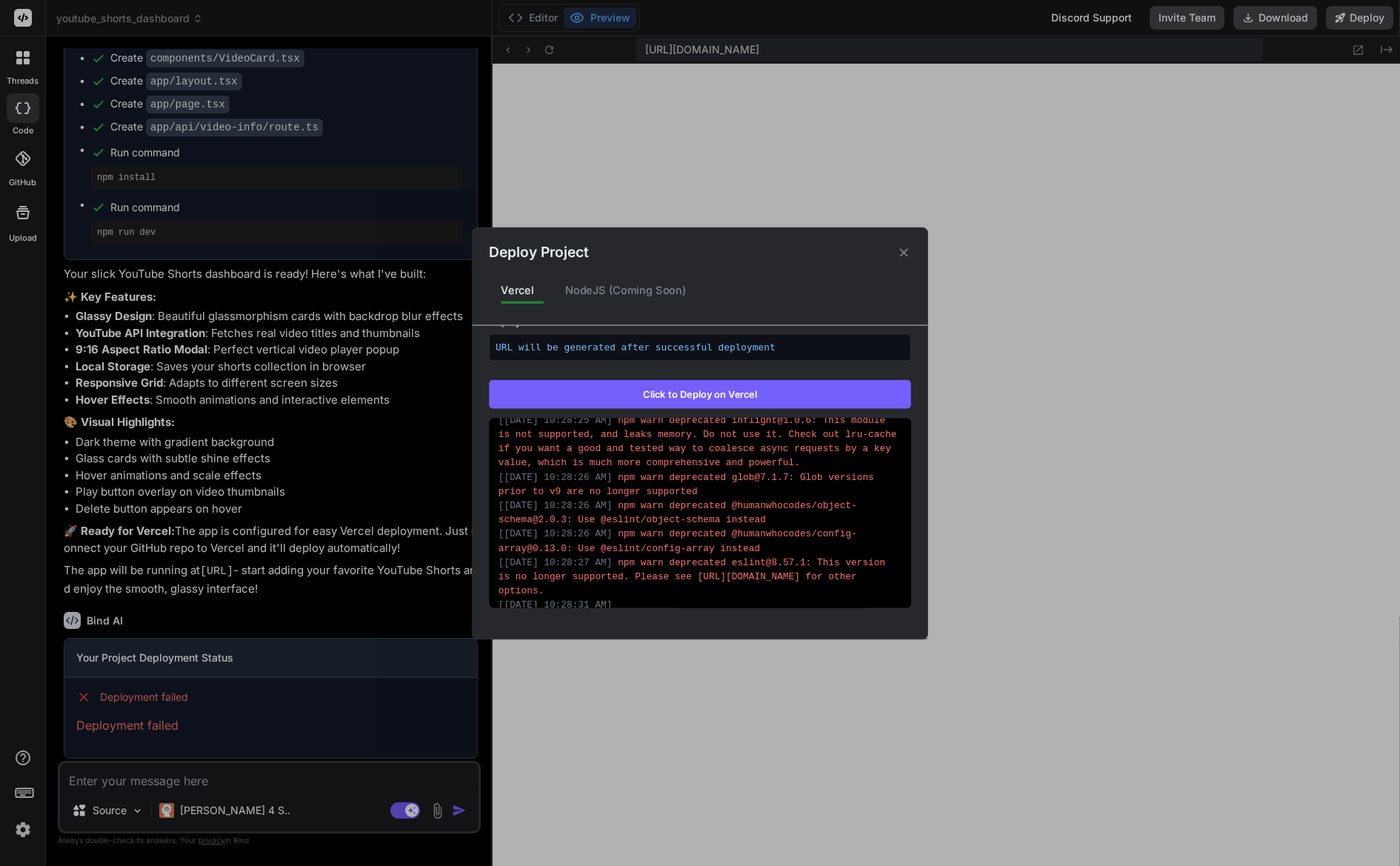
click at [193, 387] on div "Deploy Project Vercel NodeJS (Coming Soon) Vercel Failed Supports: Next.js Reac…" at bounding box center [700, 433] width 1400 height 866
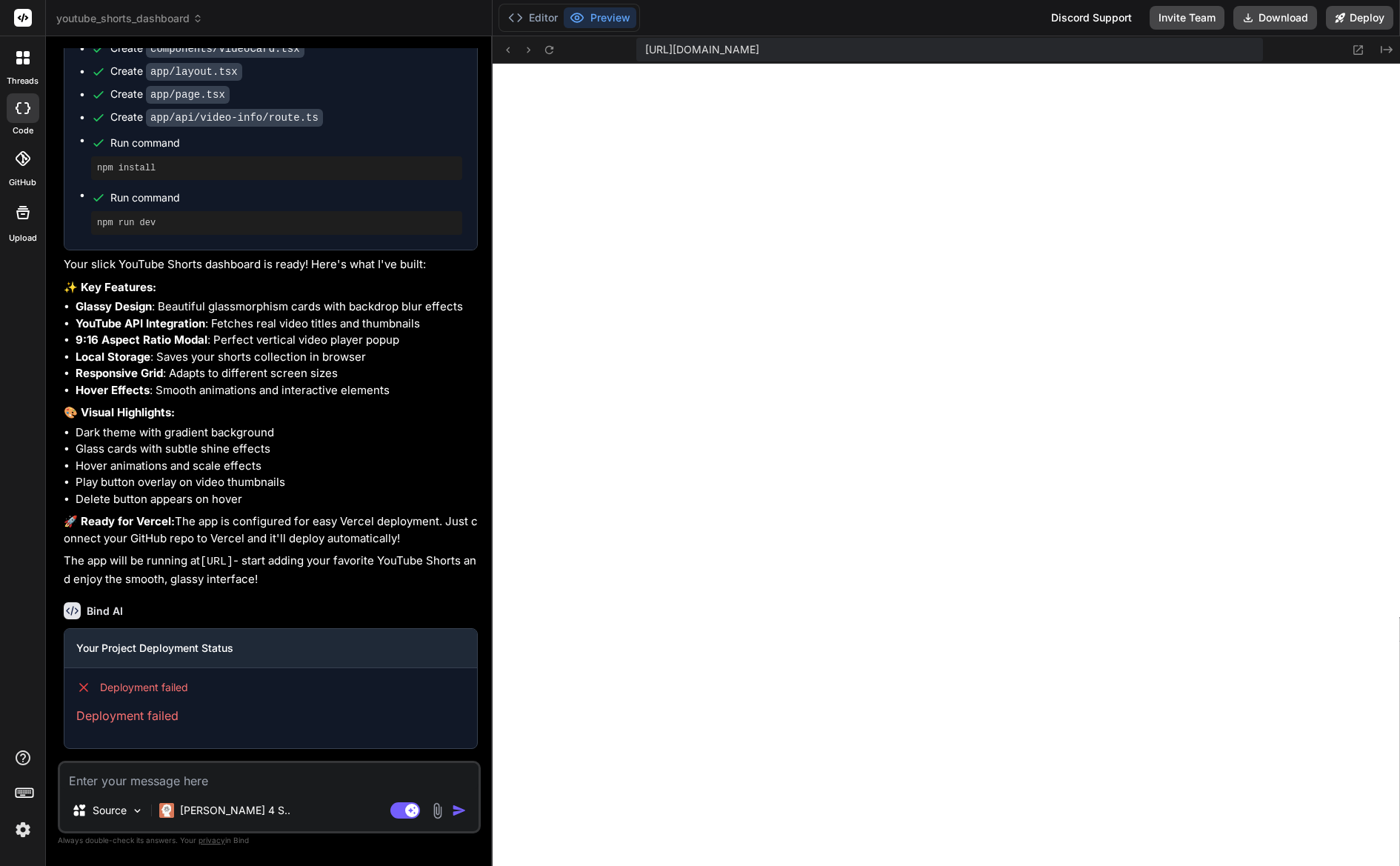
scroll to position [1214, 0]
click at [205, 777] on textarea at bounding box center [270, 776] width 419 height 27
paste textarea "./app/page.tsx:5:0 Module not found: Can't resolve '@/components/ui/button' 3 |…"
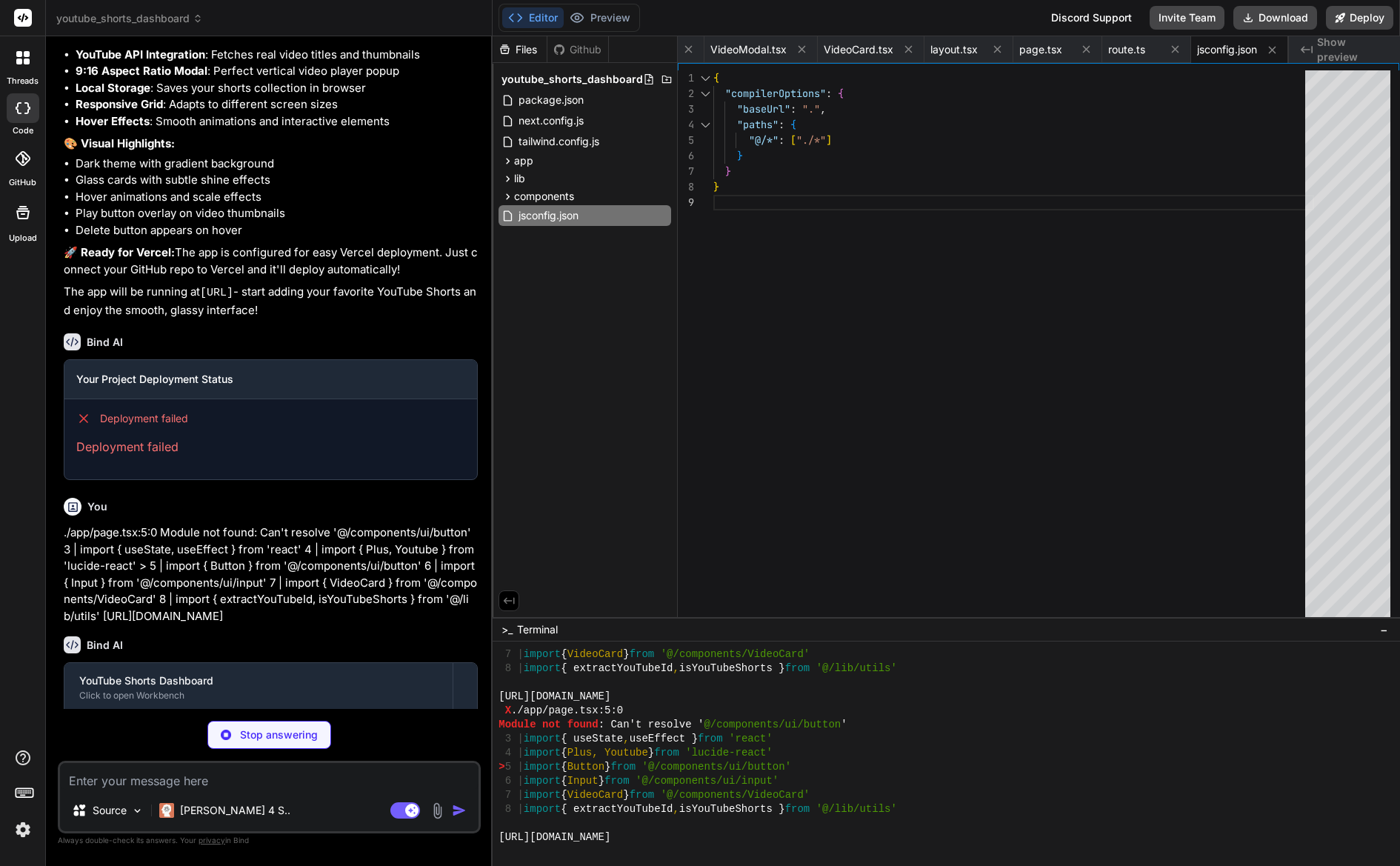
scroll to position [1183, 0]
click at [167, 467] on div "Deployment failed Deployment failed" at bounding box center [271, 433] width 412 height 68
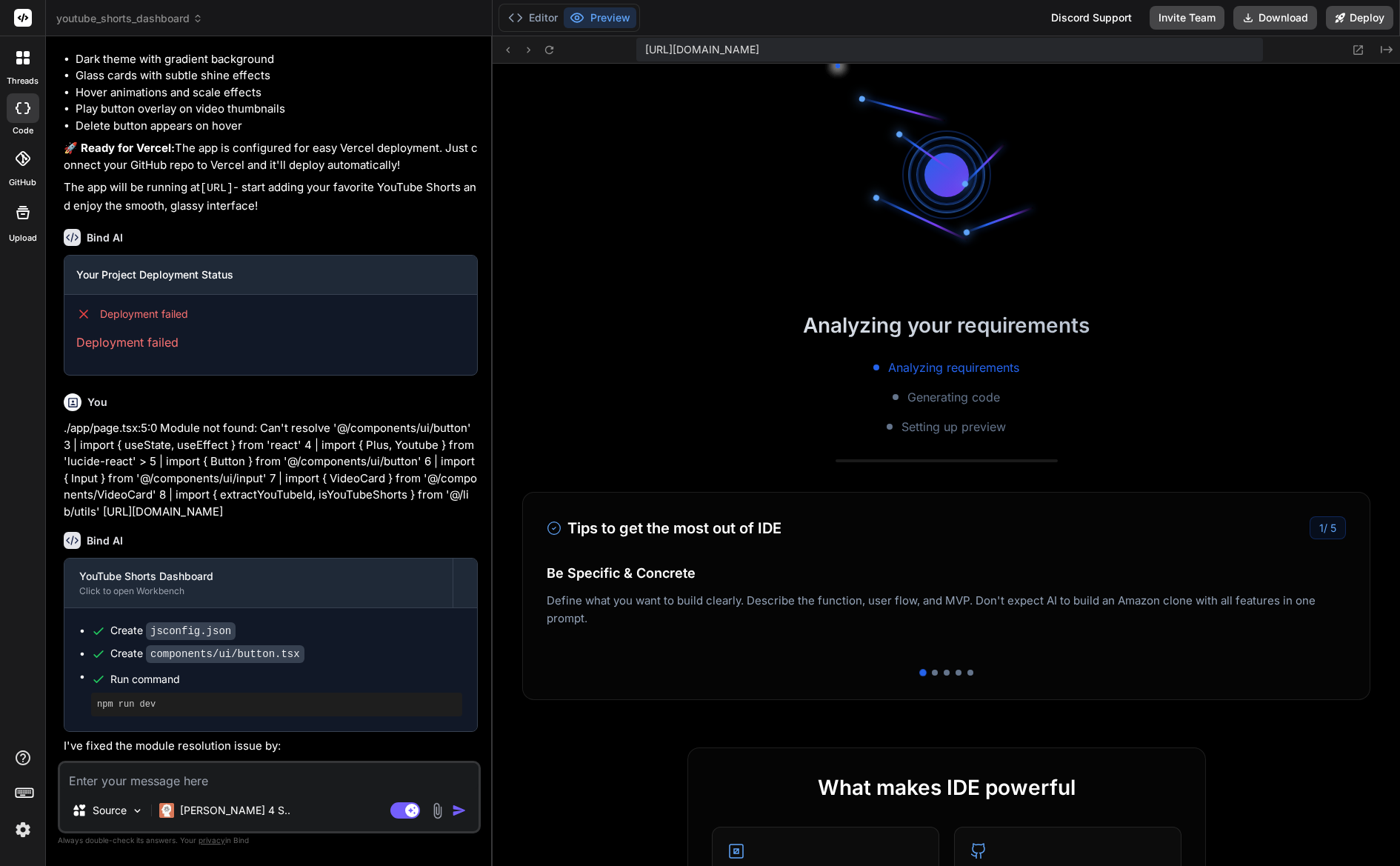
scroll to position [2844, 0]
drag, startPoint x: 209, startPoint y: 562, endPoint x: 216, endPoint y: 565, distance: 7.6
click at [218, 562] on div "Bind AI YouTube Shorts Dashboard Click to open Workbench Create jsconfig.json C…" at bounding box center [271, 695] width 414 height 348
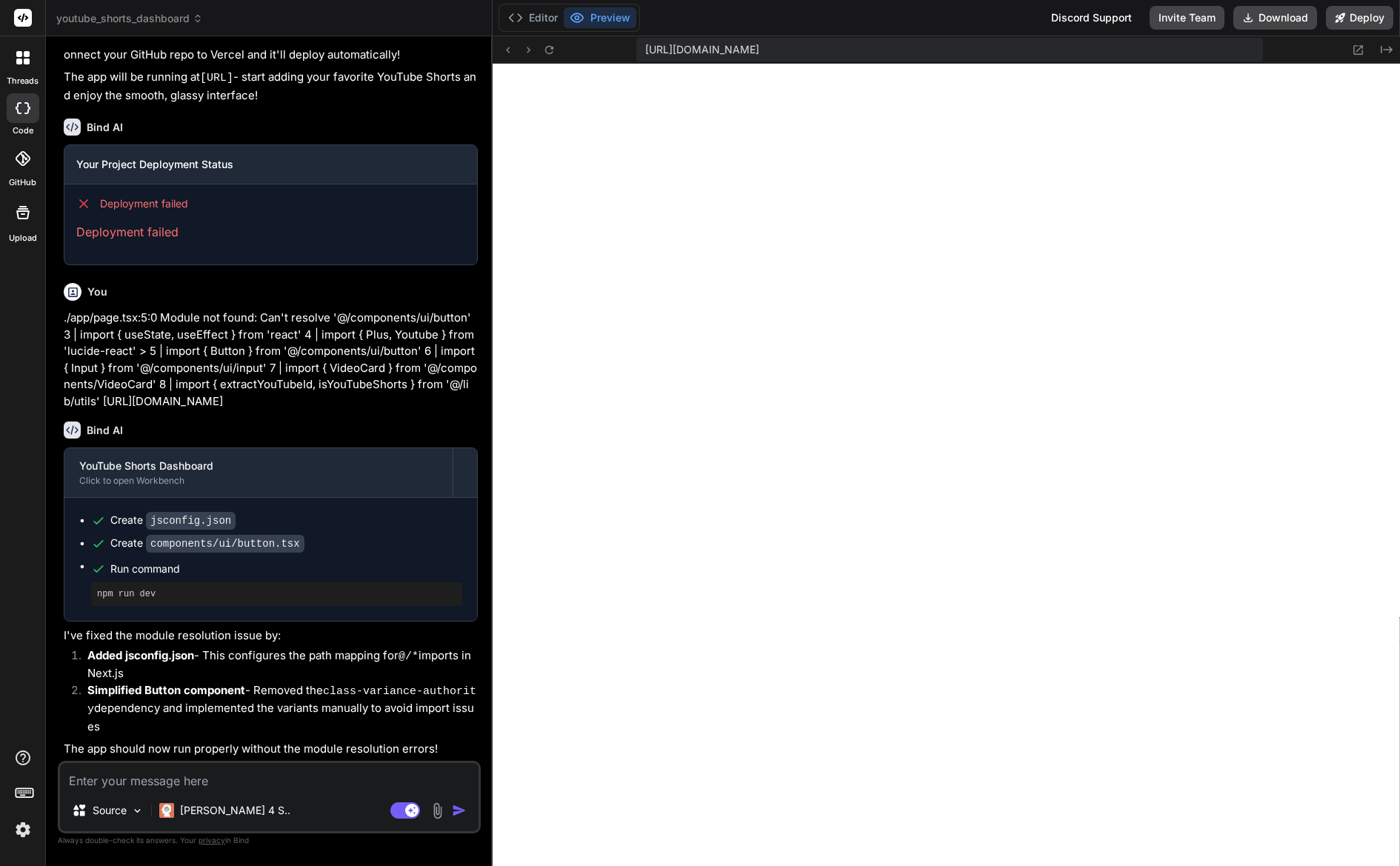
scroll to position [1695, 0]
click at [248, 794] on div "Source Claude 4 S.. Agent Mode. When this toggle is activated, AI automatically…" at bounding box center [270, 797] width 423 height 73
click at [257, 783] on textarea at bounding box center [270, 776] width 419 height 27
paste textarea "./app/page.tsx:5:0 Module not found: Can't resolve '@/components/ui/button' 3 |…"
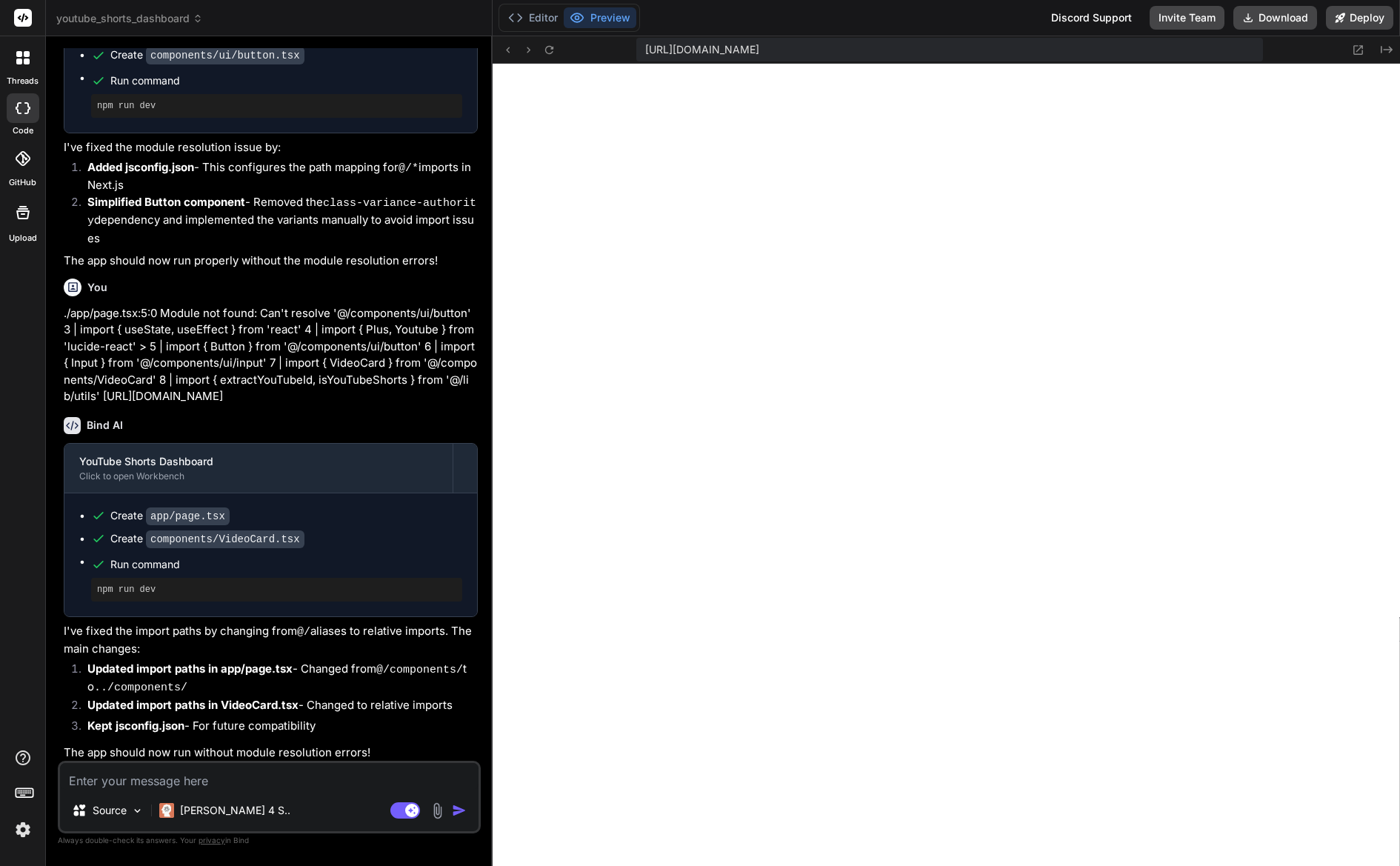
scroll to position [2181, 0]
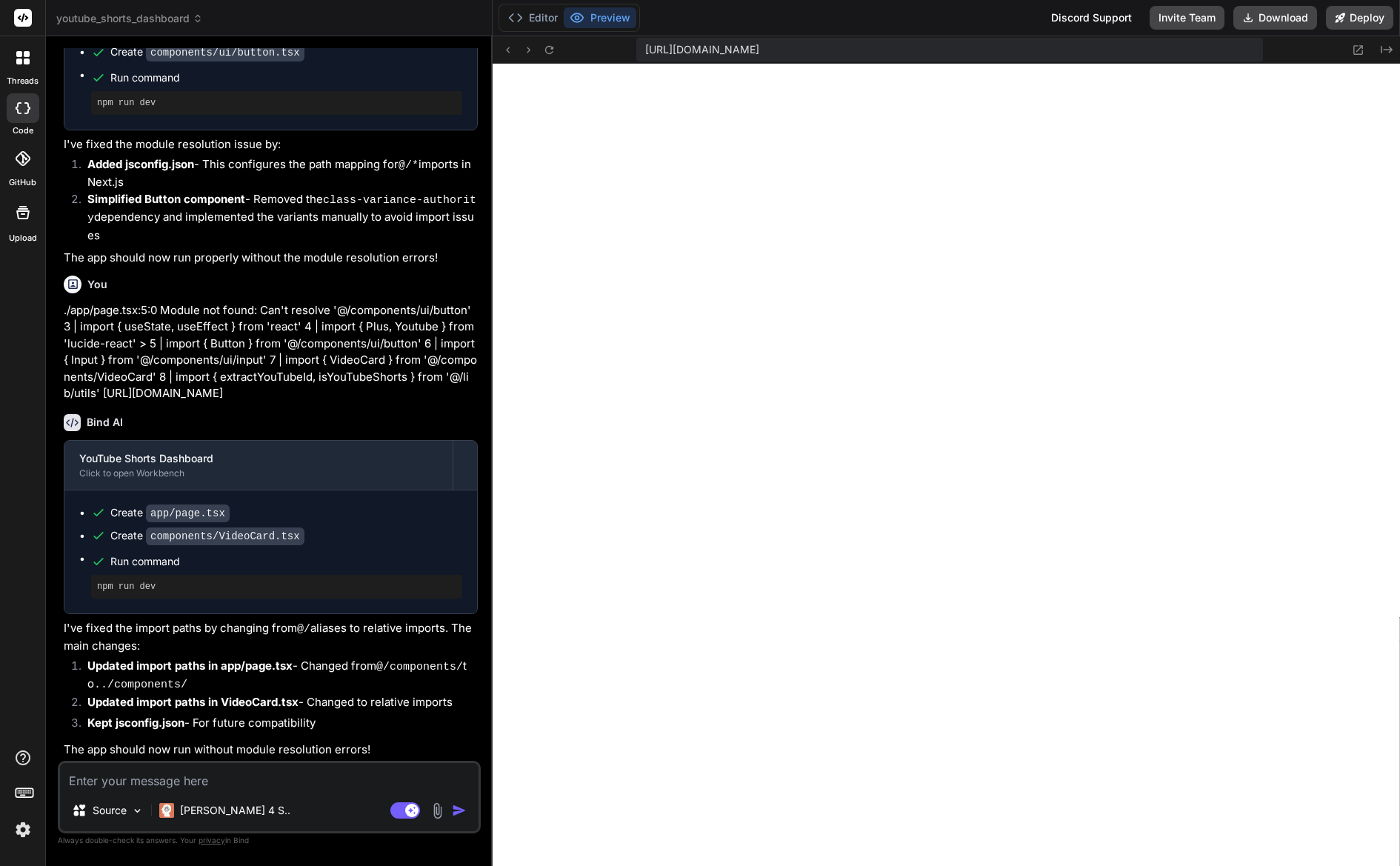
click at [352, 778] on textarea at bounding box center [270, 776] width 419 height 27
click at [353, 784] on textarea at bounding box center [270, 776] width 419 height 27
paste textarea "./components/ui/input.tsx:2:0 Module not found: Can't resolve '@/lib/utils' 1 |…"
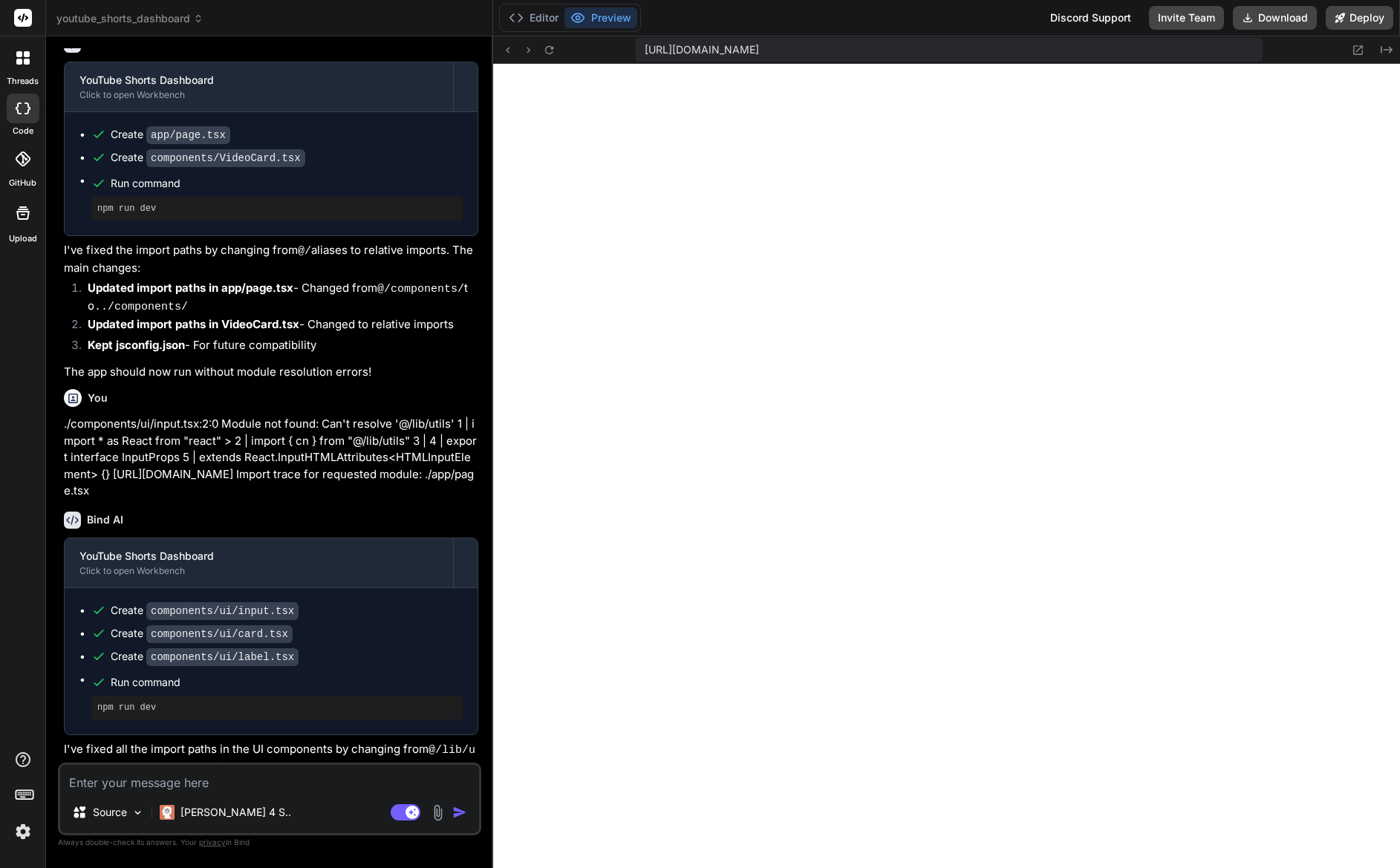
scroll to position [2620, 0]
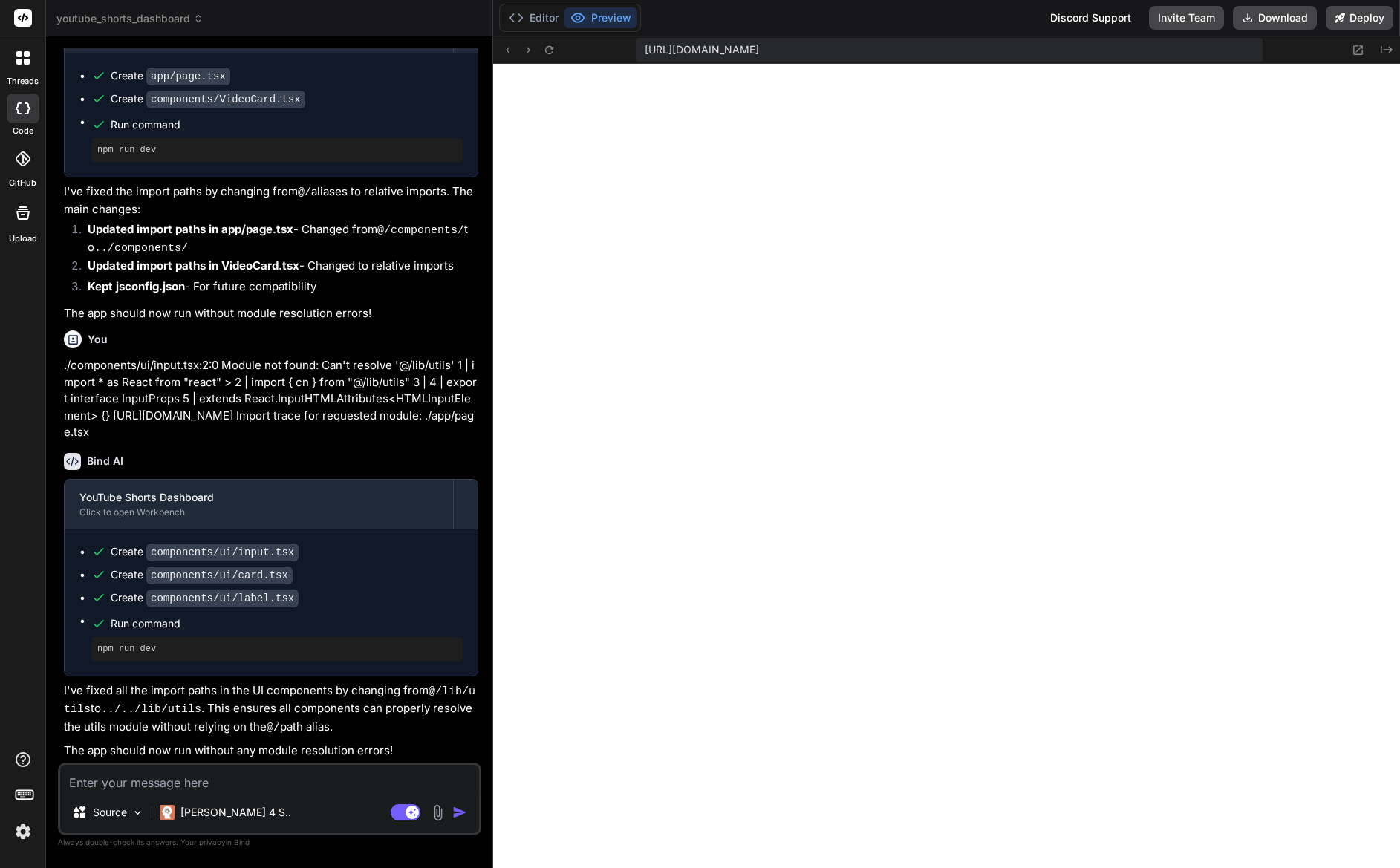
click at [276, 788] on textarea at bounding box center [269, 778] width 419 height 27
click at [279, 786] on textarea at bounding box center [269, 778] width 419 height 27
click at [306, 781] on textarea at bounding box center [269, 778] width 419 height 27
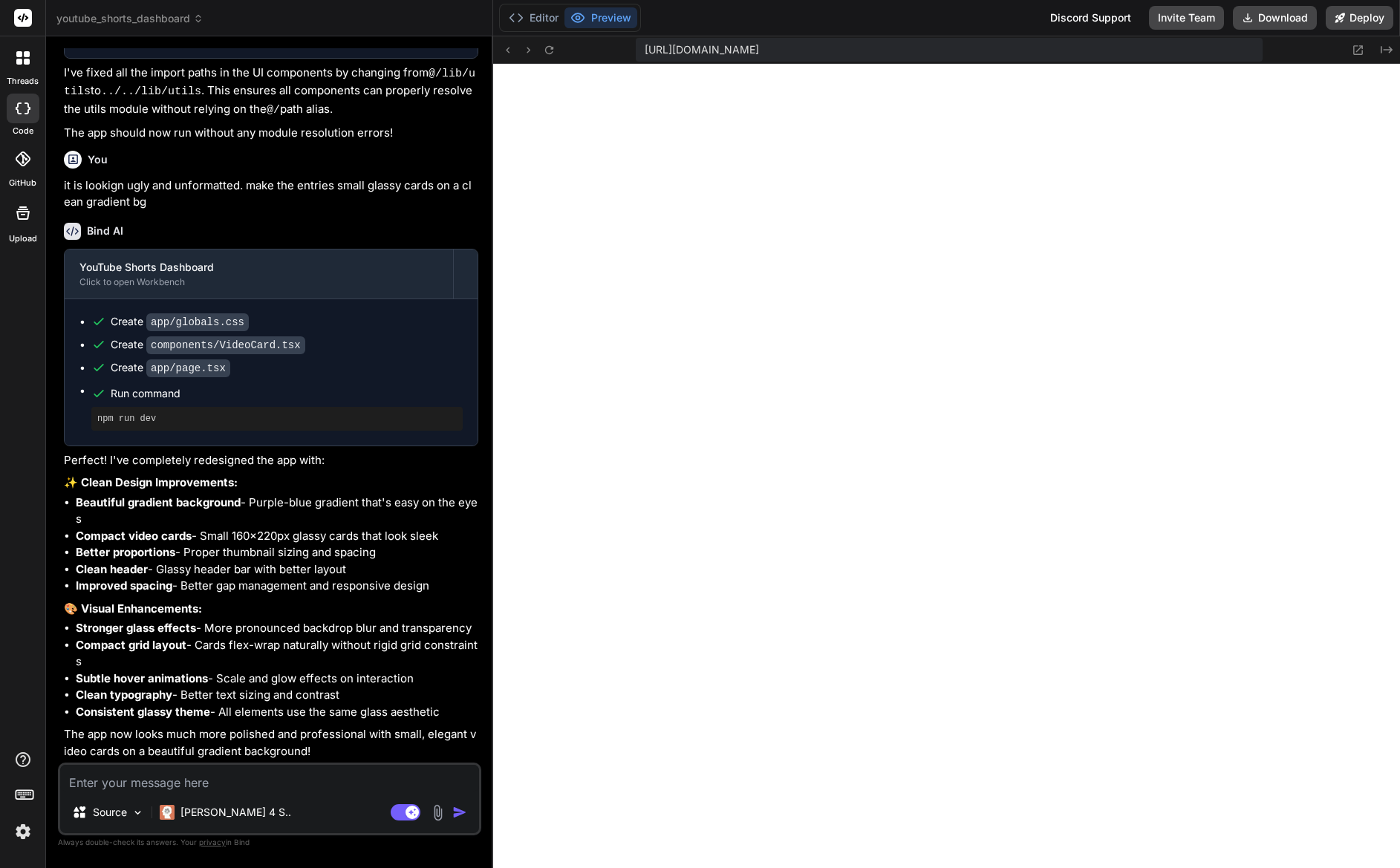
scroll to position [3238, 0]
